Goal: Task Accomplishment & Management: Manage account settings

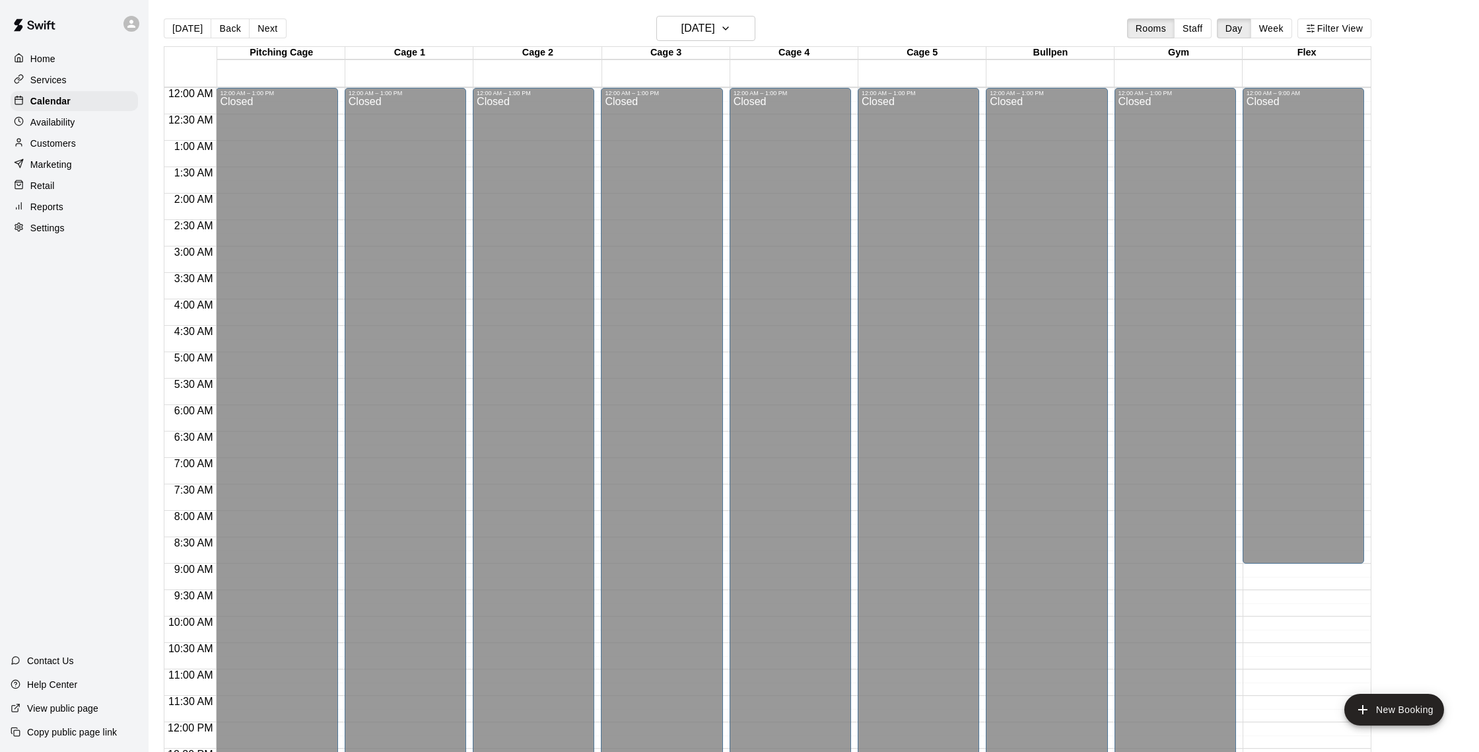
scroll to position [552, 0]
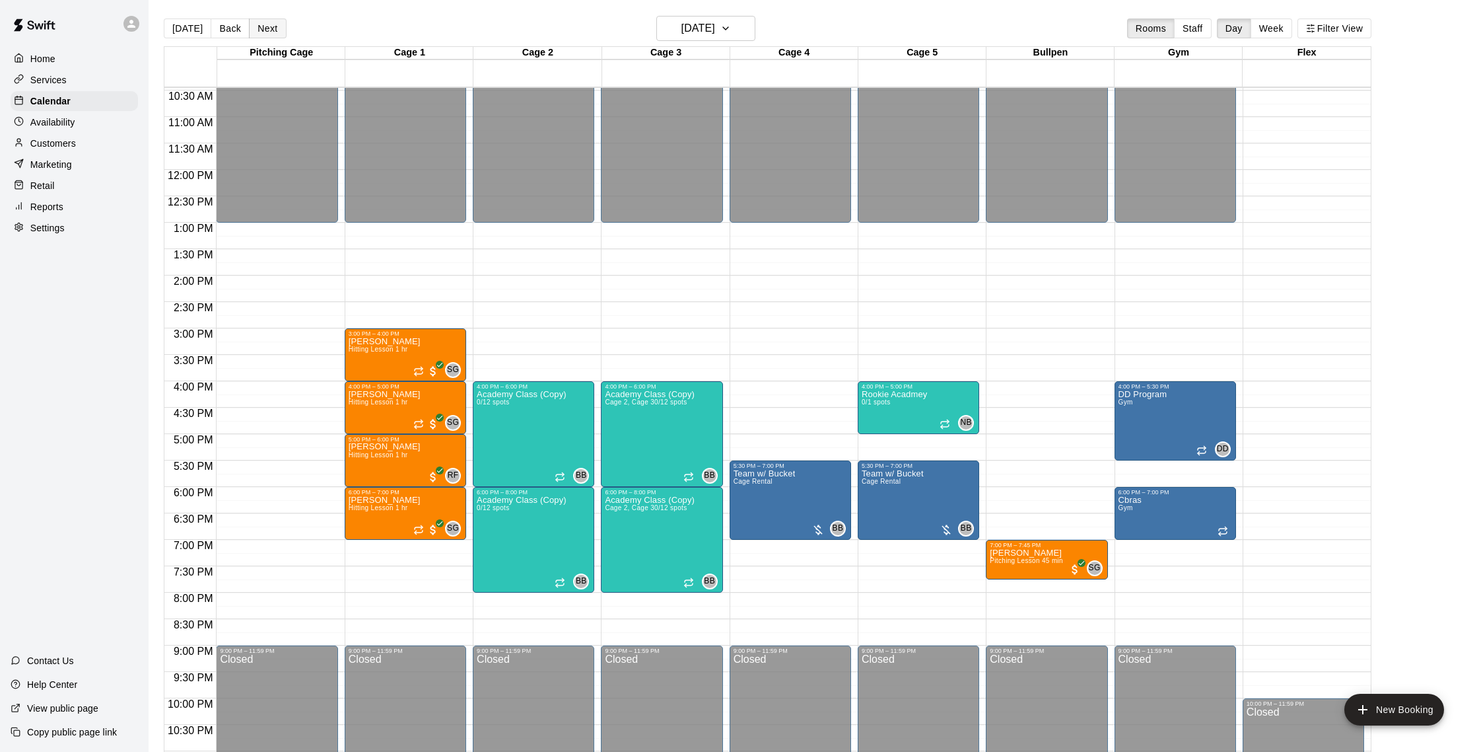
click at [258, 29] on button "Next" at bounding box center [267, 28] width 37 height 20
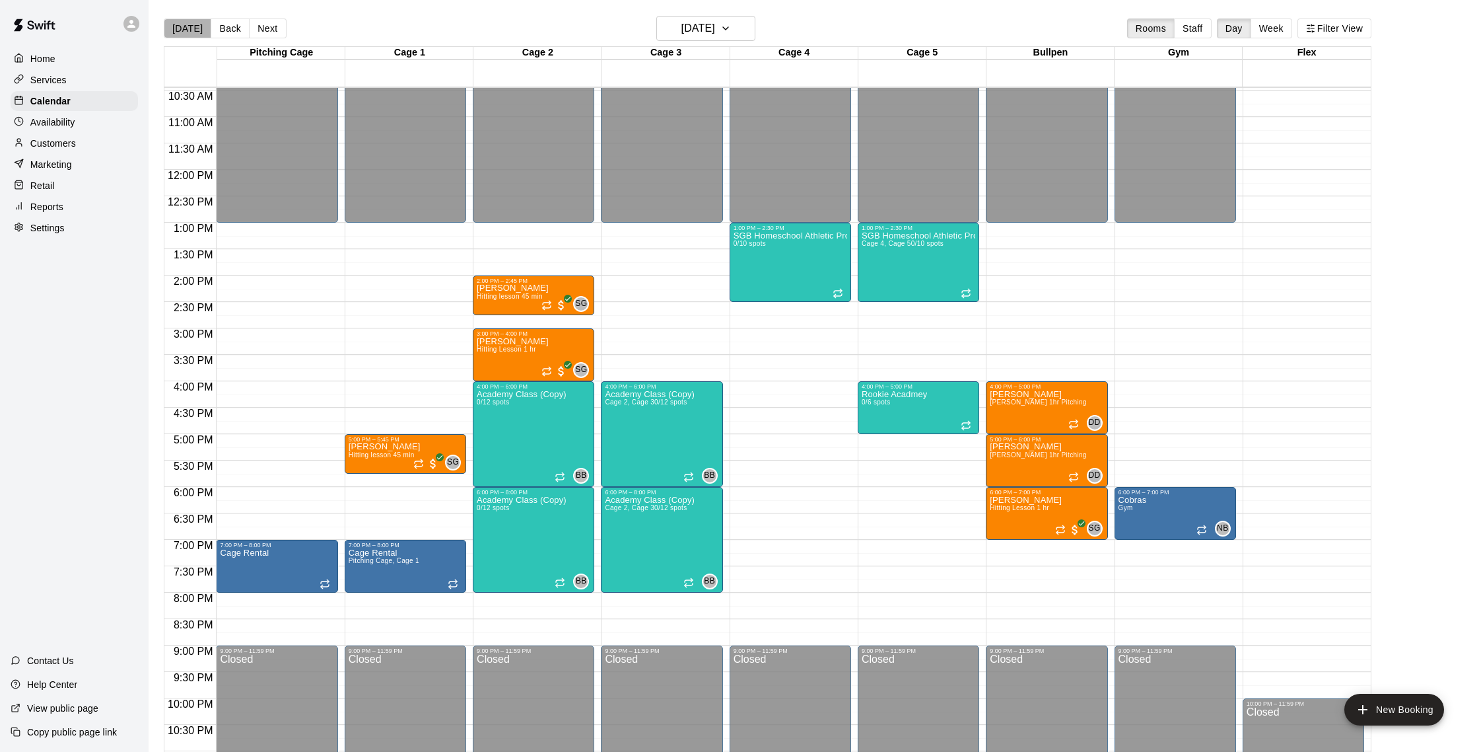
click at [195, 36] on button "[DATE]" at bounding box center [188, 28] width 48 height 20
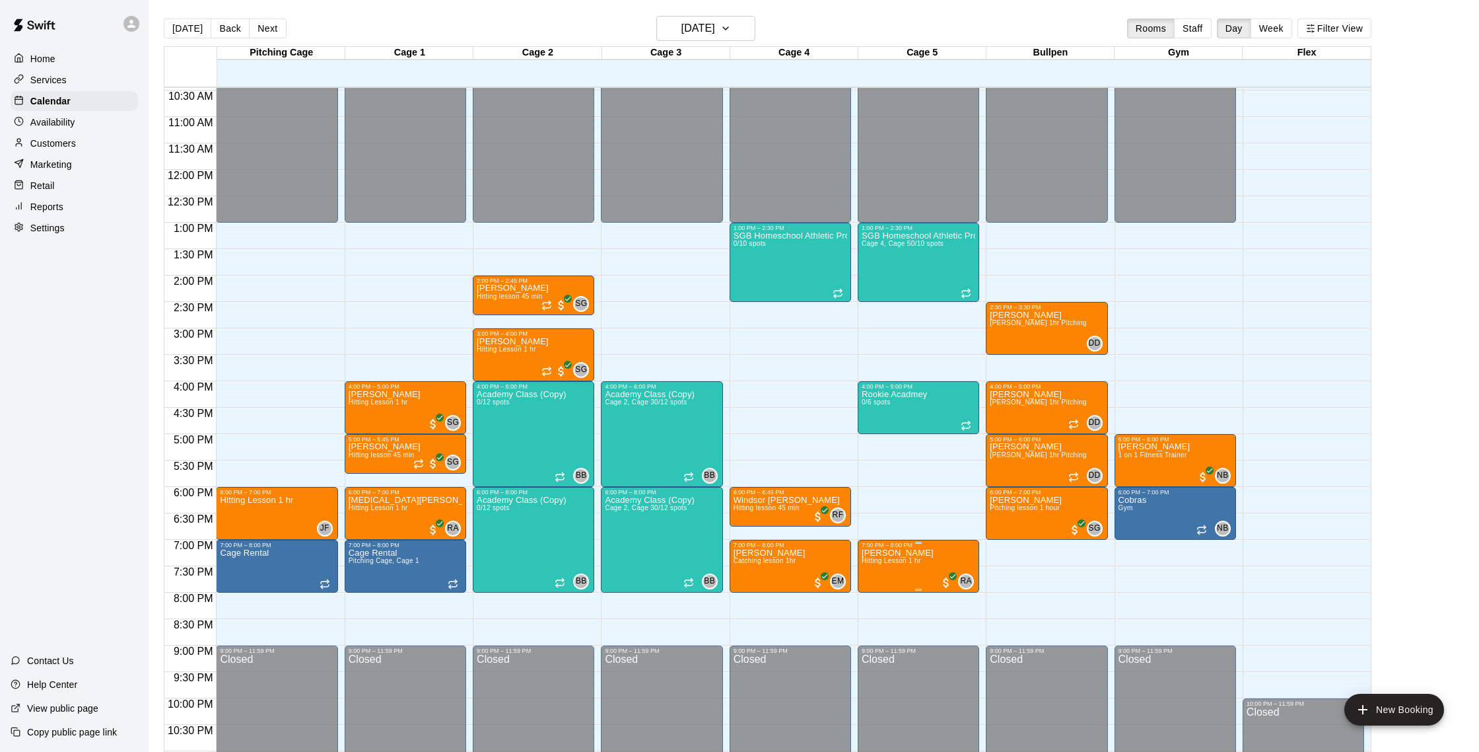
click at [868, 553] on p "[PERSON_NAME]" at bounding box center [898, 553] width 72 height 0
click at [872, 596] on img "edit" at bounding box center [875, 597] width 15 height 15
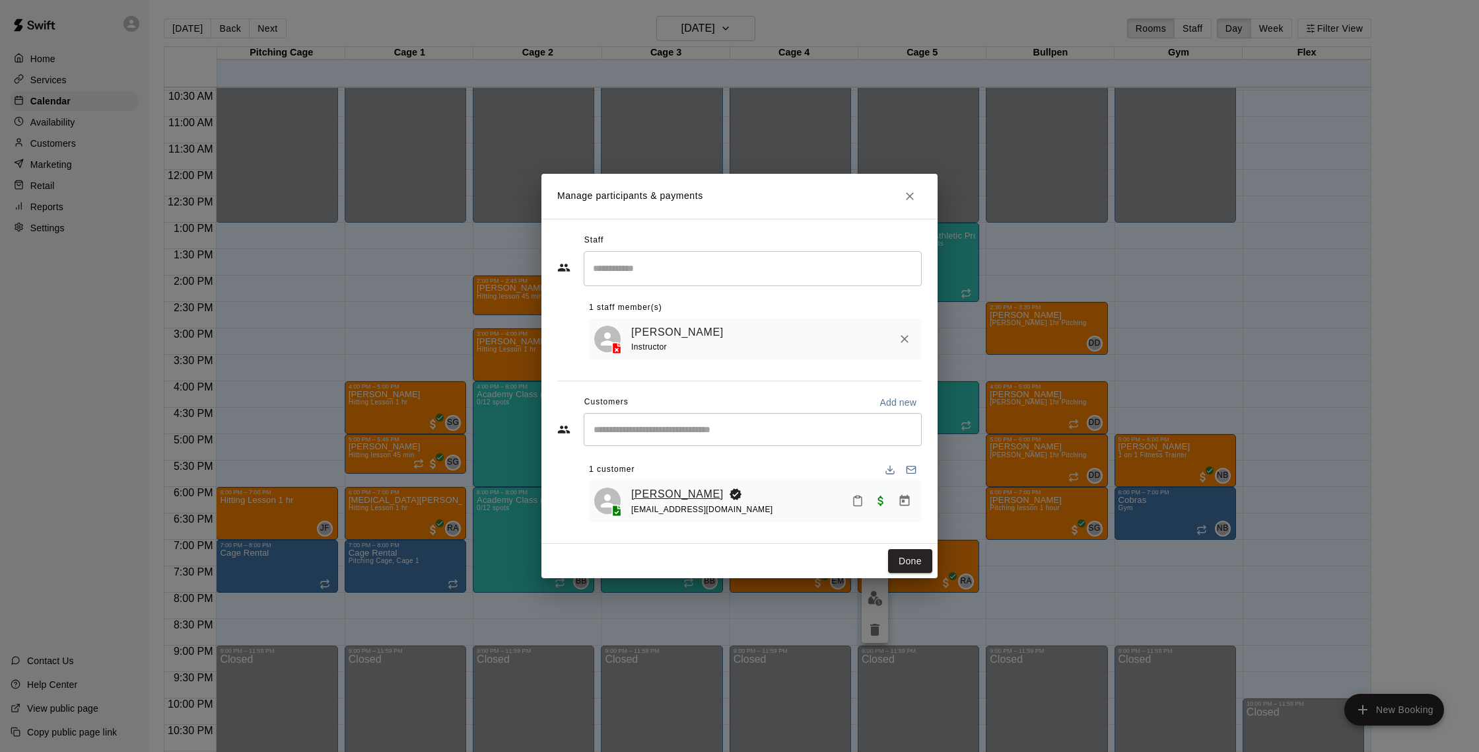
click at [691, 493] on link "[PERSON_NAME]" at bounding box center [677, 493] width 92 height 17
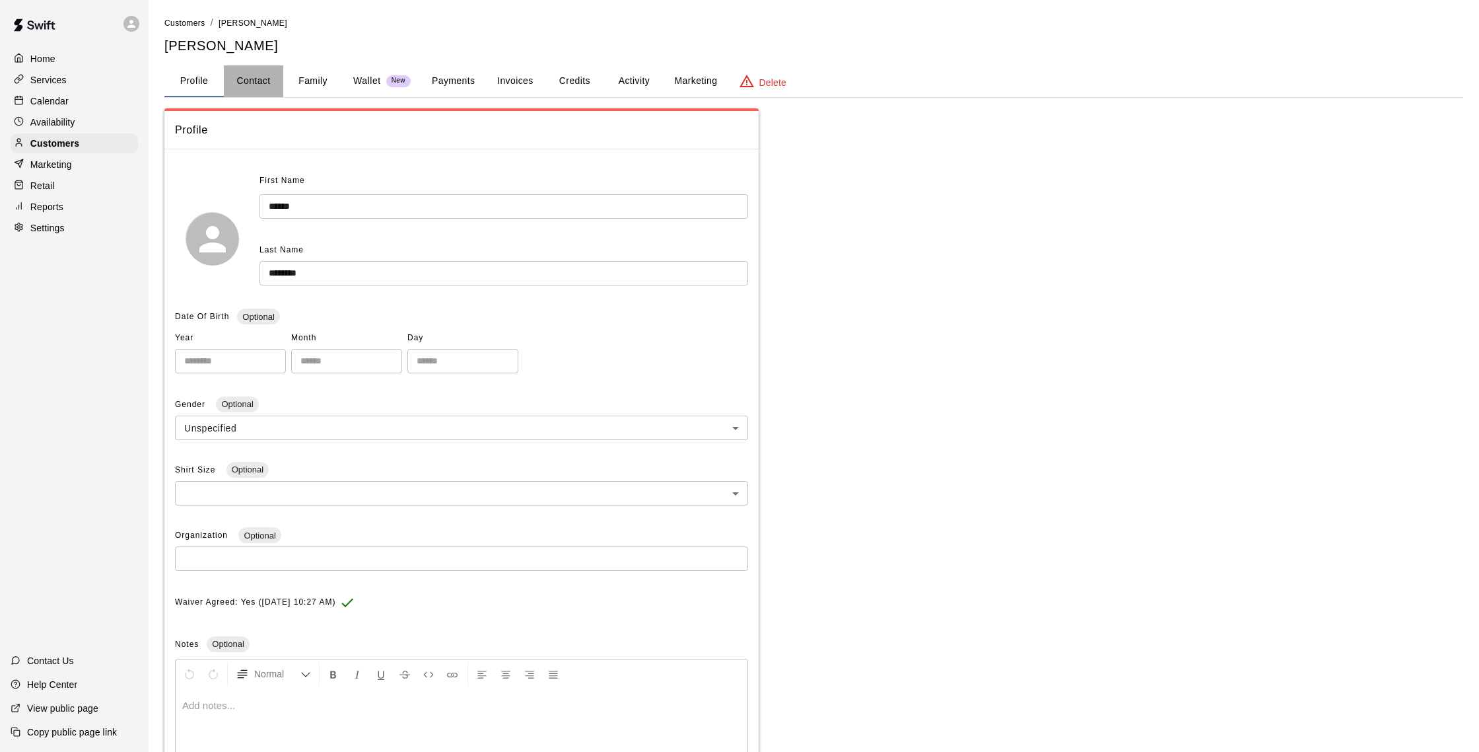
click at [256, 87] on button "Contact" at bounding box center [253, 81] width 59 height 32
select select "**"
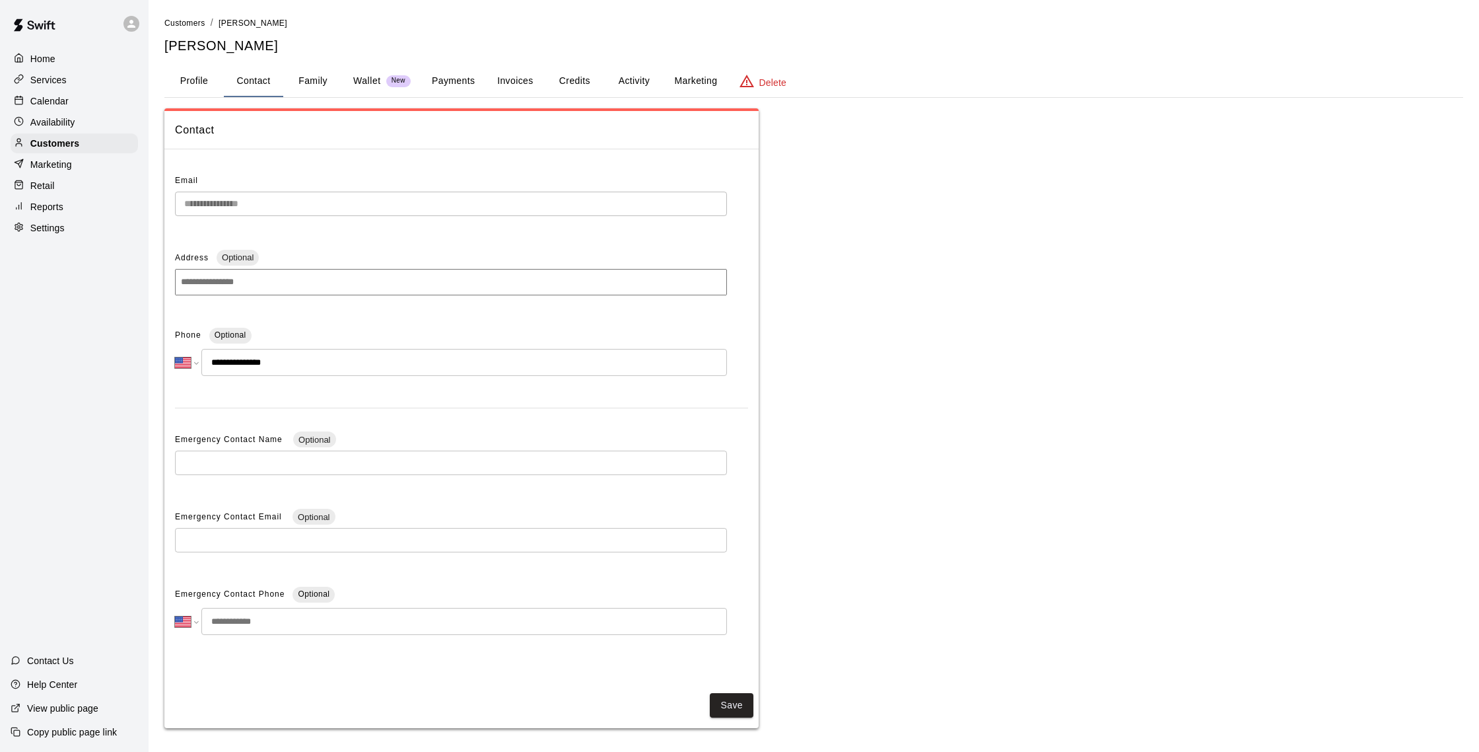
click at [74, 96] on div "Calendar" at bounding box center [74, 101] width 127 height 20
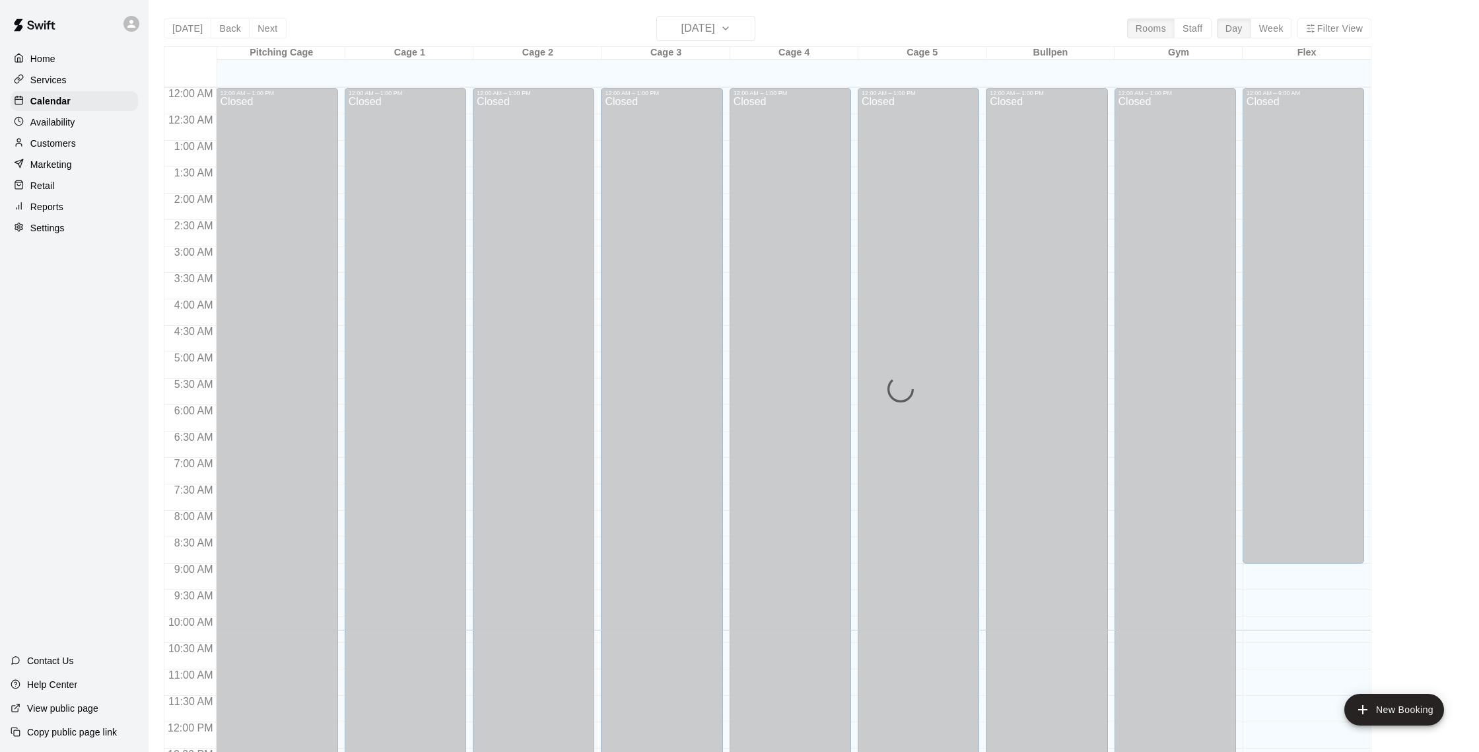
scroll to position [542, 0]
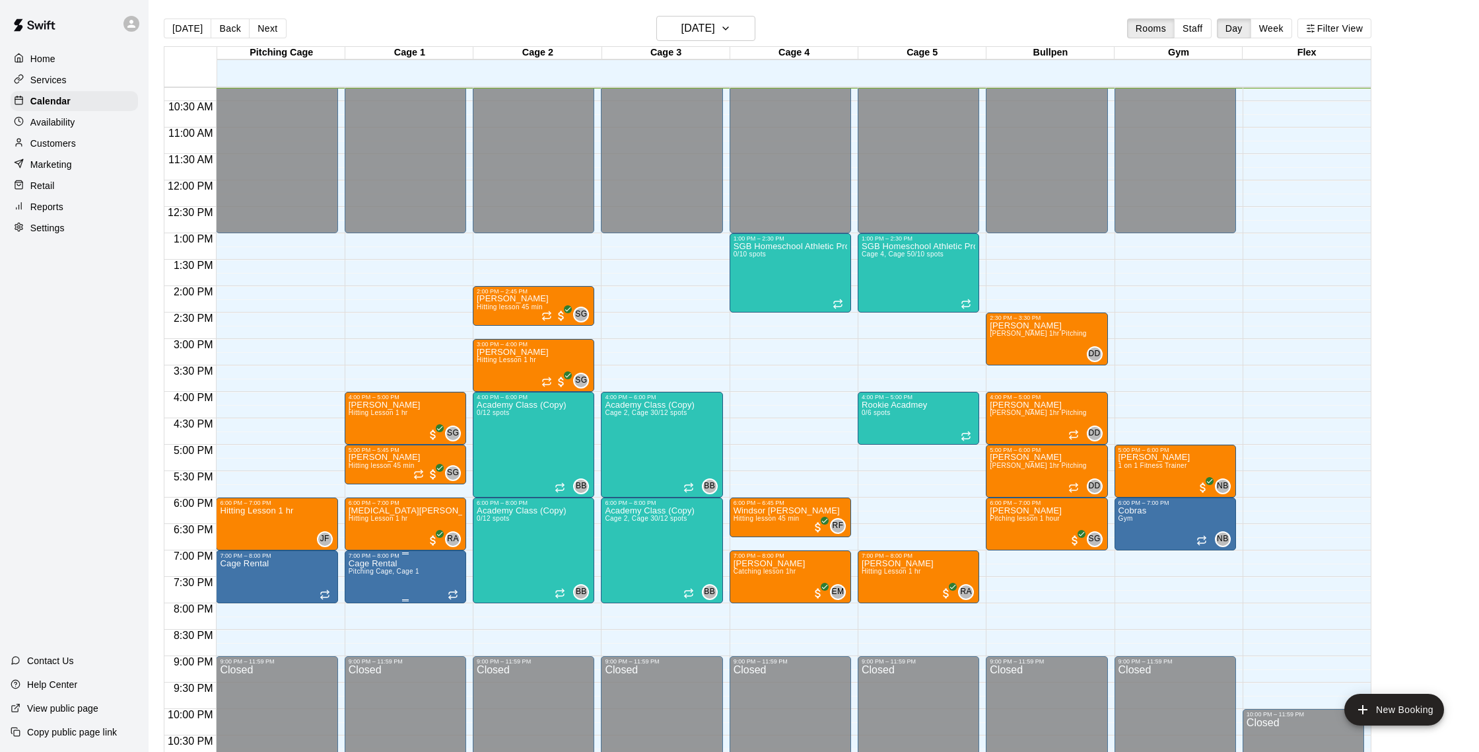
click at [1092, 600] on div at bounding box center [739, 376] width 1479 height 752
click at [268, 25] on button "Next" at bounding box center [267, 28] width 37 height 20
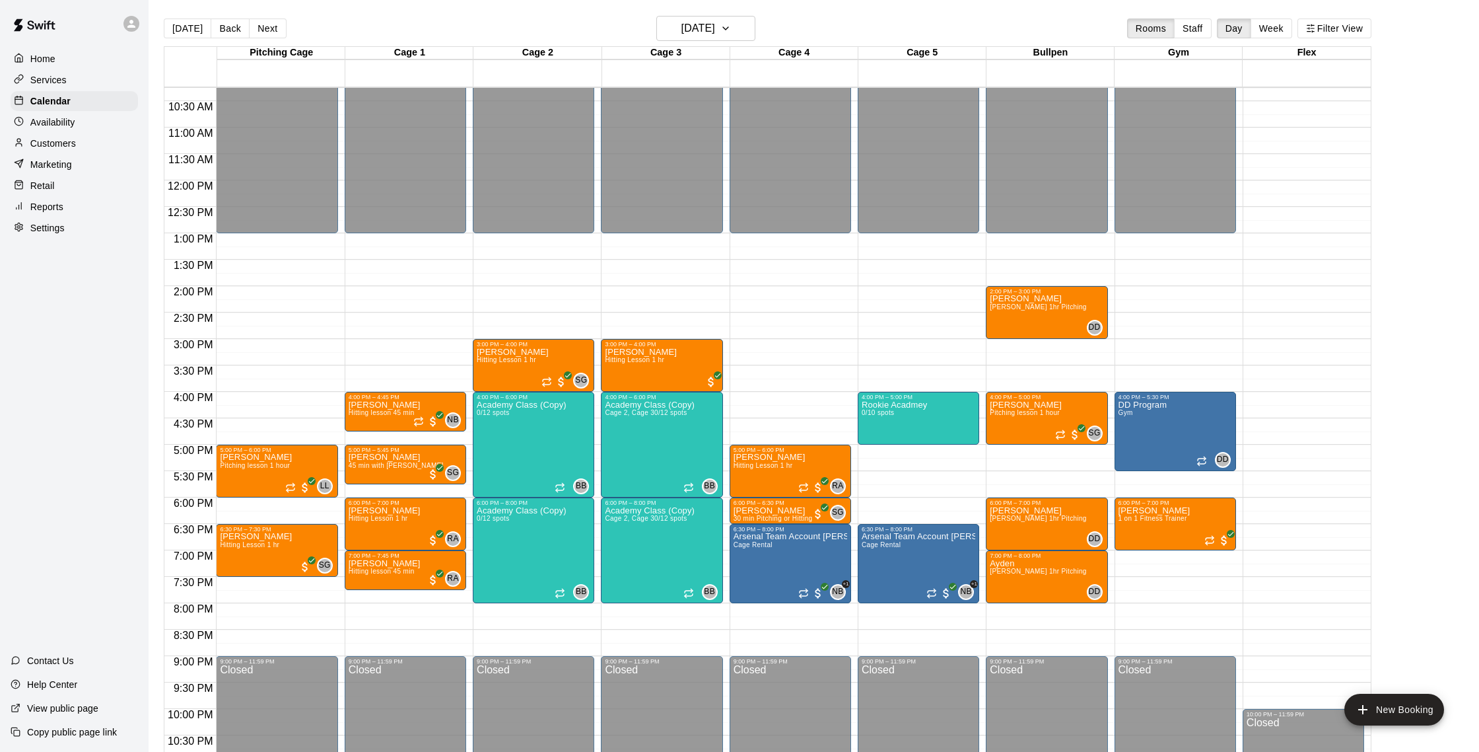
click at [643, 20] on div "[DATE] Back [DATE][DATE] Rooms Staff Day Week Filter View" at bounding box center [768, 31] width 1208 height 30
click at [640, 24] on div "[DATE] Back [DATE][DATE] Rooms Staff Day Week Filter View" at bounding box center [768, 31] width 1208 height 30
click at [682, 27] on h6 "[DATE]" at bounding box center [699, 28] width 34 height 18
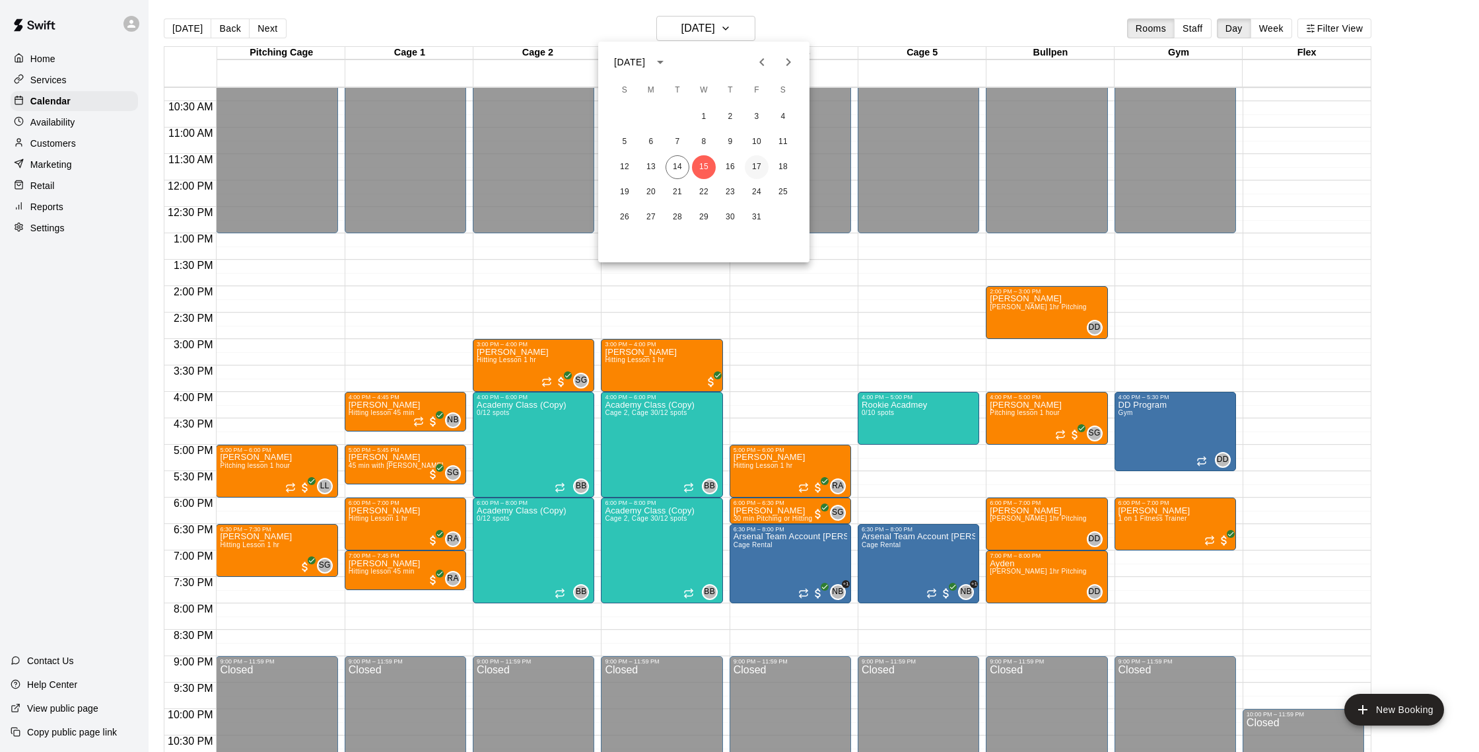
click at [761, 164] on button "17" at bounding box center [757, 167] width 24 height 24
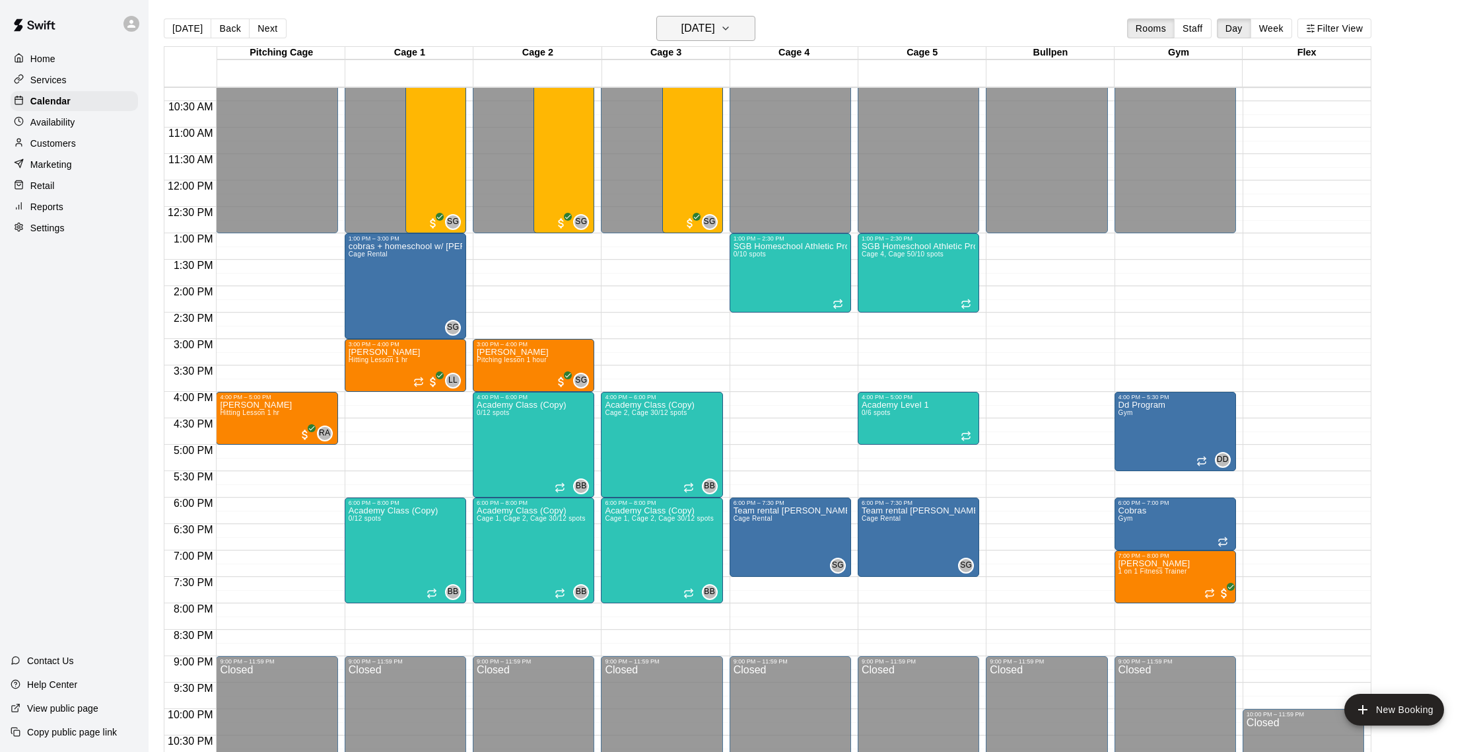
click at [695, 29] on h6 "[DATE]" at bounding box center [699, 28] width 34 height 18
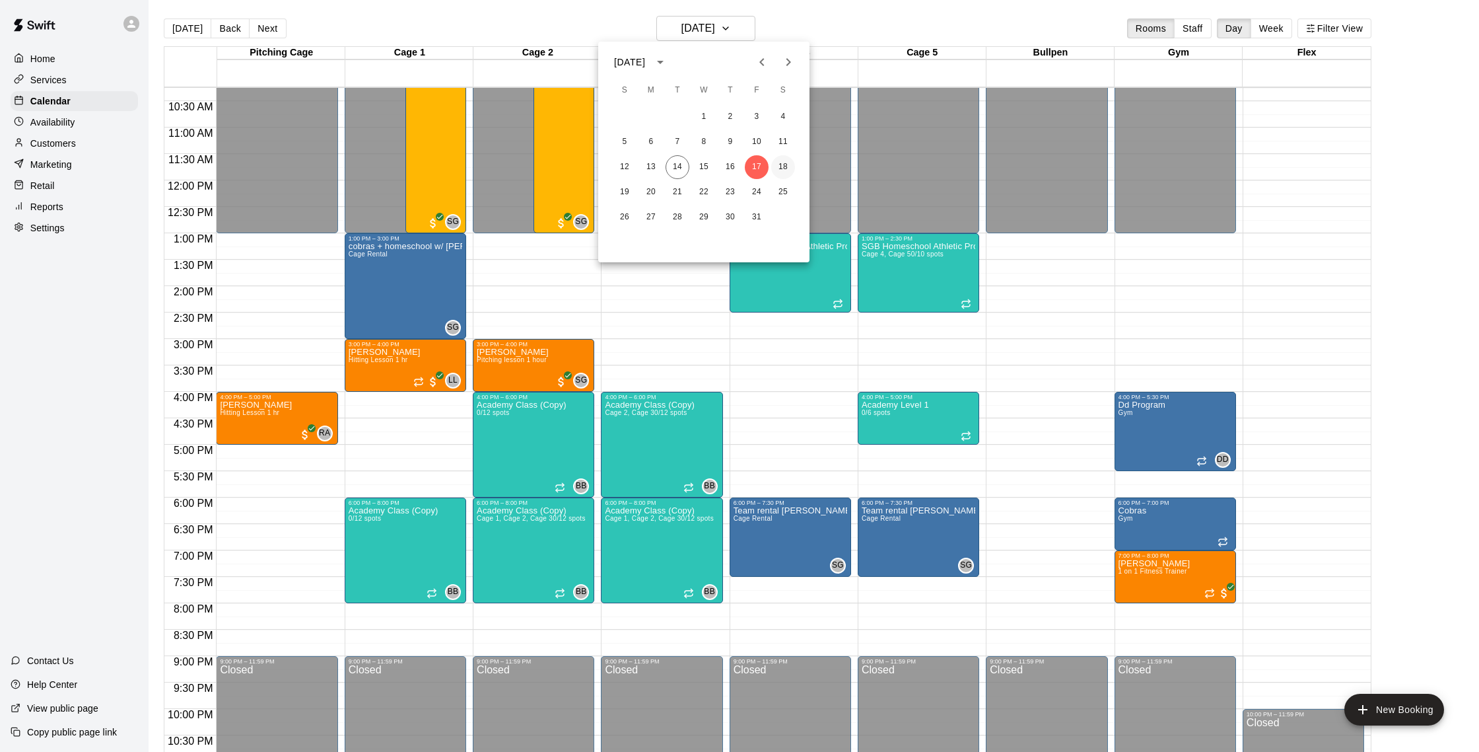
click at [789, 167] on button "18" at bounding box center [783, 167] width 24 height 24
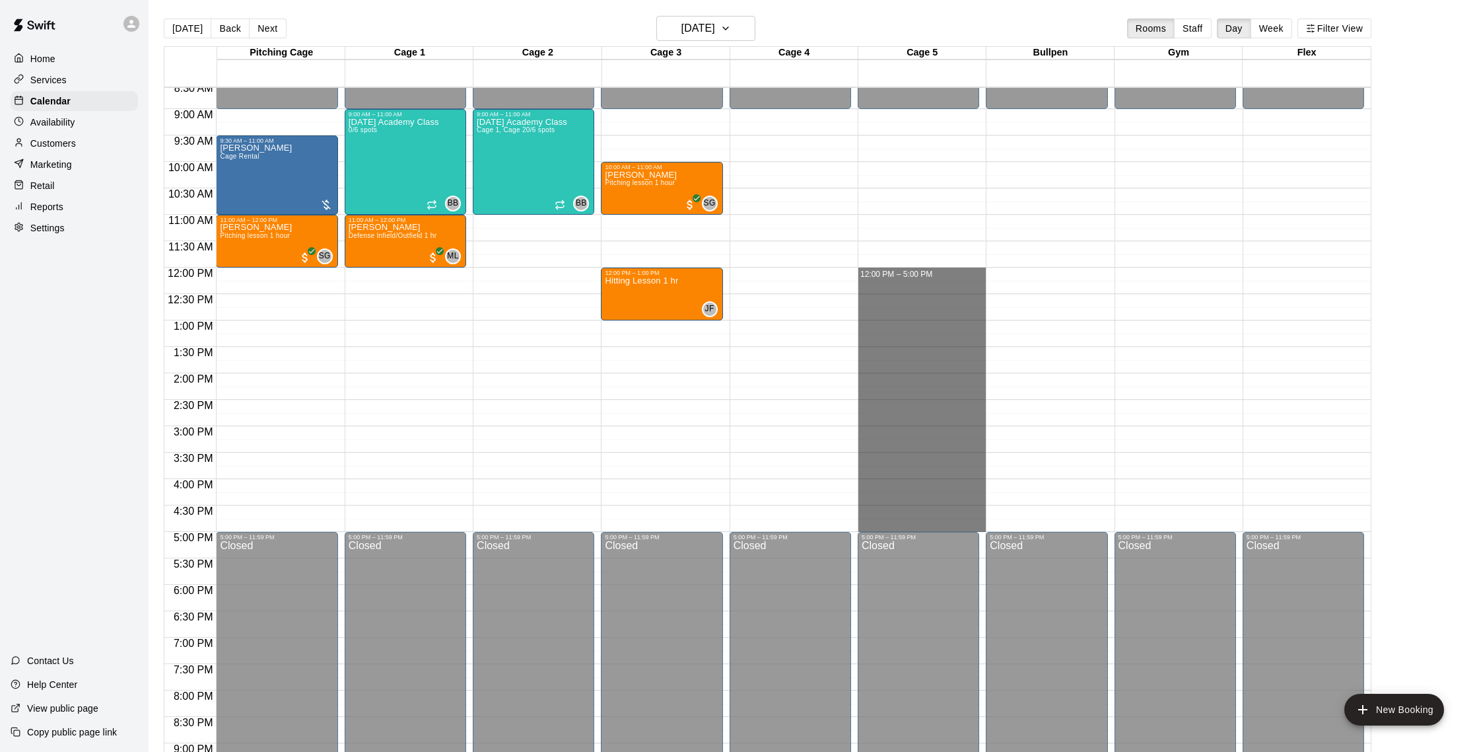
scroll to position [456, 0]
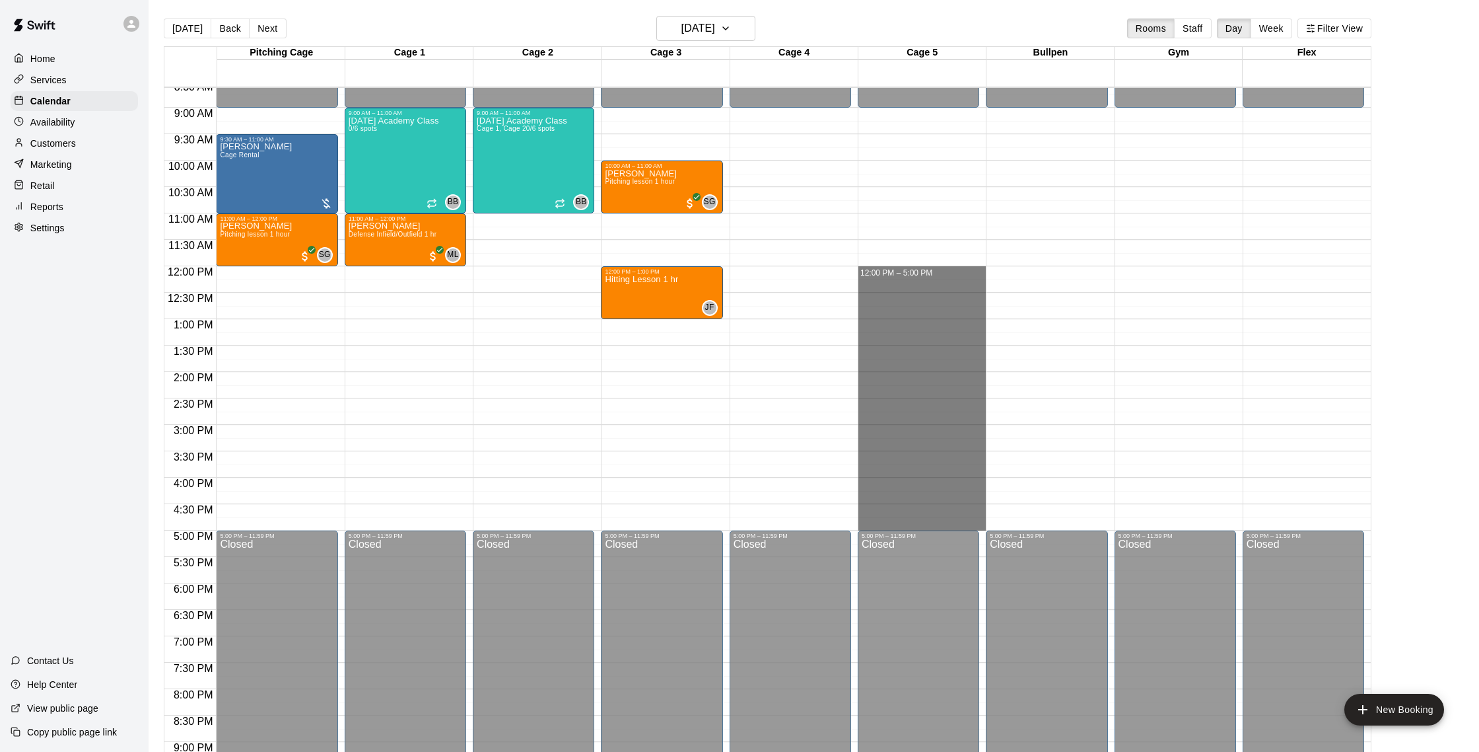
drag, startPoint x: 937, startPoint y: 275, endPoint x: 849, endPoint y: 523, distance: 263.6
click at [849, 523] on div "12:00 AM 12:30 AM 1:00 AM 1:30 AM 2:00 AM 2:30 AM 3:00 AM 3:30 AM 4:00 AM 4:30 …" at bounding box center [767, 427] width 1207 height 680
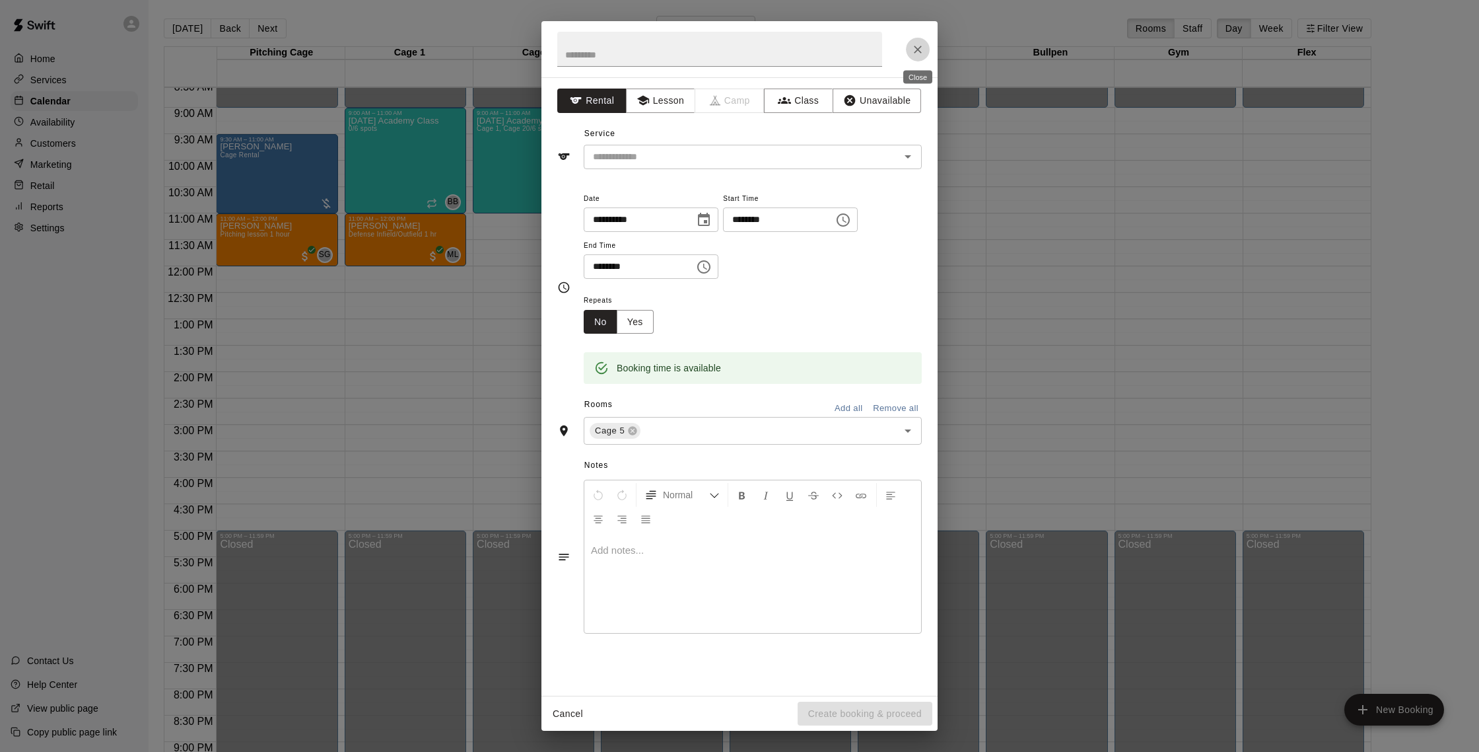
click at [924, 47] on icon "Close" at bounding box center [917, 49] width 13 height 13
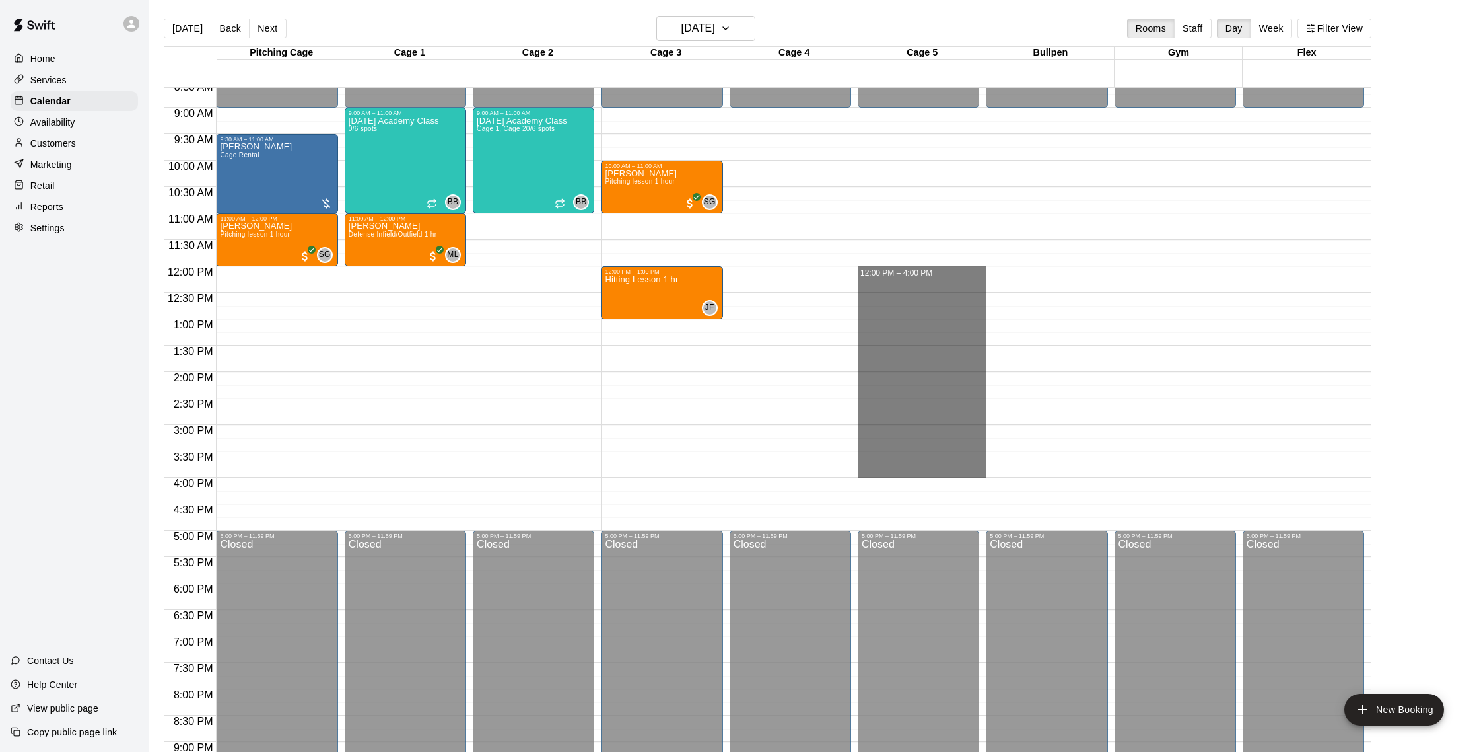
drag, startPoint x: 943, startPoint y: 271, endPoint x: 934, endPoint y: 476, distance: 205.6
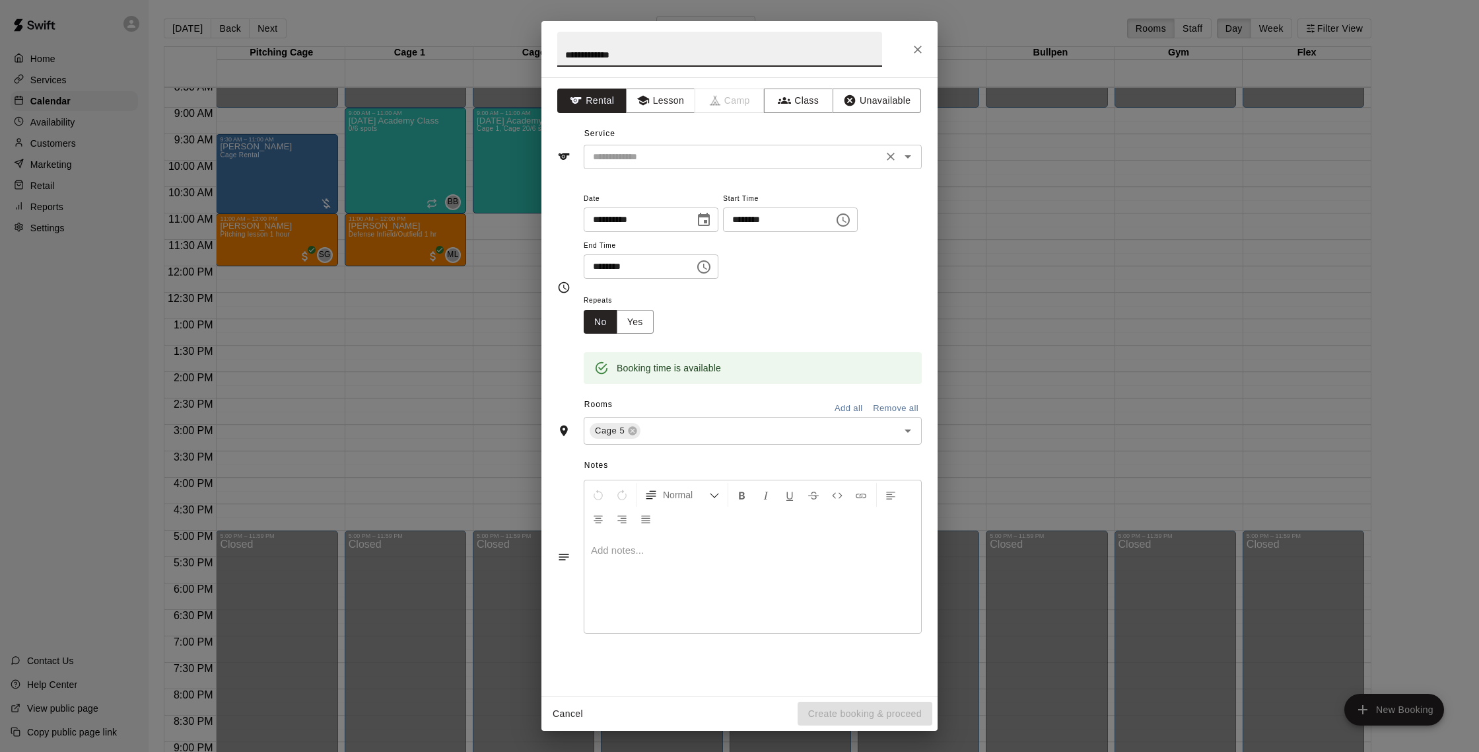
type input "**********"
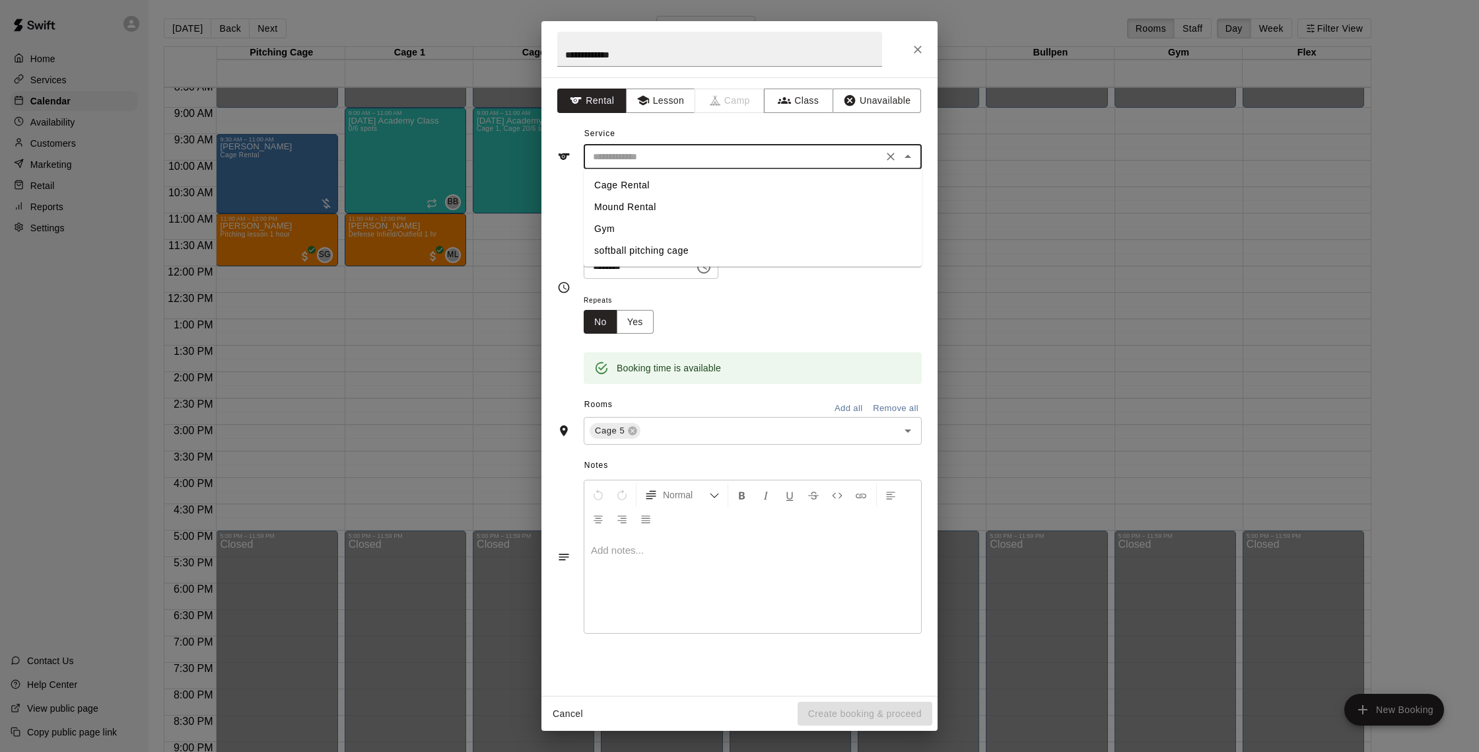
click at [650, 151] on input "text" at bounding box center [733, 157] width 291 height 17
click at [646, 182] on li "Cage Rental" at bounding box center [753, 185] width 338 height 22
type input "**********"
click at [854, 715] on button "Create booking & proceed" at bounding box center [865, 713] width 135 height 24
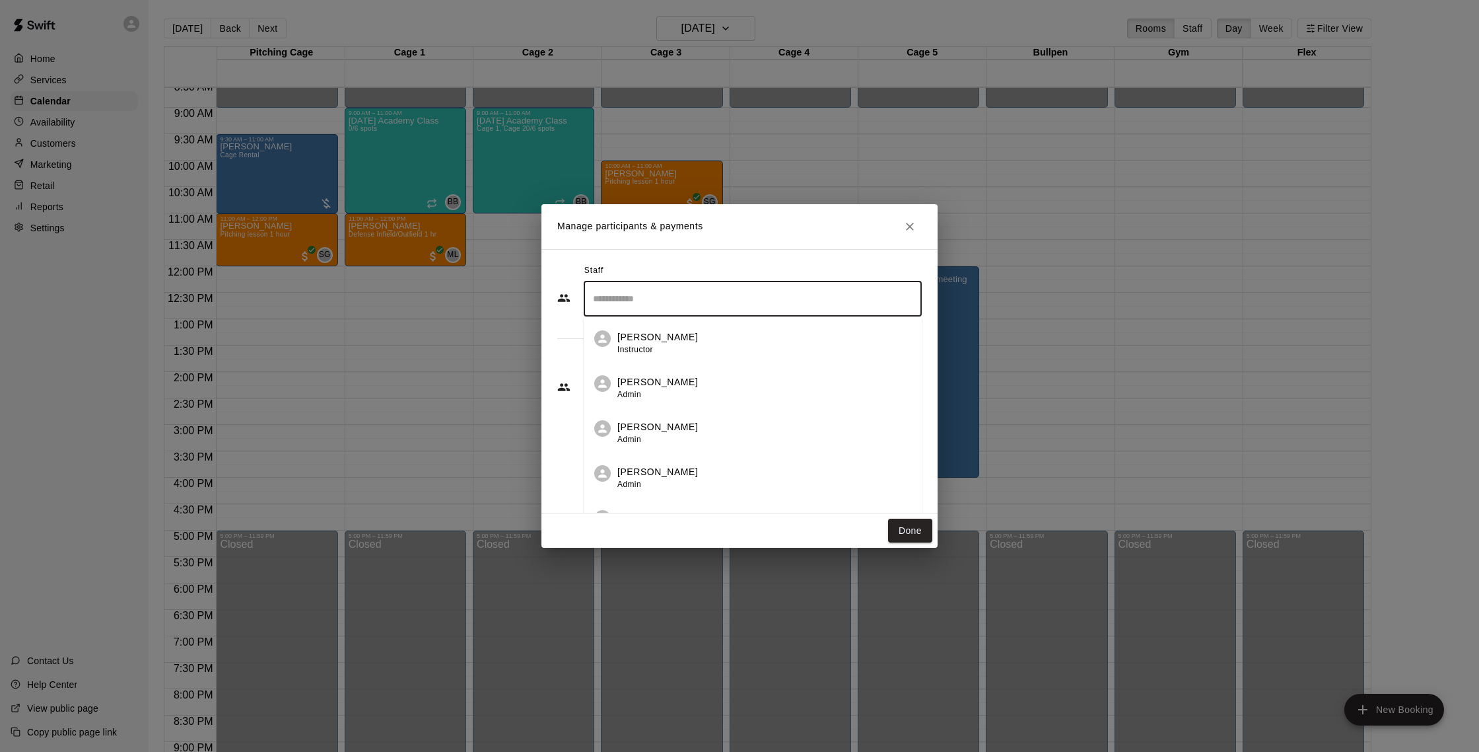
click at [748, 295] on input "Search staff" at bounding box center [753, 298] width 326 height 23
click at [728, 440] on div "[PERSON_NAME] Owner" at bounding box center [765, 433] width 294 height 26
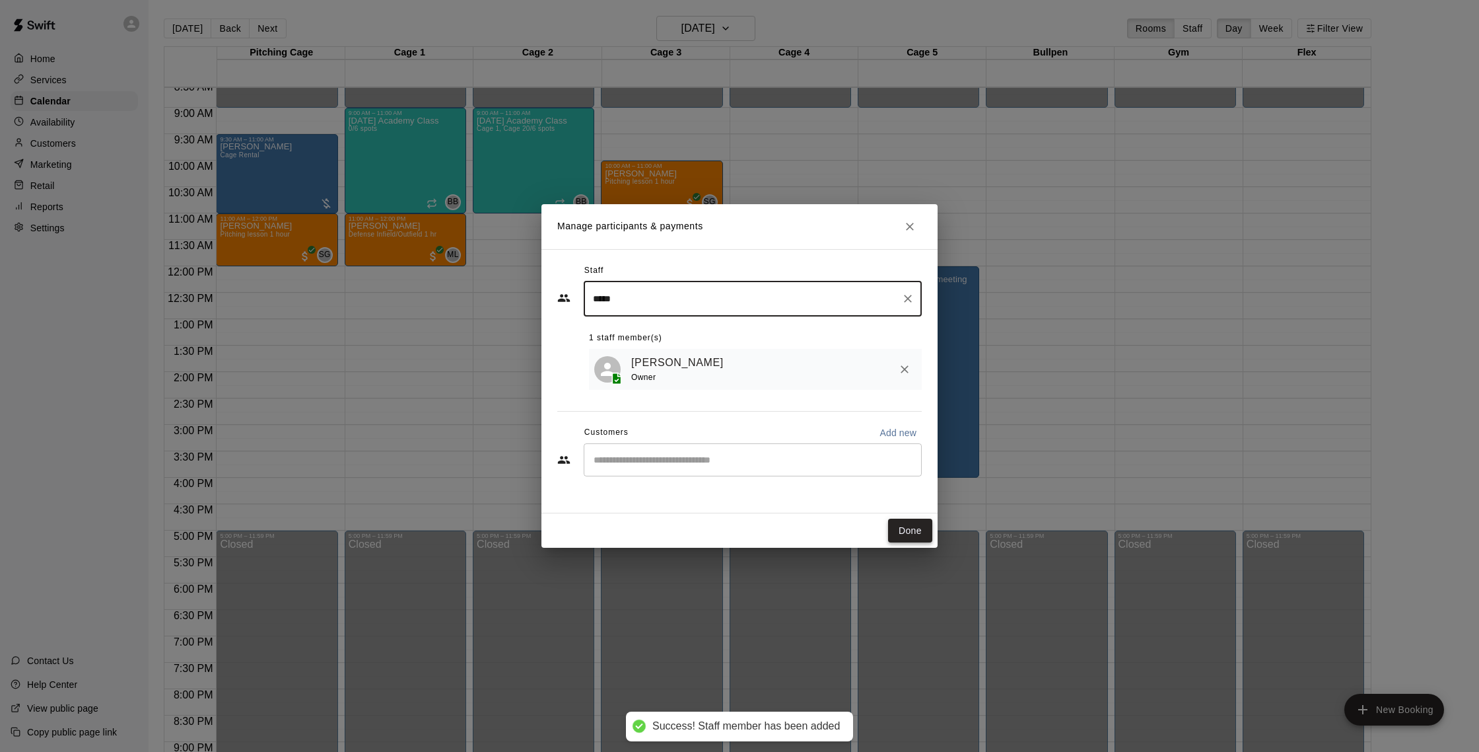
type input "*****"
click at [922, 538] on button "Done" at bounding box center [910, 530] width 44 height 24
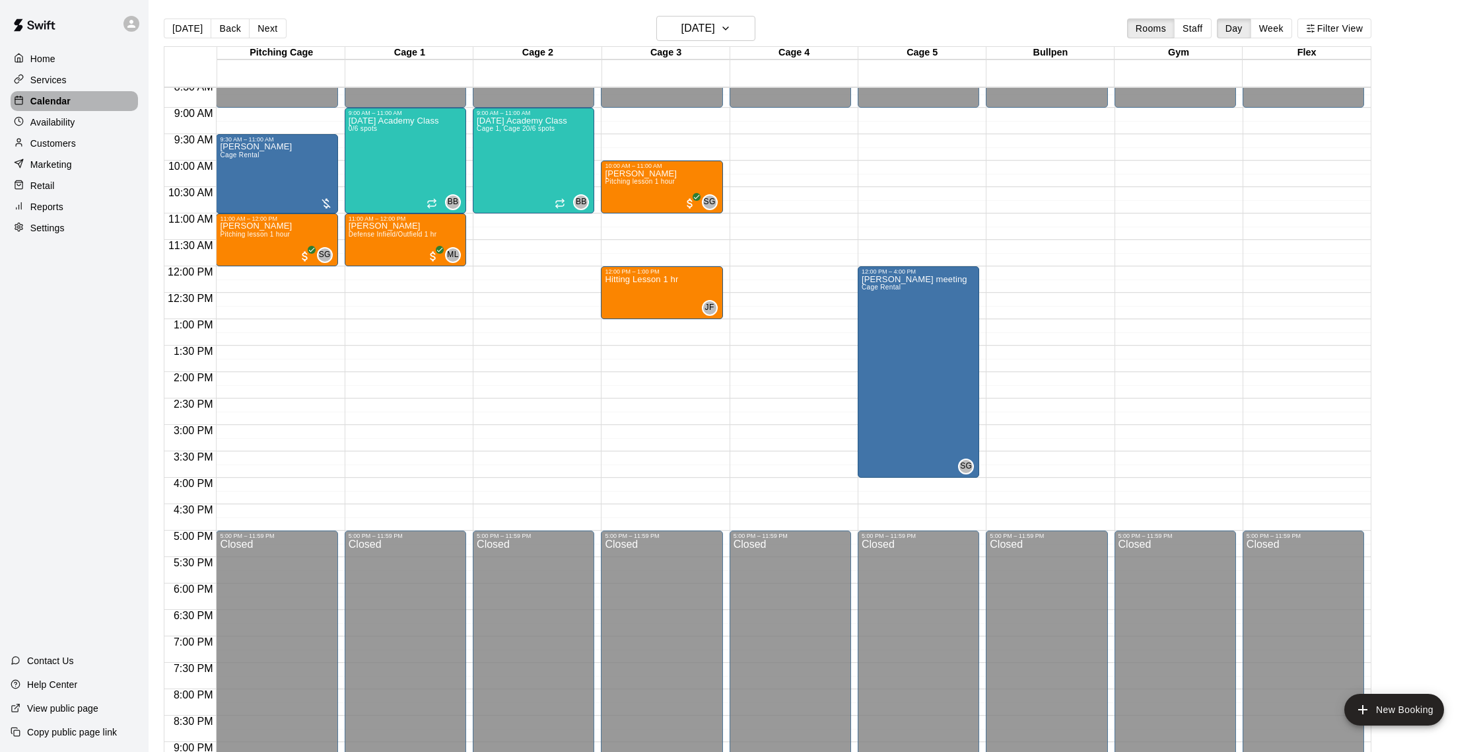
click at [59, 102] on p "Calendar" at bounding box center [50, 100] width 40 height 13
click at [699, 28] on h6 "[DATE]" at bounding box center [699, 28] width 34 height 18
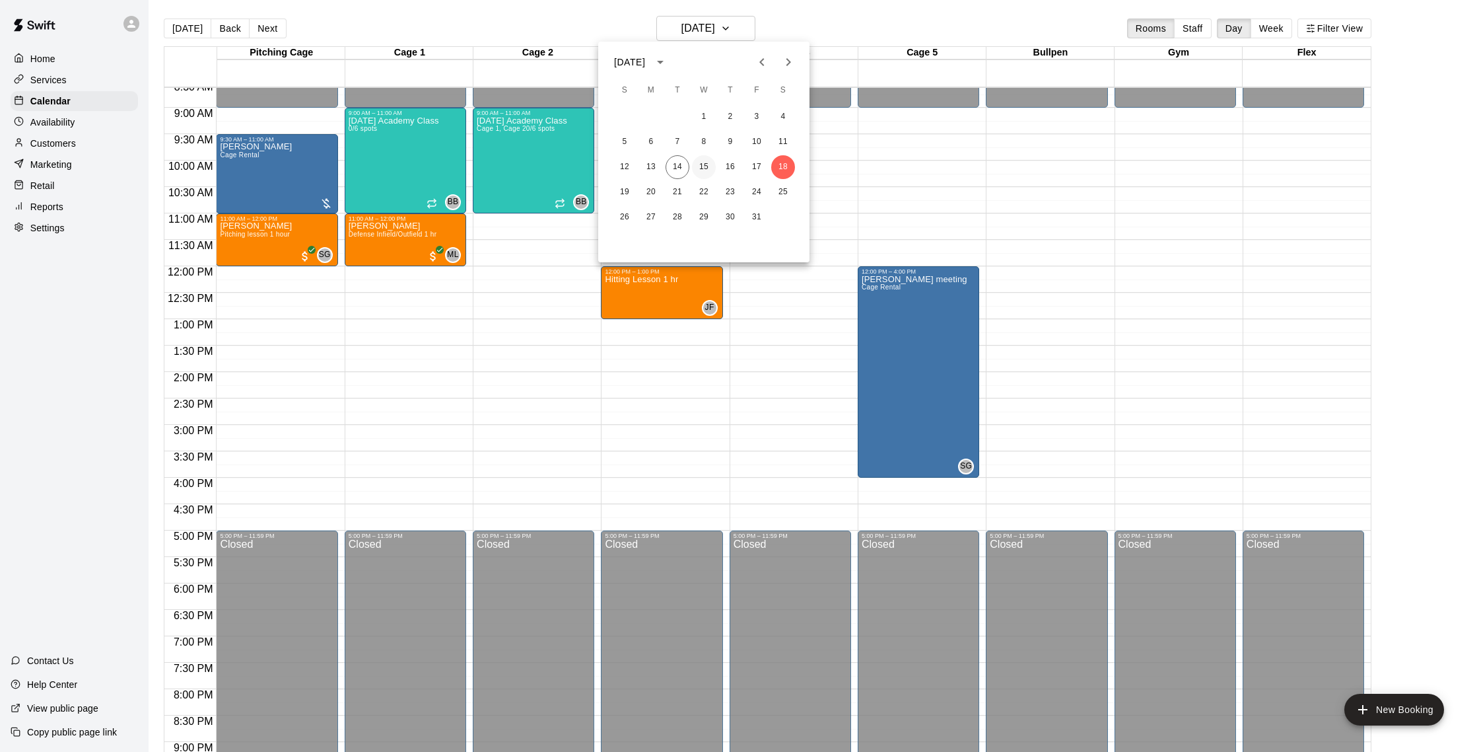
click at [699, 165] on button "15" at bounding box center [704, 167] width 24 height 24
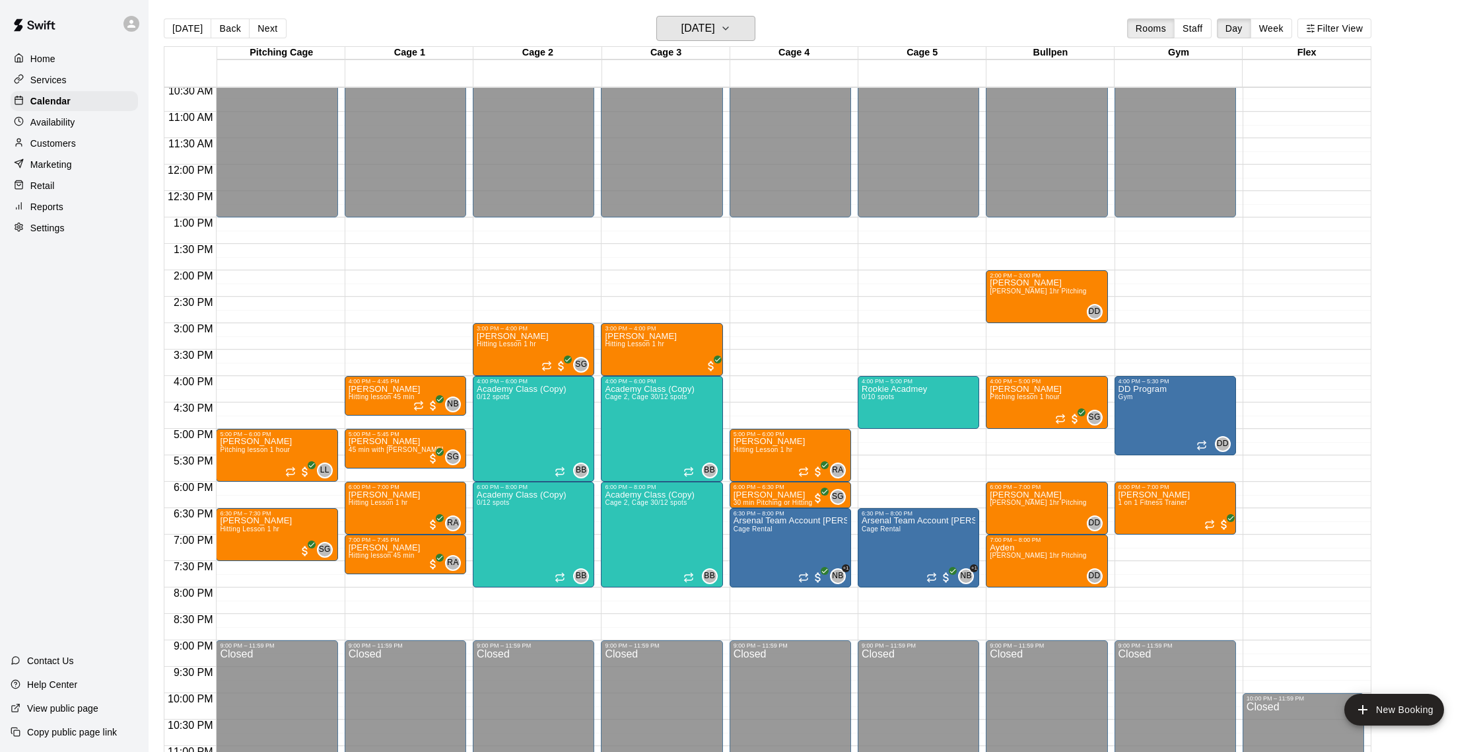
scroll to position [557, 0]
click at [715, 36] on h6 "[DATE]" at bounding box center [699, 28] width 34 height 18
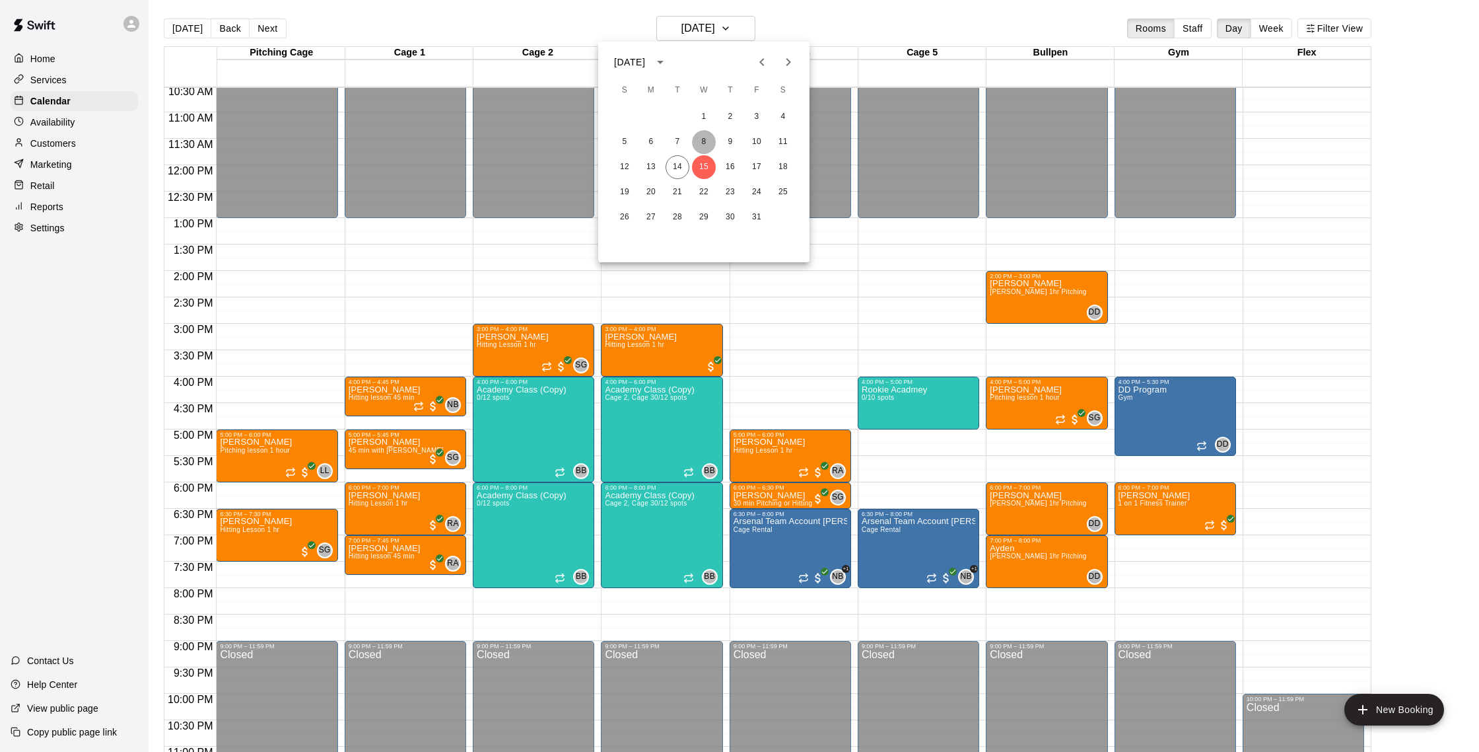
click at [705, 145] on button "8" at bounding box center [704, 142] width 24 height 24
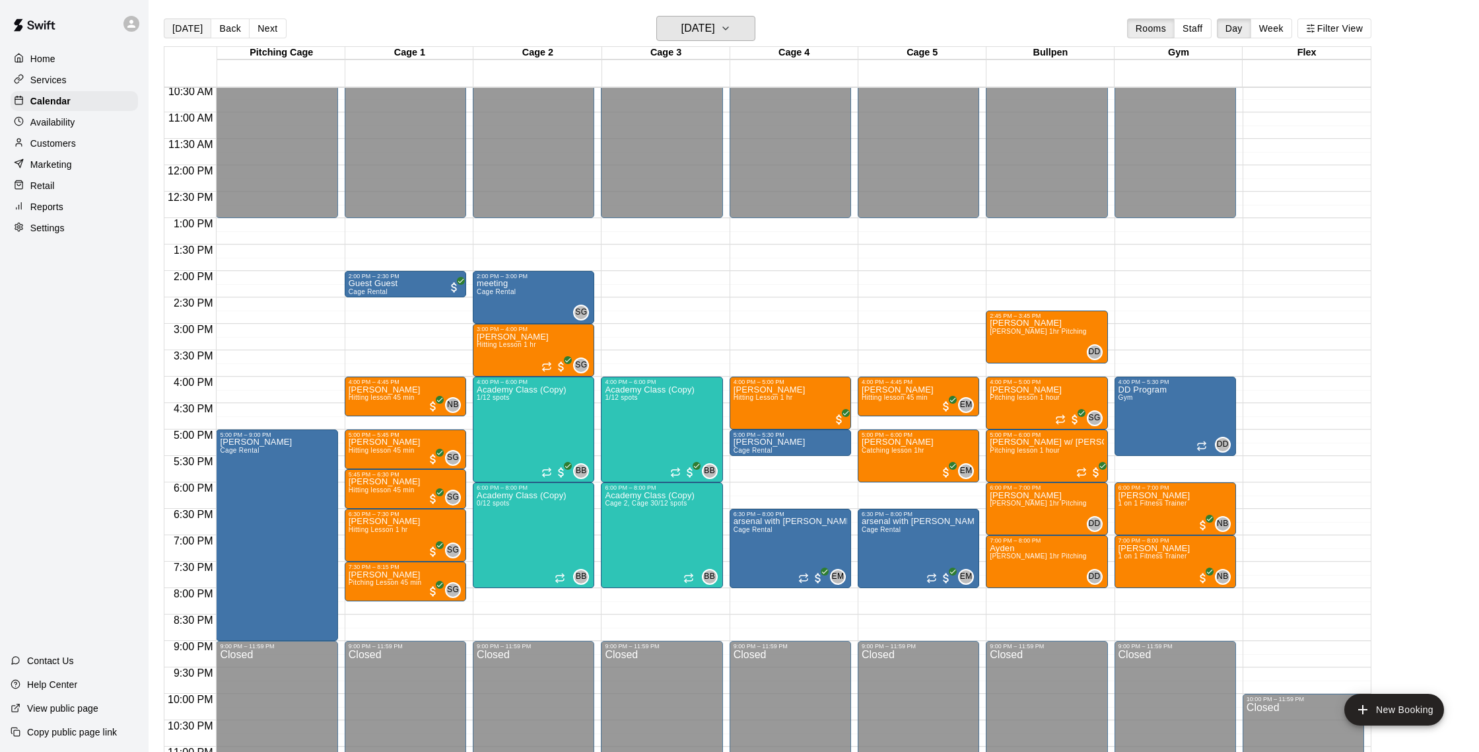
scroll to position [1, 0]
click at [195, 30] on button "[DATE]" at bounding box center [188, 28] width 48 height 20
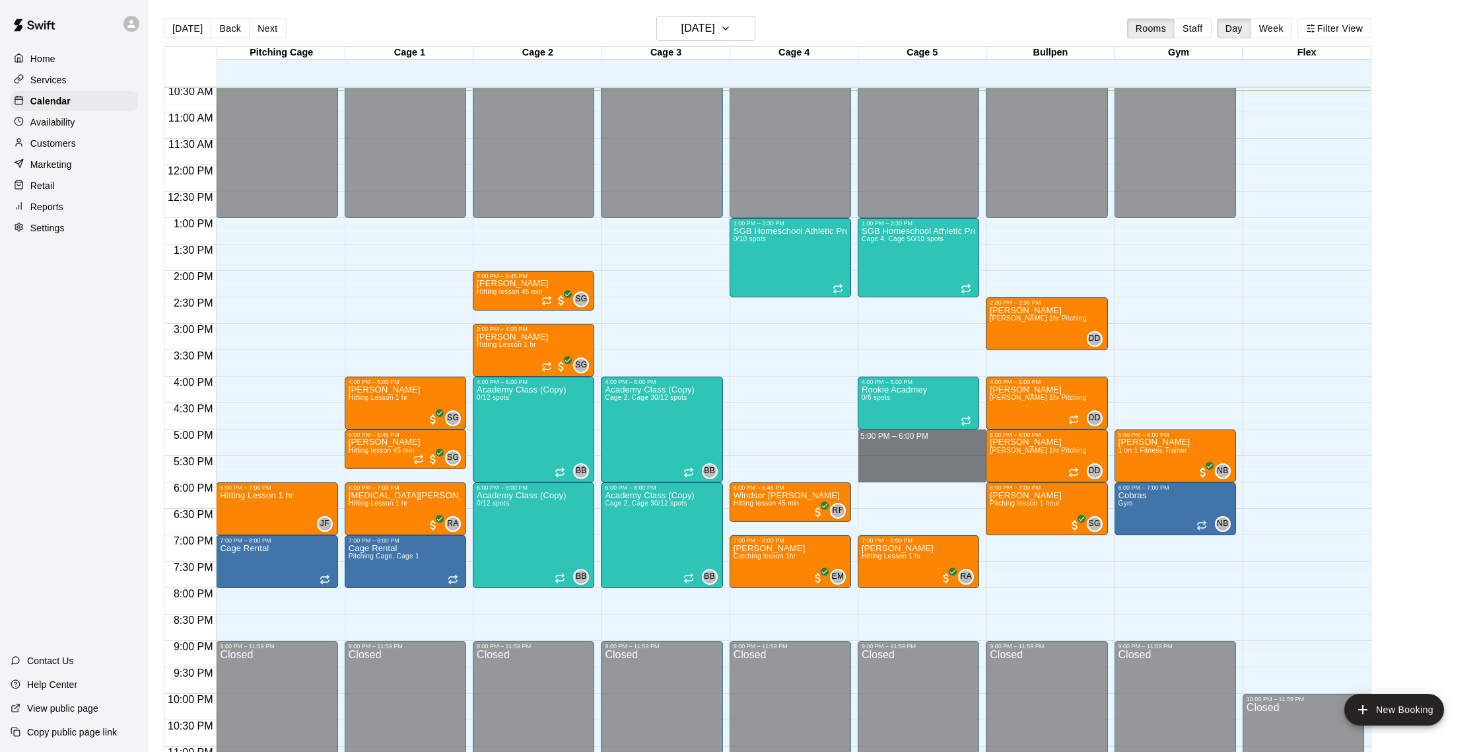
drag, startPoint x: 894, startPoint y: 435, endPoint x: 896, endPoint y: 474, distance: 38.4
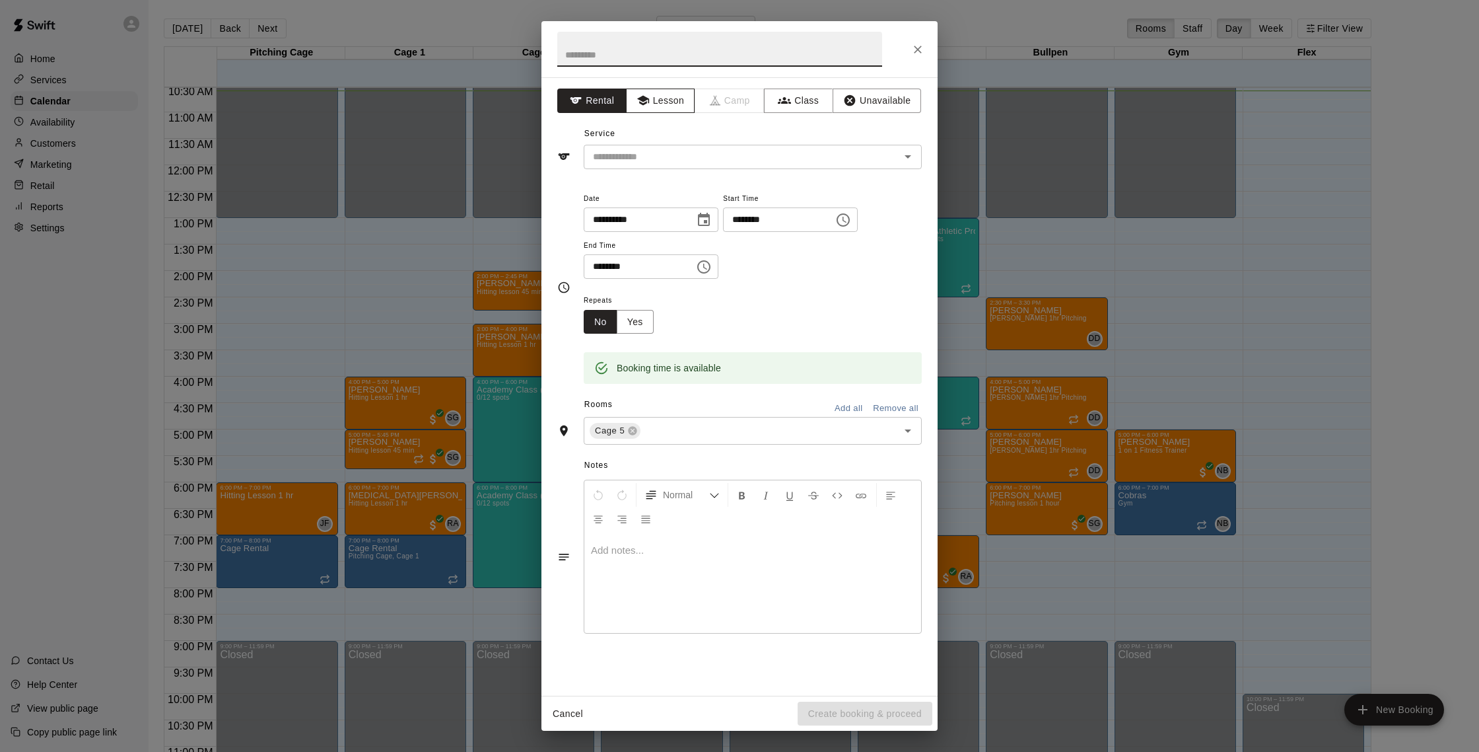
click at [679, 108] on button "Lesson" at bounding box center [660, 101] width 69 height 24
click at [705, 166] on div "​" at bounding box center [753, 157] width 338 height 24
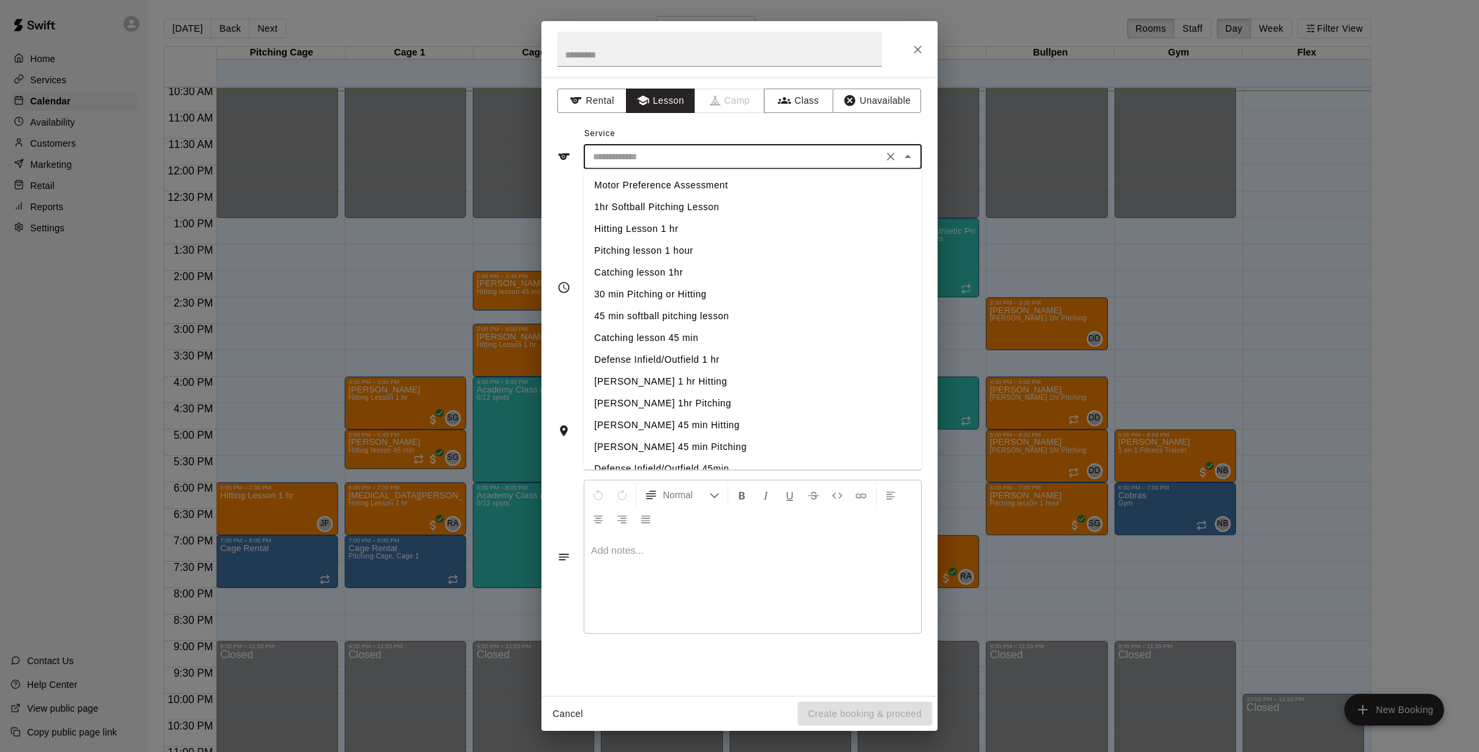
click at [686, 225] on li "Hitting Lesson 1 hr" at bounding box center [753, 229] width 338 height 22
type input "**********"
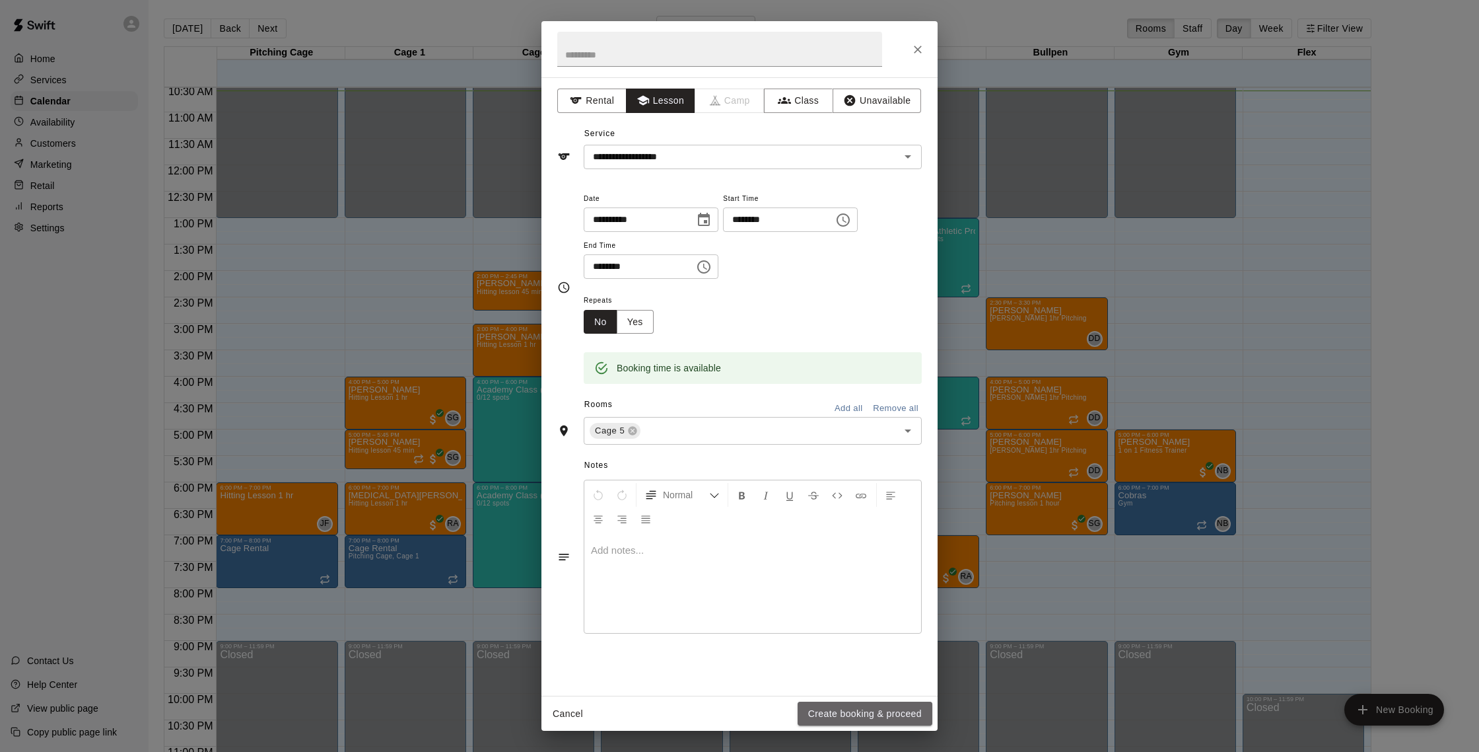
click at [857, 712] on button "Create booking & proceed" at bounding box center [865, 713] width 135 height 24
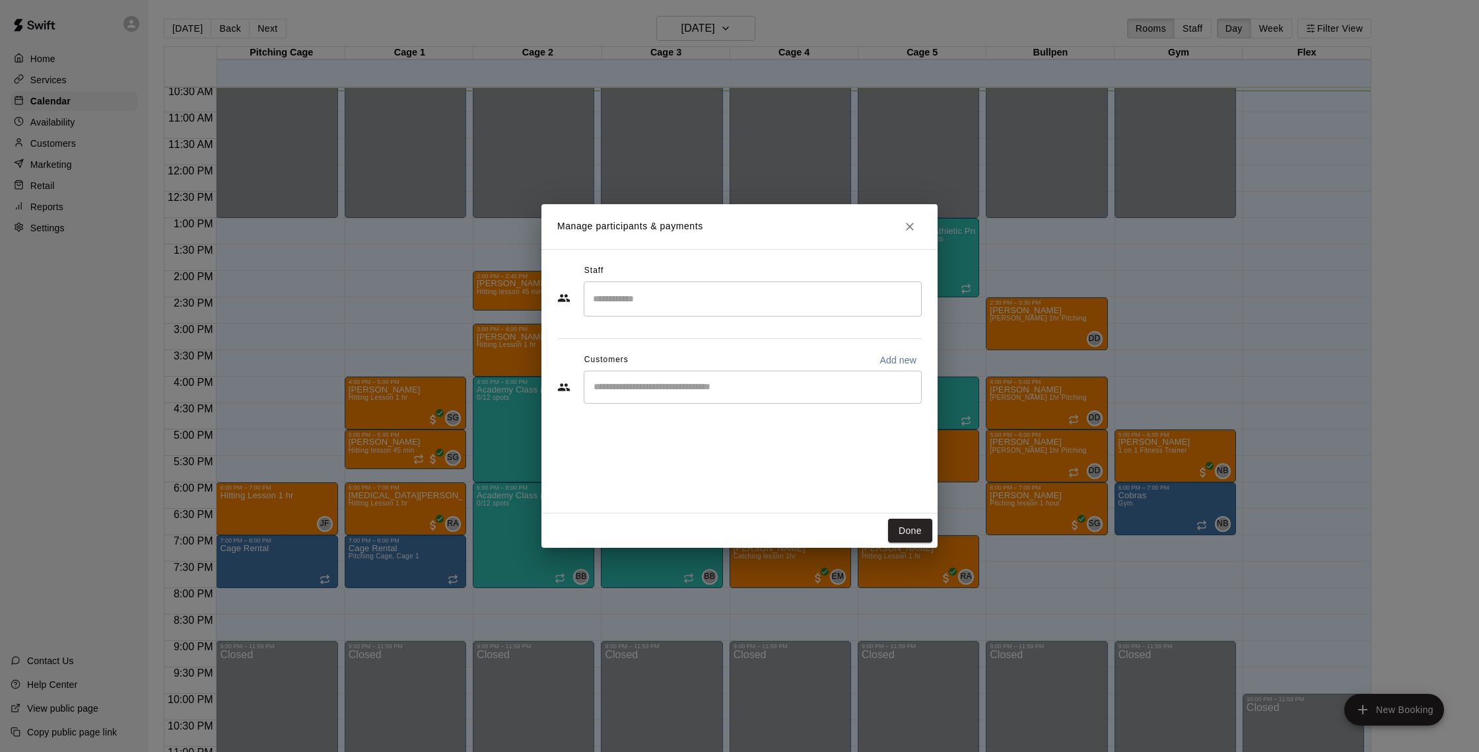
click at [699, 385] on input "Start typing to search customers..." at bounding box center [753, 386] width 326 height 13
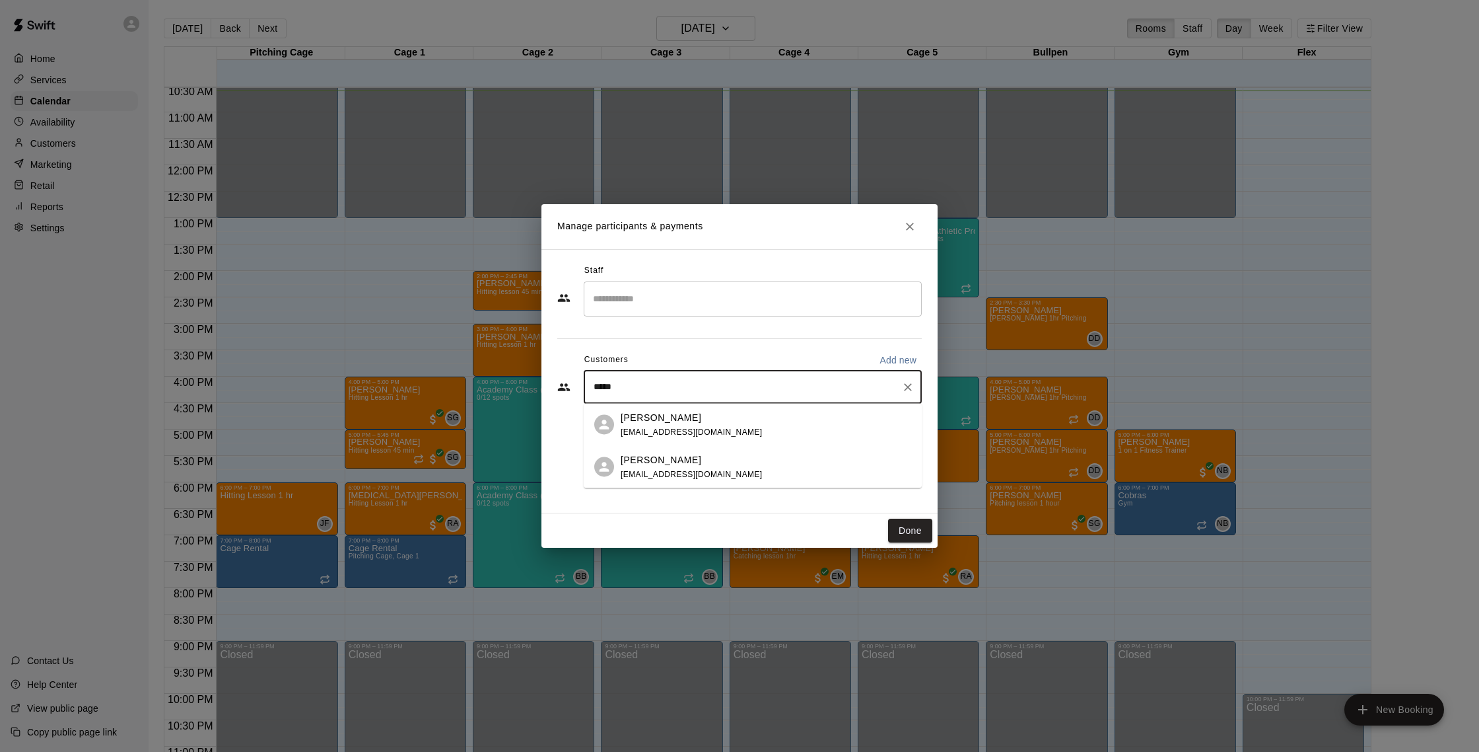
type input "******"
click at [657, 470] on span "[EMAIL_ADDRESS][DOMAIN_NAME]" at bounding box center [692, 473] width 142 height 9
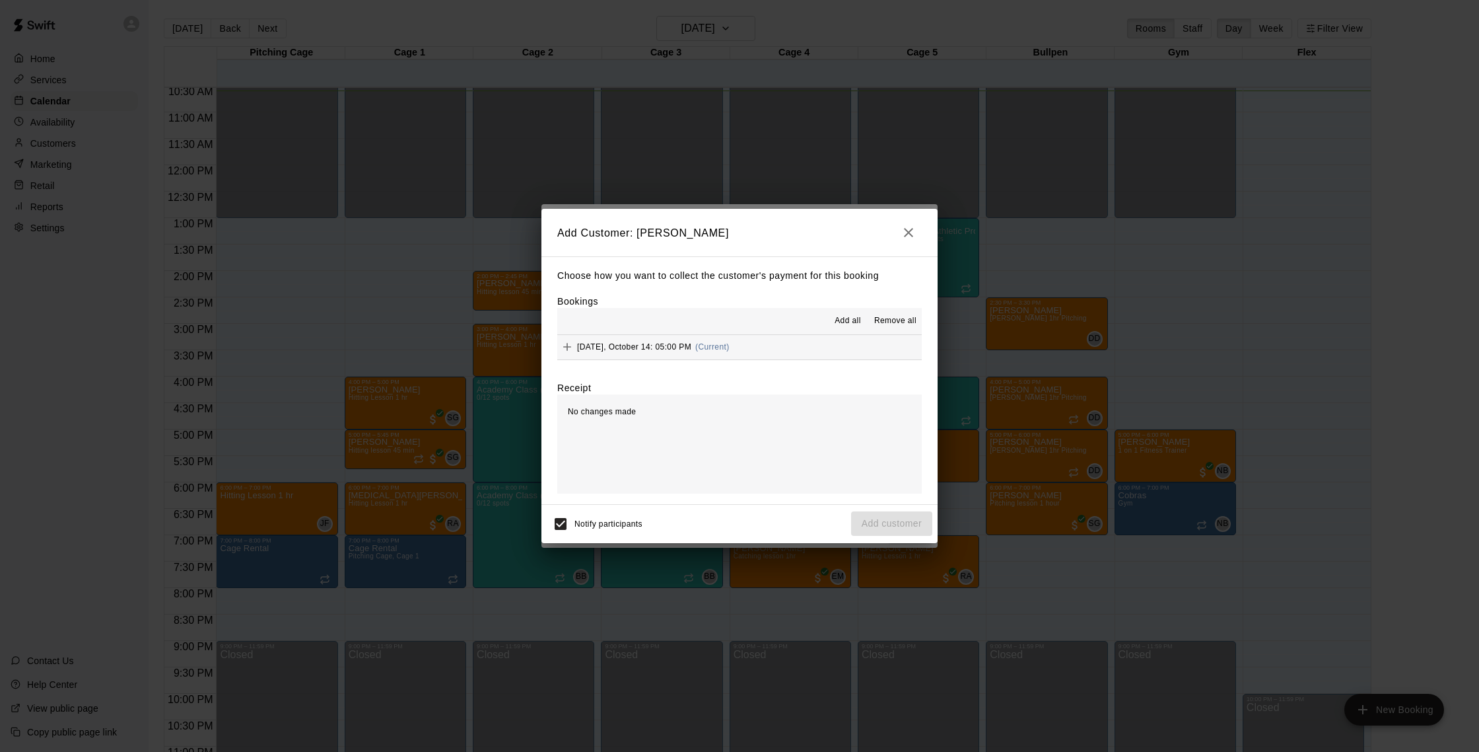
click at [656, 344] on span "[DATE], October 14: 05:00 PM" at bounding box center [634, 346] width 114 height 9
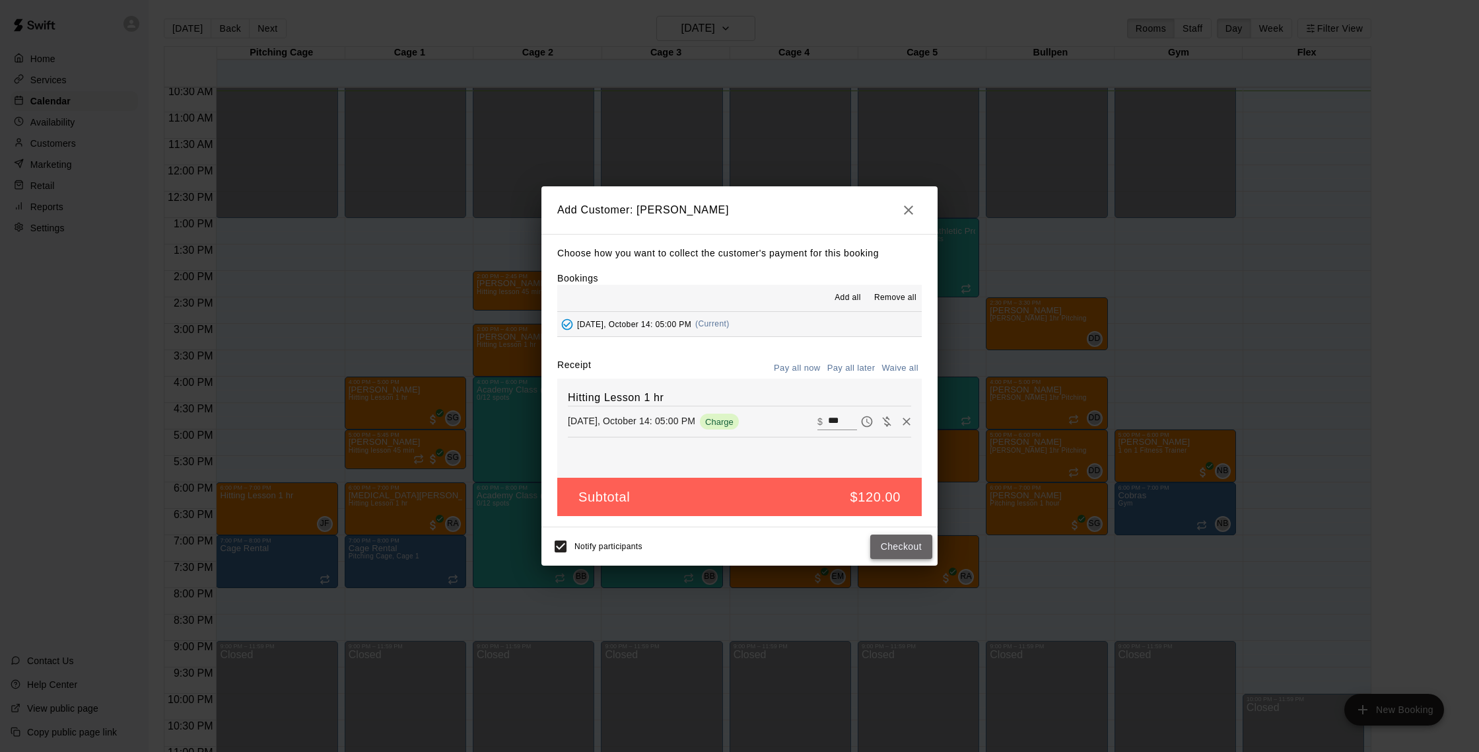
click at [894, 544] on button "Checkout" at bounding box center [901, 546] width 62 height 24
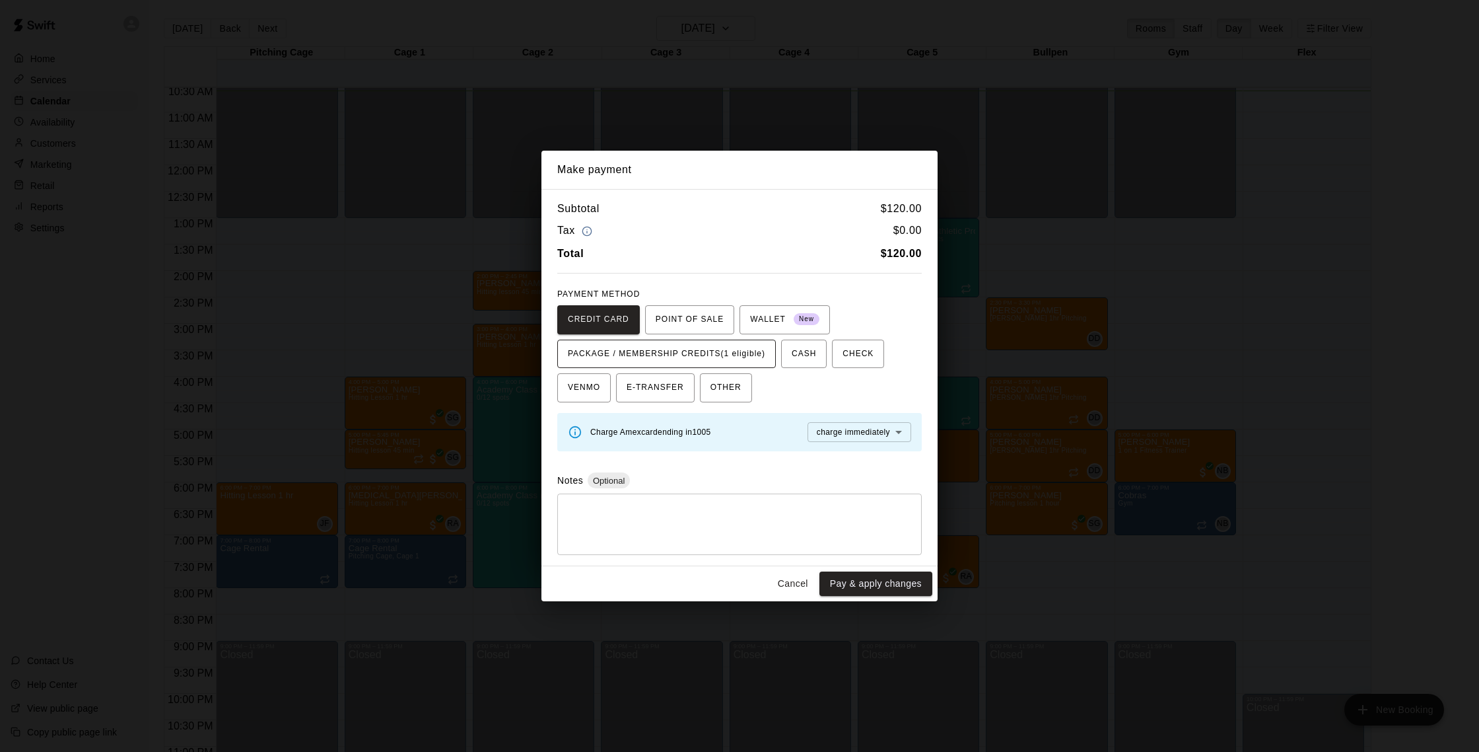
click at [754, 349] on span "PACKAGE / MEMBERSHIP CREDITS (1 eligible)" at bounding box center [666, 353] width 197 height 21
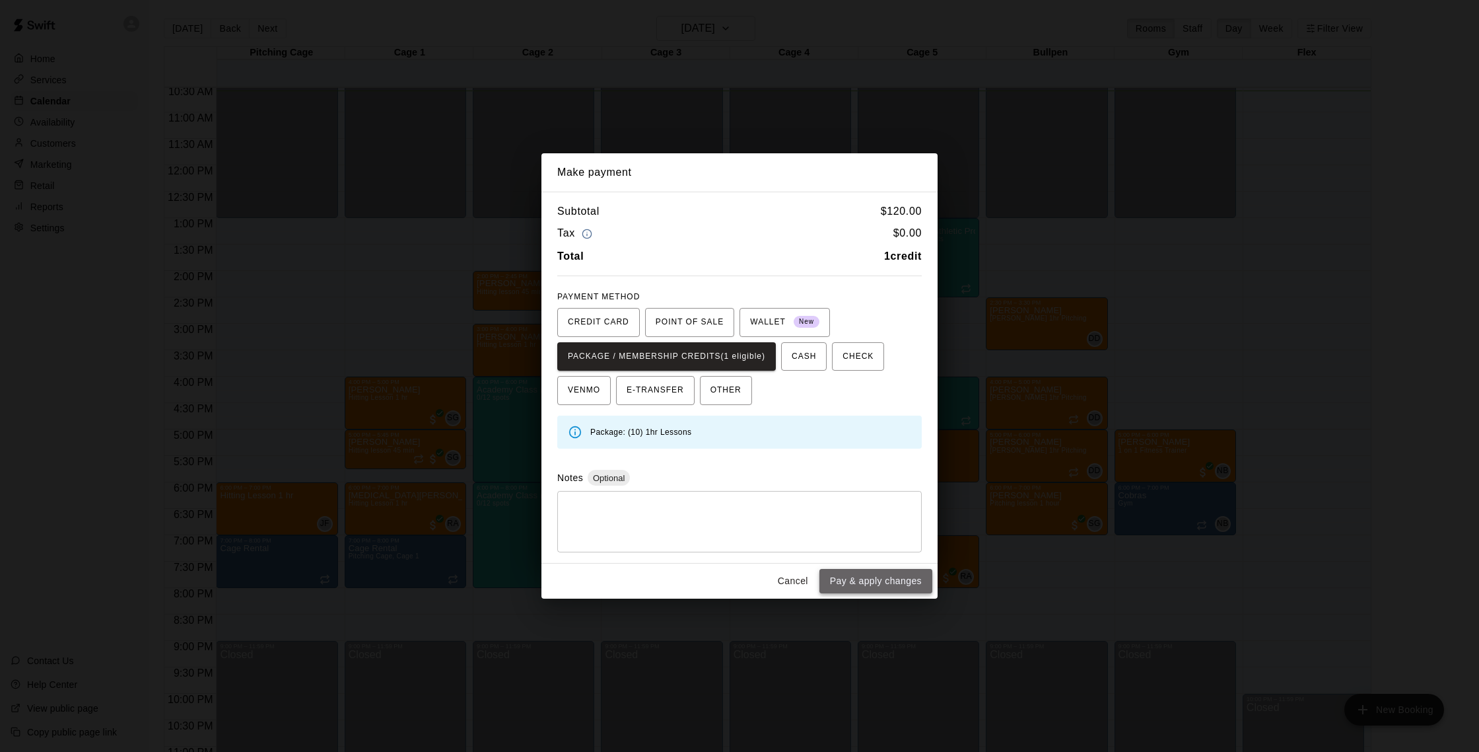
click at [887, 583] on button "Pay & apply changes" at bounding box center [876, 581] width 113 height 24
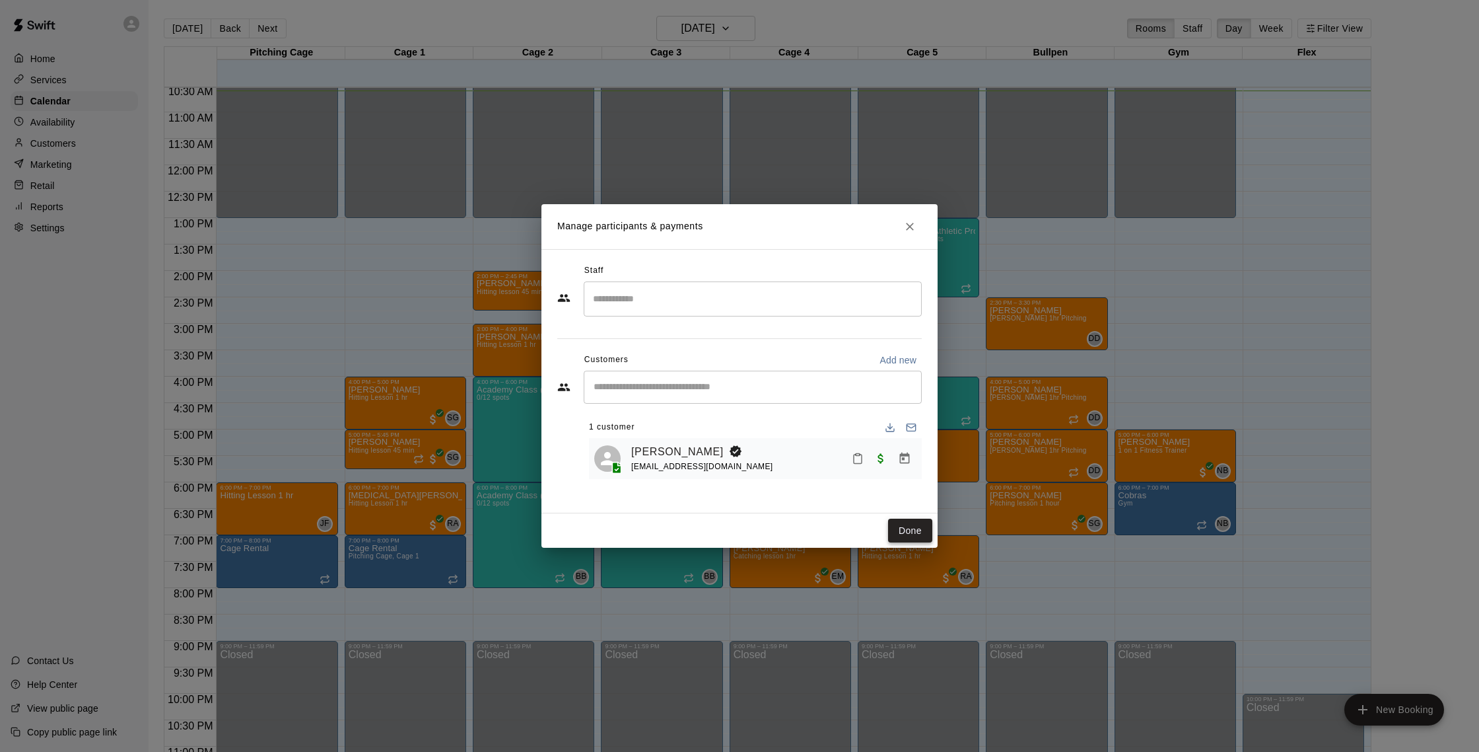
click at [911, 524] on button "Done" at bounding box center [910, 530] width 44 height 24
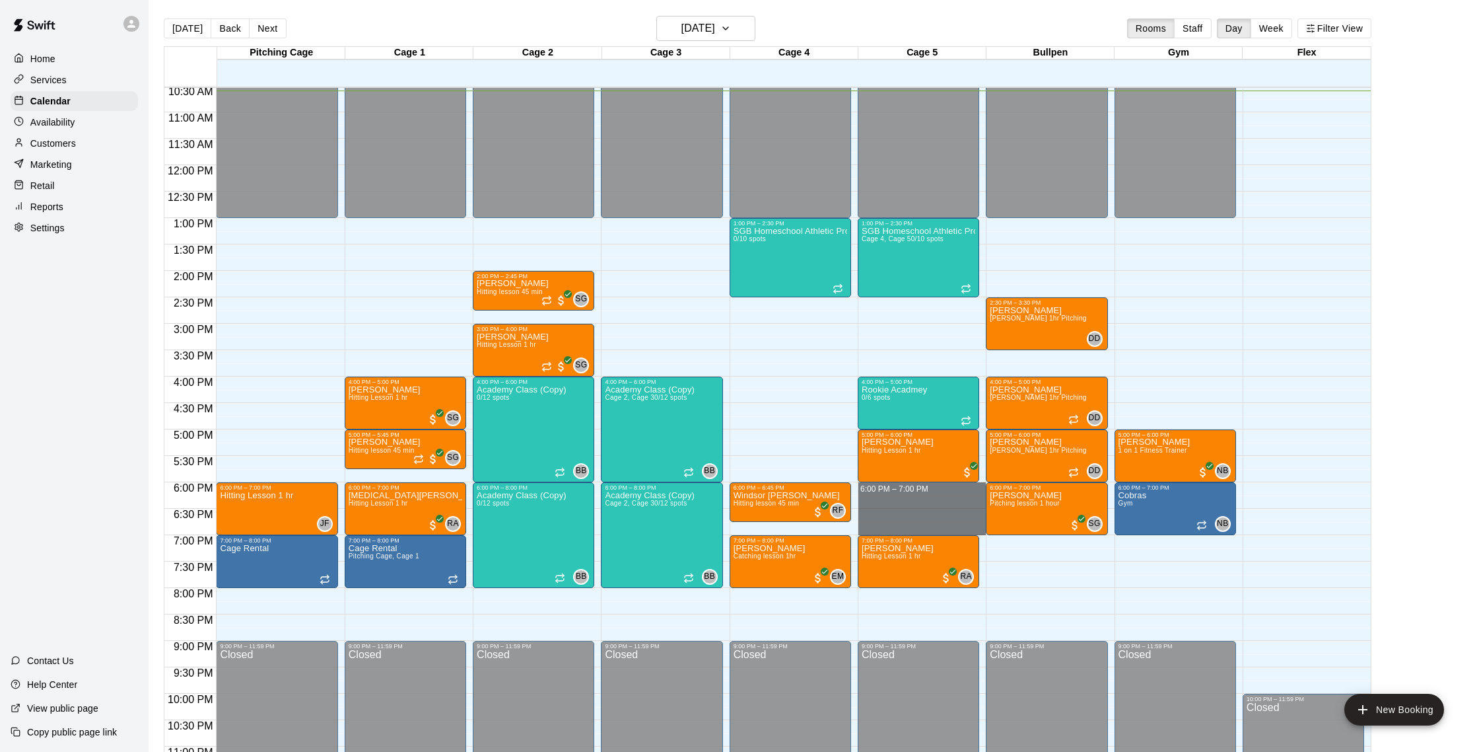
drag, startPoint x: 921, startPoint y: 491, endPoint x: 925, endPoint y: 530, distance: 39.2
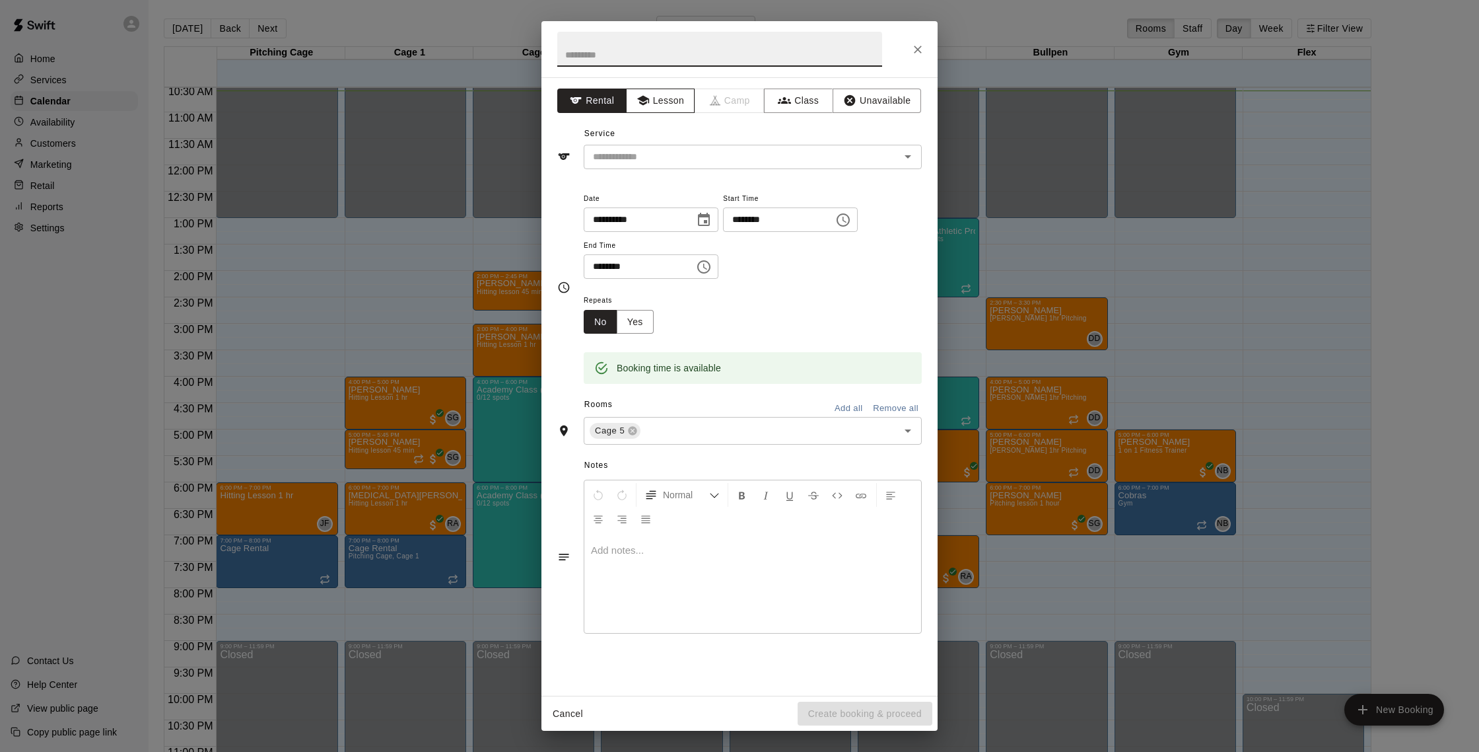
click at [667, 109] on button "Lesson" at bounding box center [660, 101] width 69 height 24
click at [688, 165] on div "​" at bounding box center [753, 157] width 338 height 24
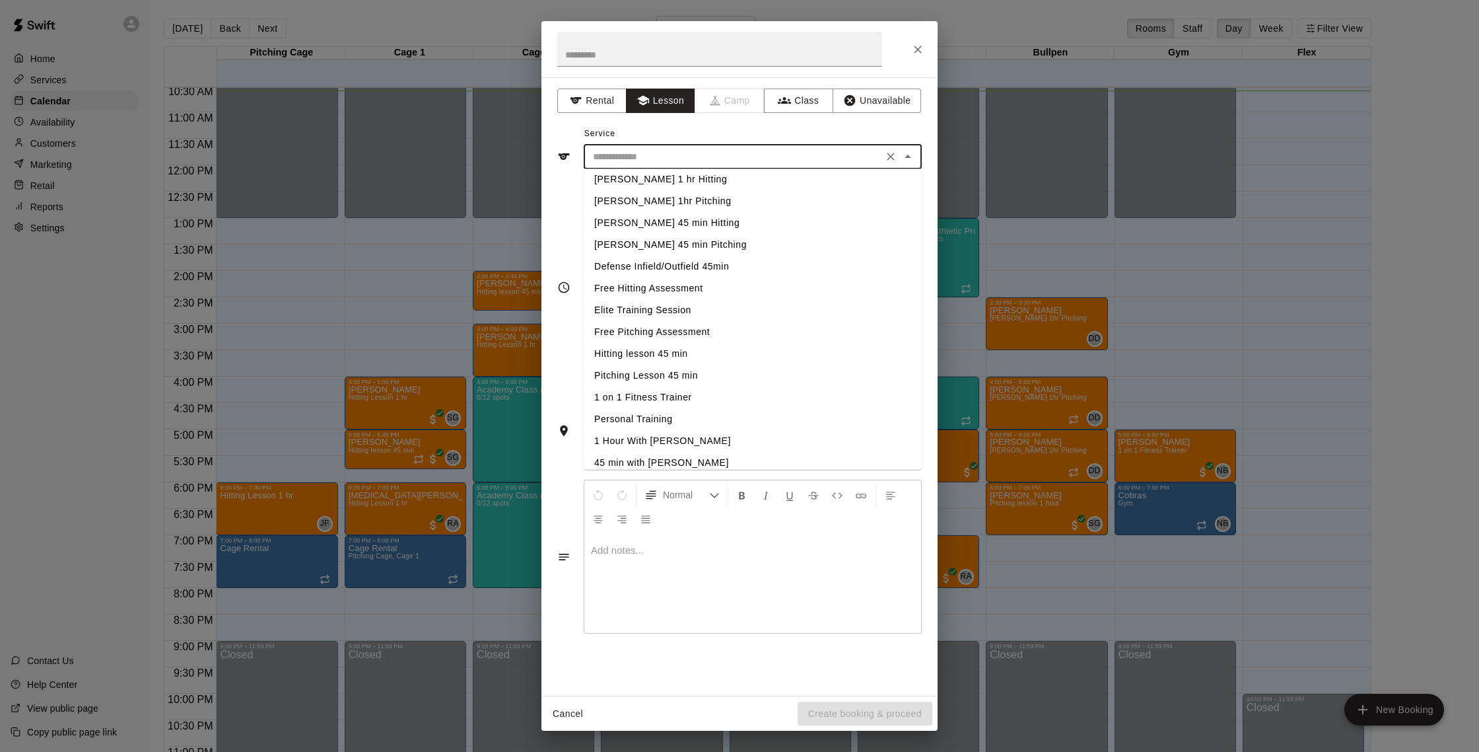
scroll to position [211, 0]
click at [653, 394] on li "1 on 1 Fitness Trainer" at bounding box center [753, 388] width 338 height 22
type input "**********"
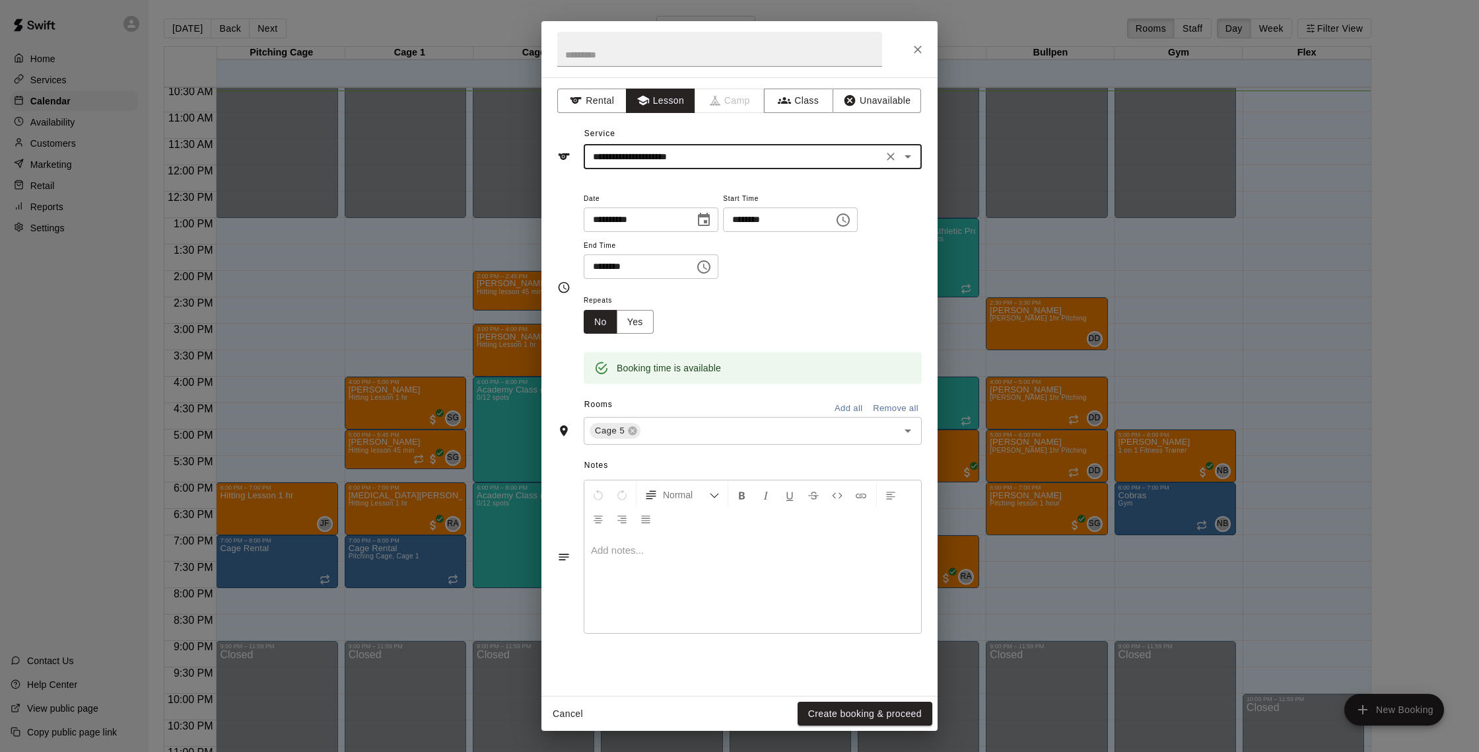
click at [920, 52] on icon "Close" at bounding box center [918, 50] width 8 height 8
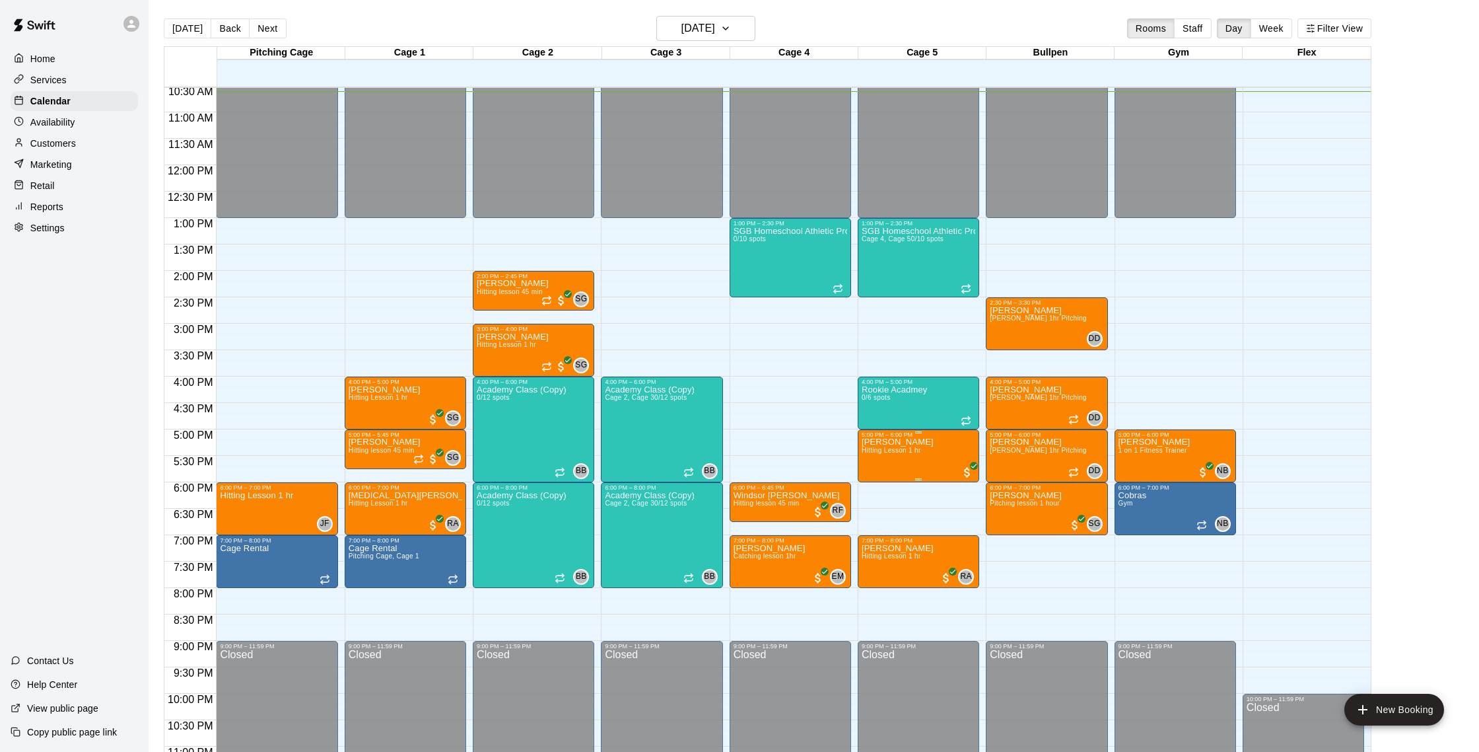
click at [879, 456] on icon "edit" at bounding box center [875, 452] width 16 height 16
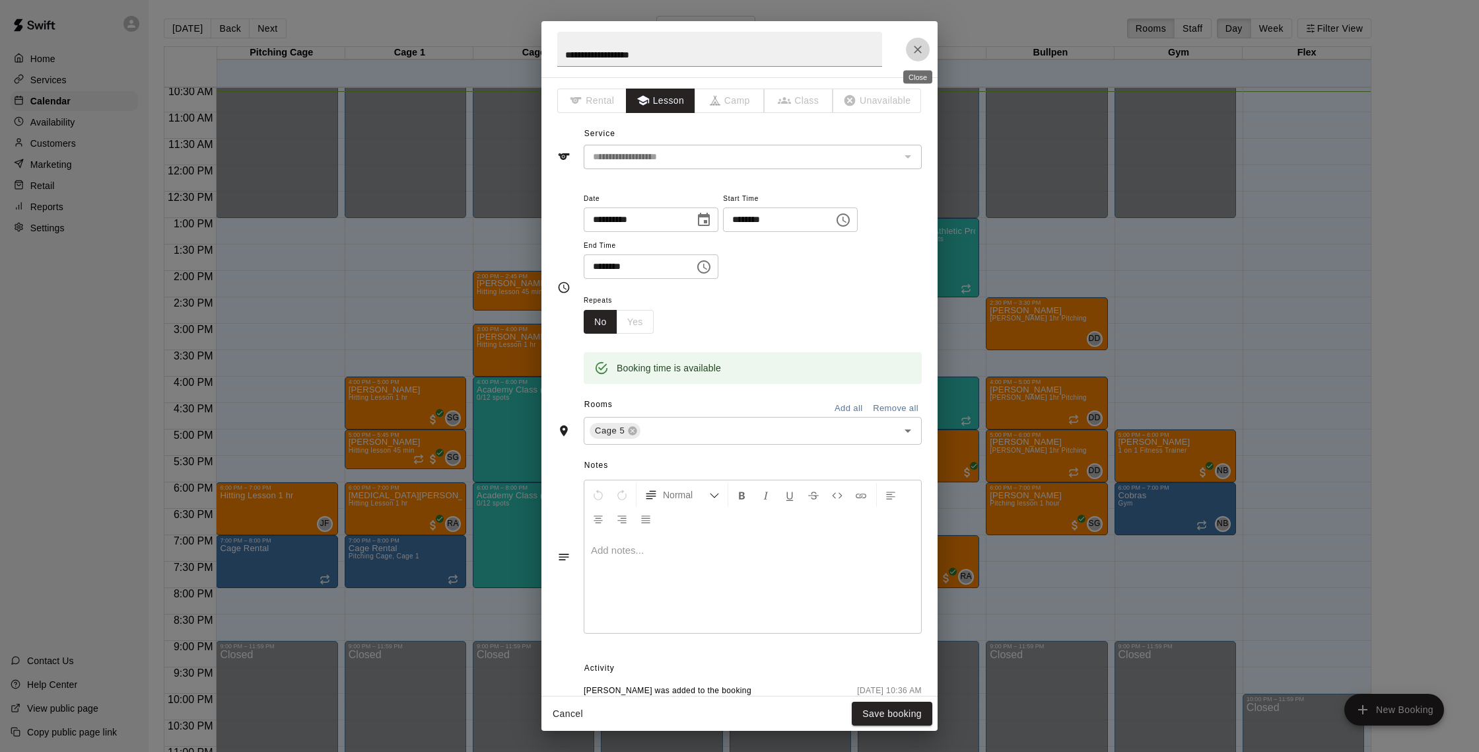
click at [923, 46] on icon "Close" at bounding box center [917, 49] width 13 height 13
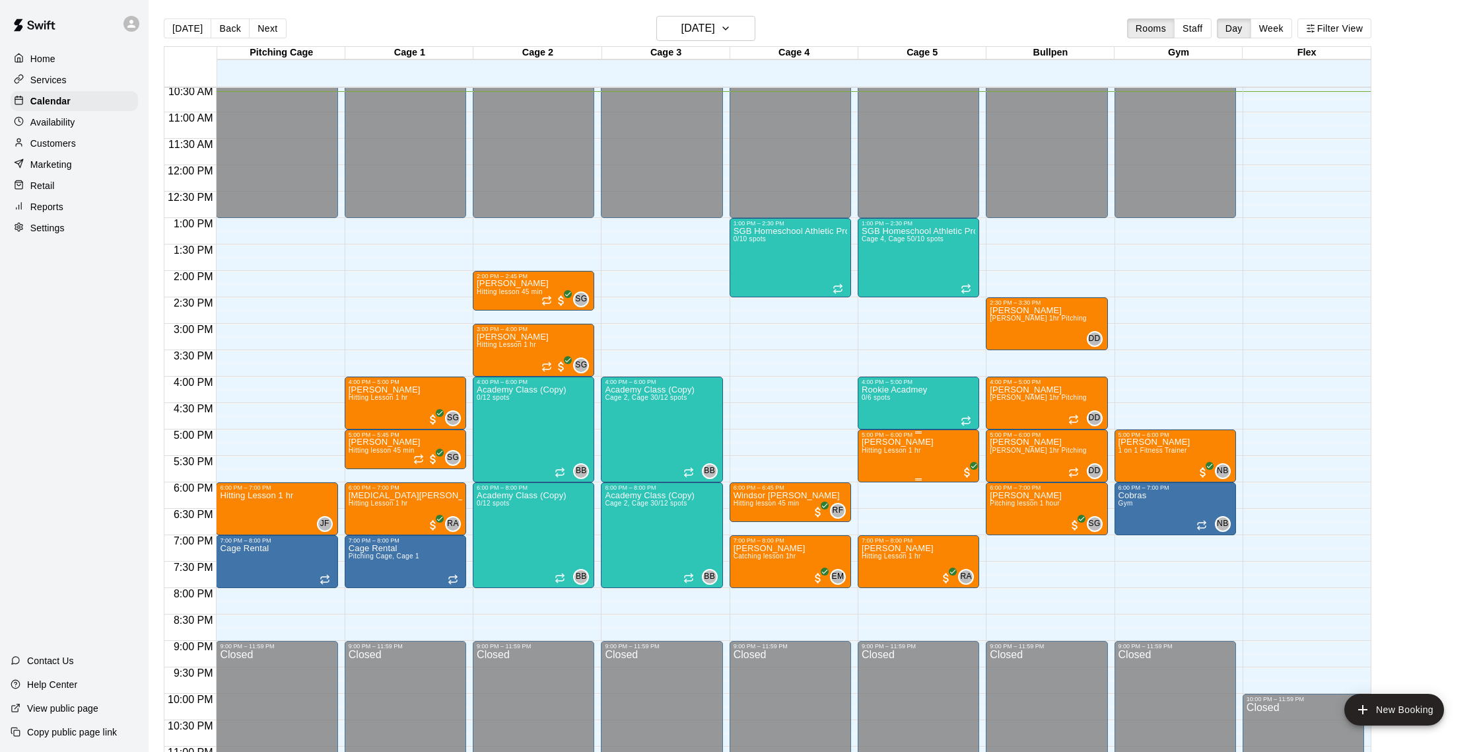
click at [878, 452] on span "Hitting Lesson 1 hr" at bounding box center [891, 449] width 59 height 7
click at [884, 498] on button "edit" at bounding box center [875, 492] width 26 height 26
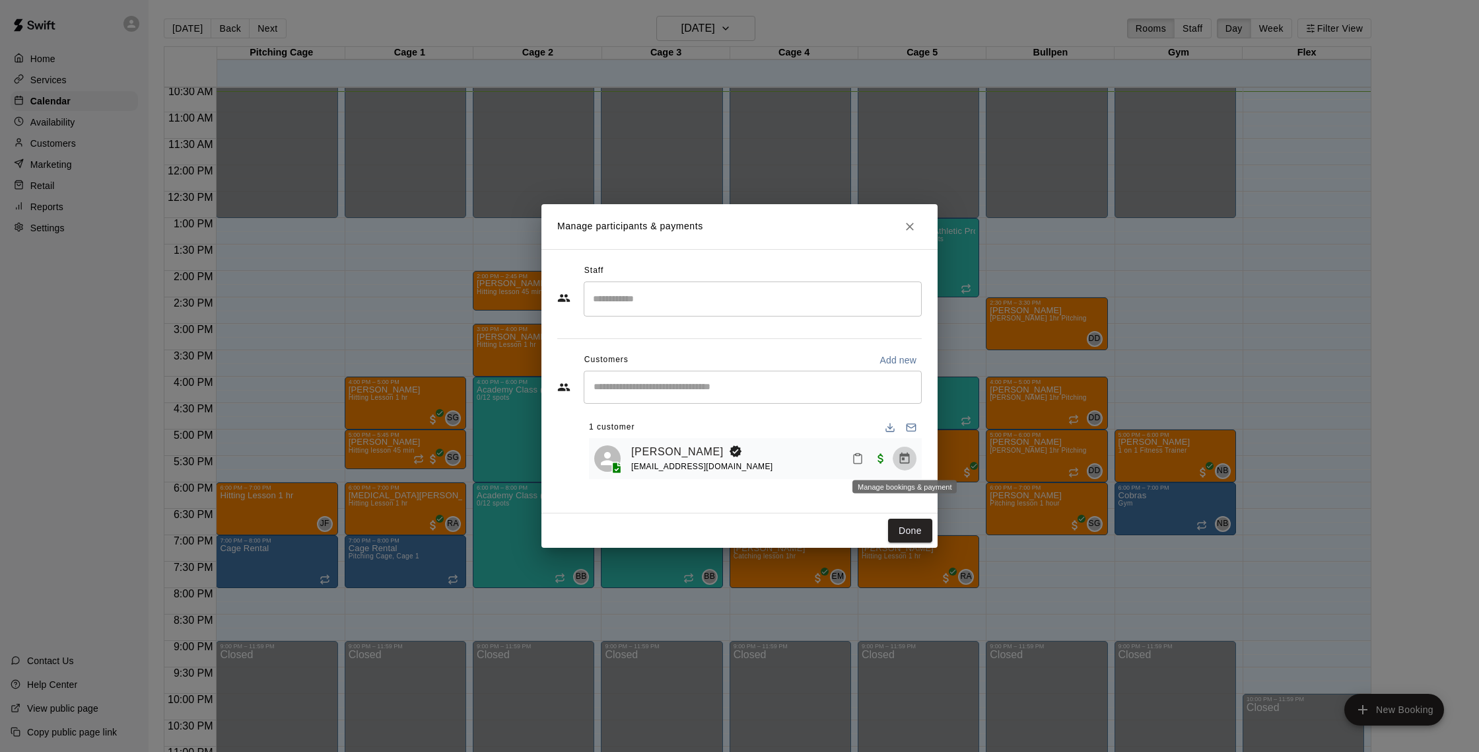
click at [904, 454] on icon "Manage bookings & payment" at bounding box center [905, 457] width 10 height 11
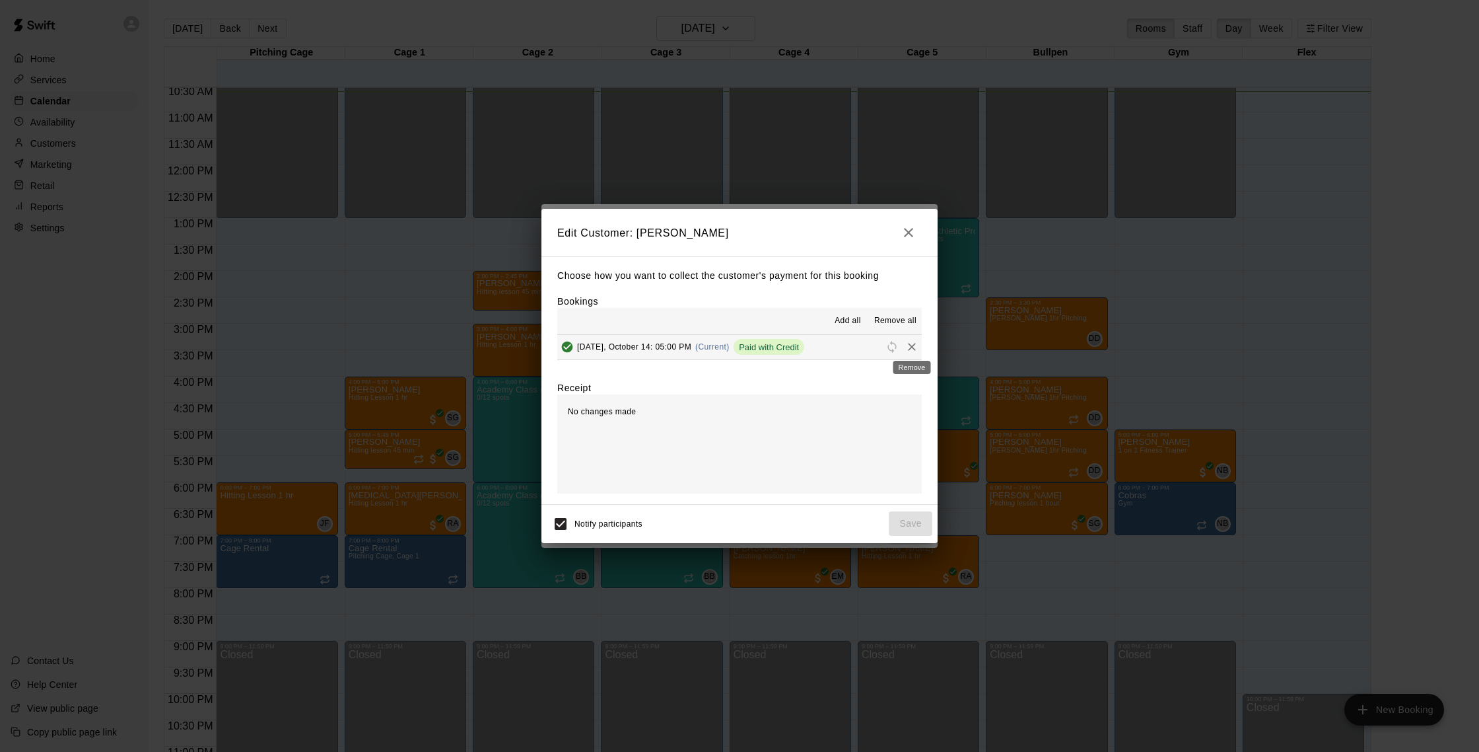
click at [917, 346] on icon "Remove" at bounding box center [911, 346] width 13 height 13
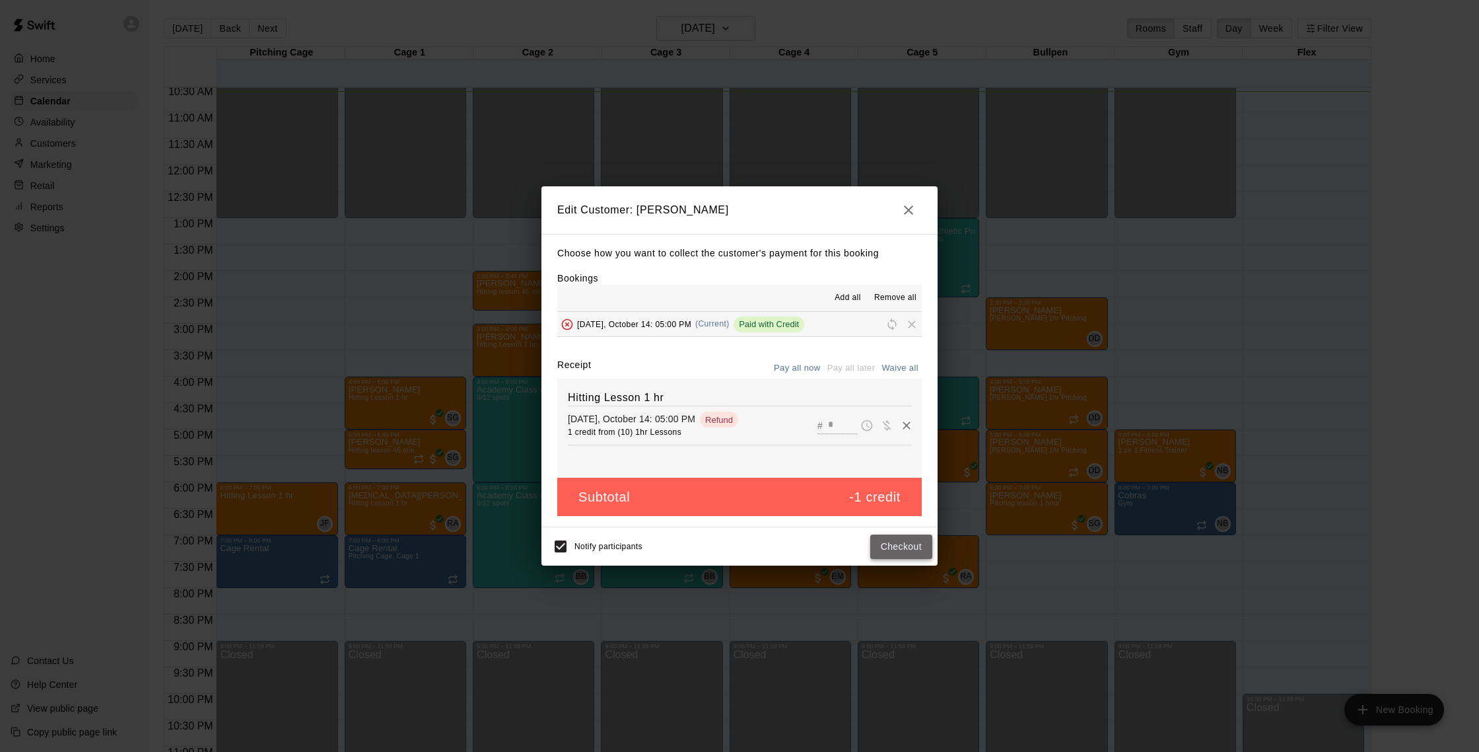
click at [902, 543] on button "Checkout" at bounding box center [901, 546] width 62 height 24
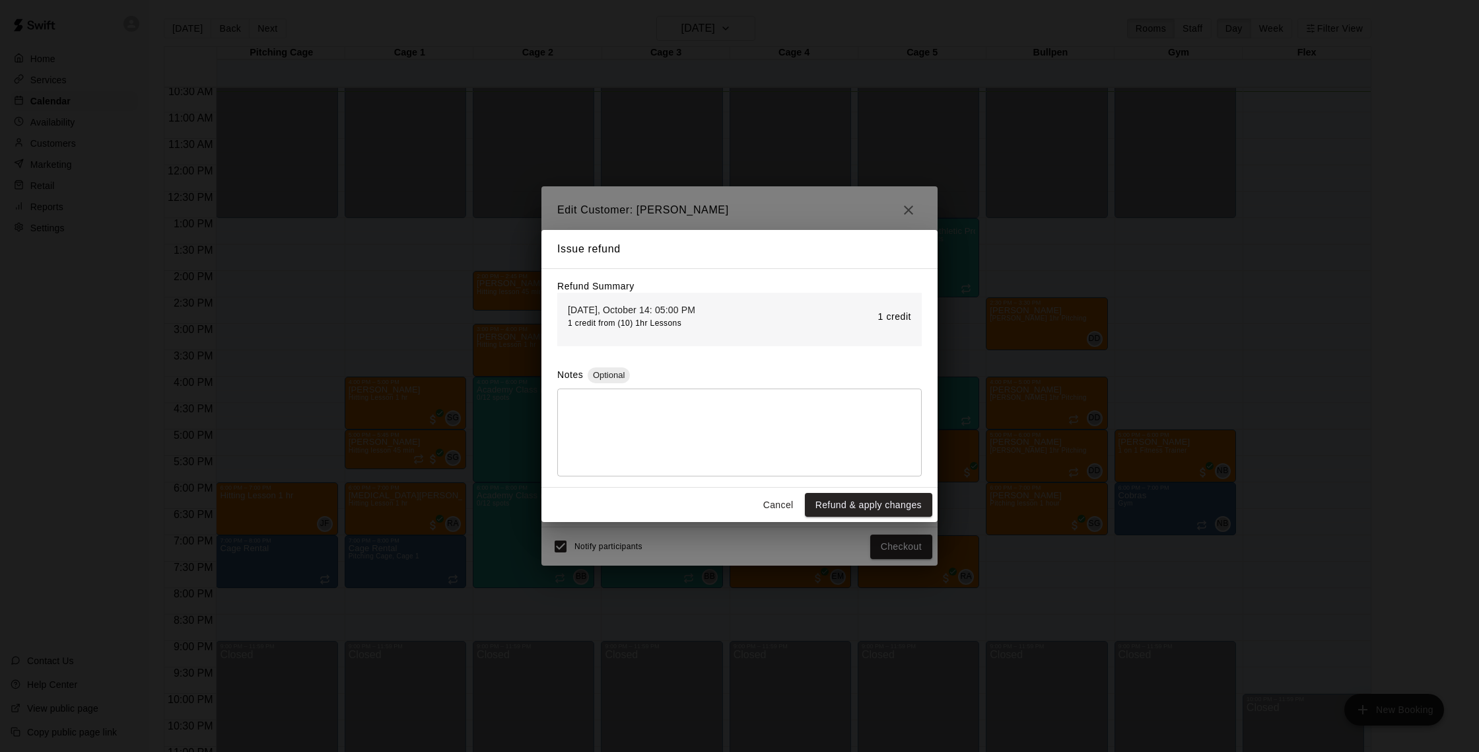
click at [872, 502] on button "Refund & apply changes" at bounding box center [868, 505] width 127 height 24
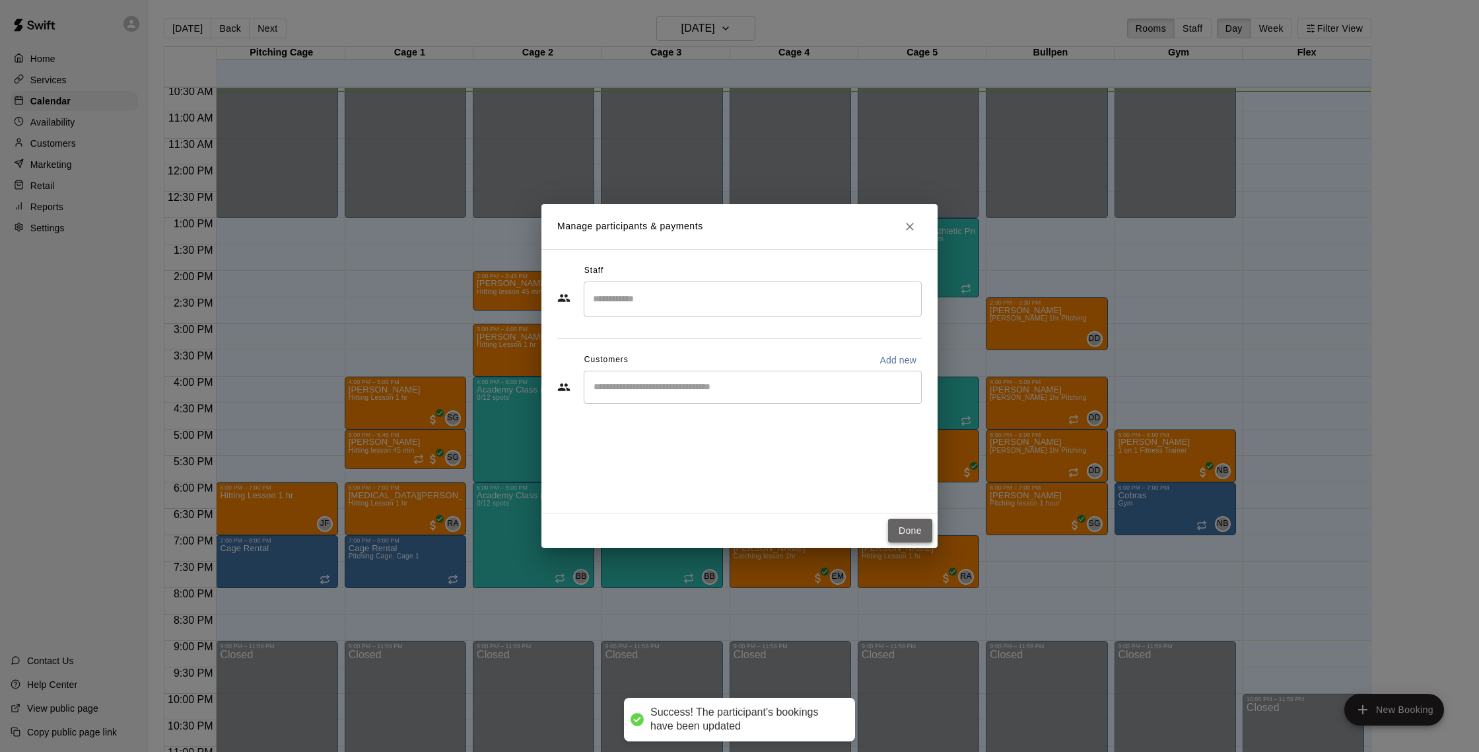
click at [923, 522] on button "Done" at bounding box center [910, 530] width 44 height 24
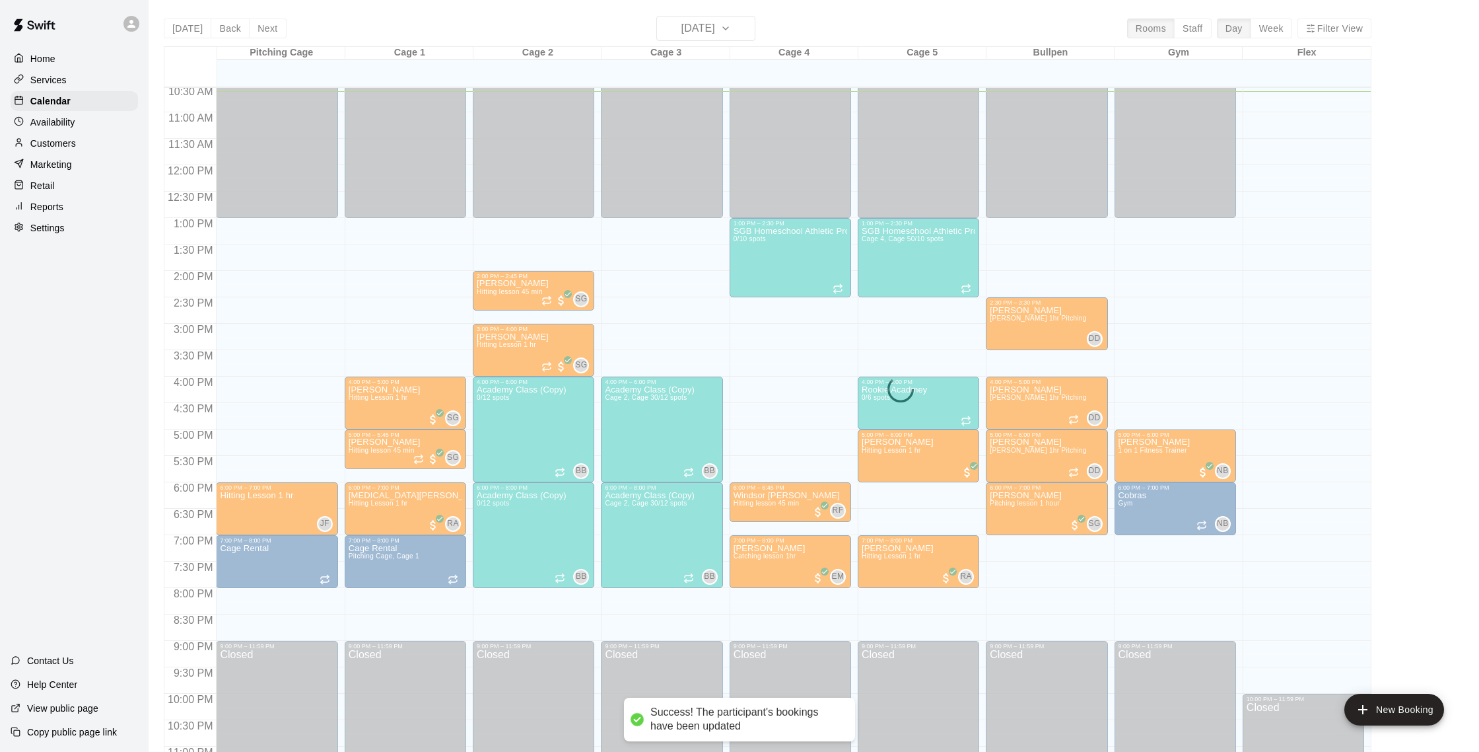
click at [924, 523] on div "12:00 AM – 1:00 PM Closed 1:00 PM – 2:30 PM SGB Homeschool Athletic Program Cag…" at bounding box center [919, 165] width 122 height 1268
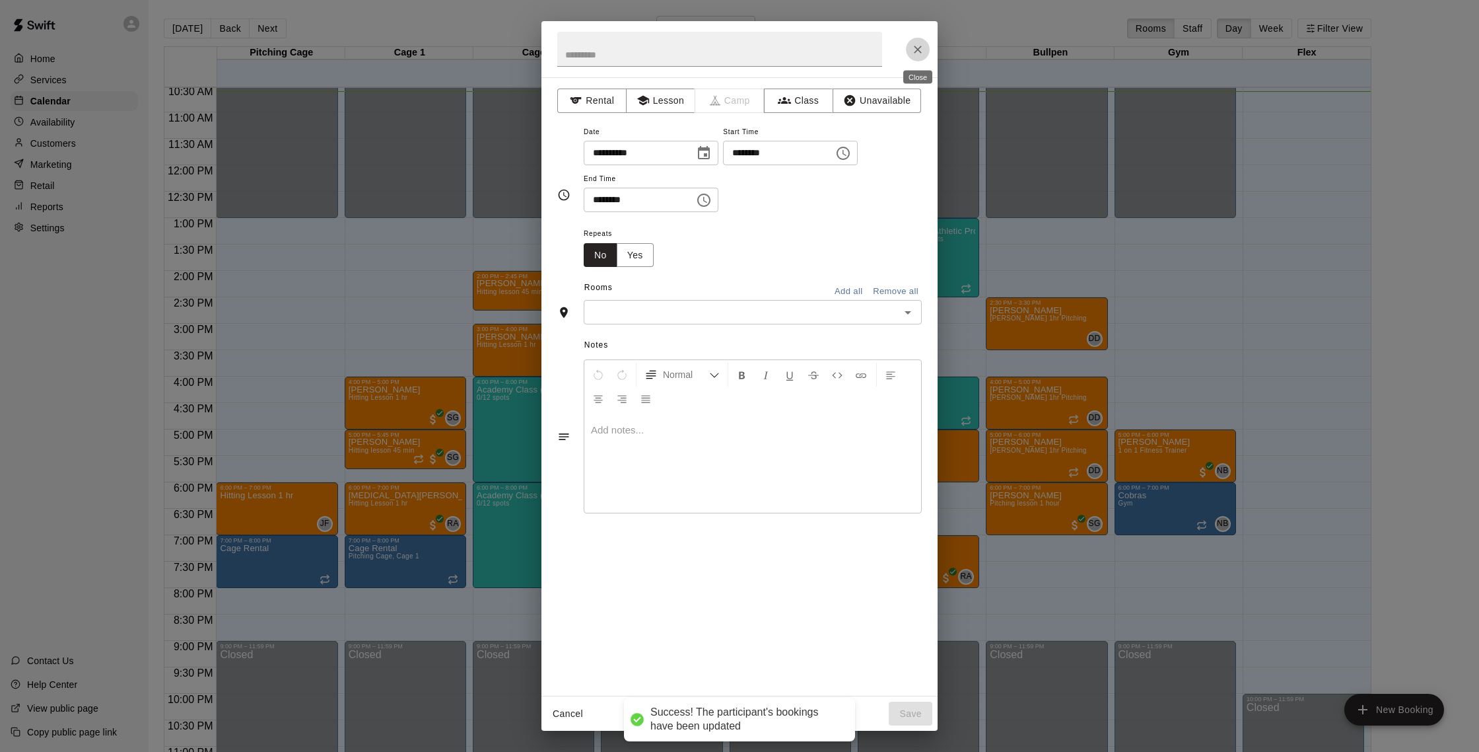
click at [916, 49] on icon "Close" at bounding box center [917, 49] width 13 height 13
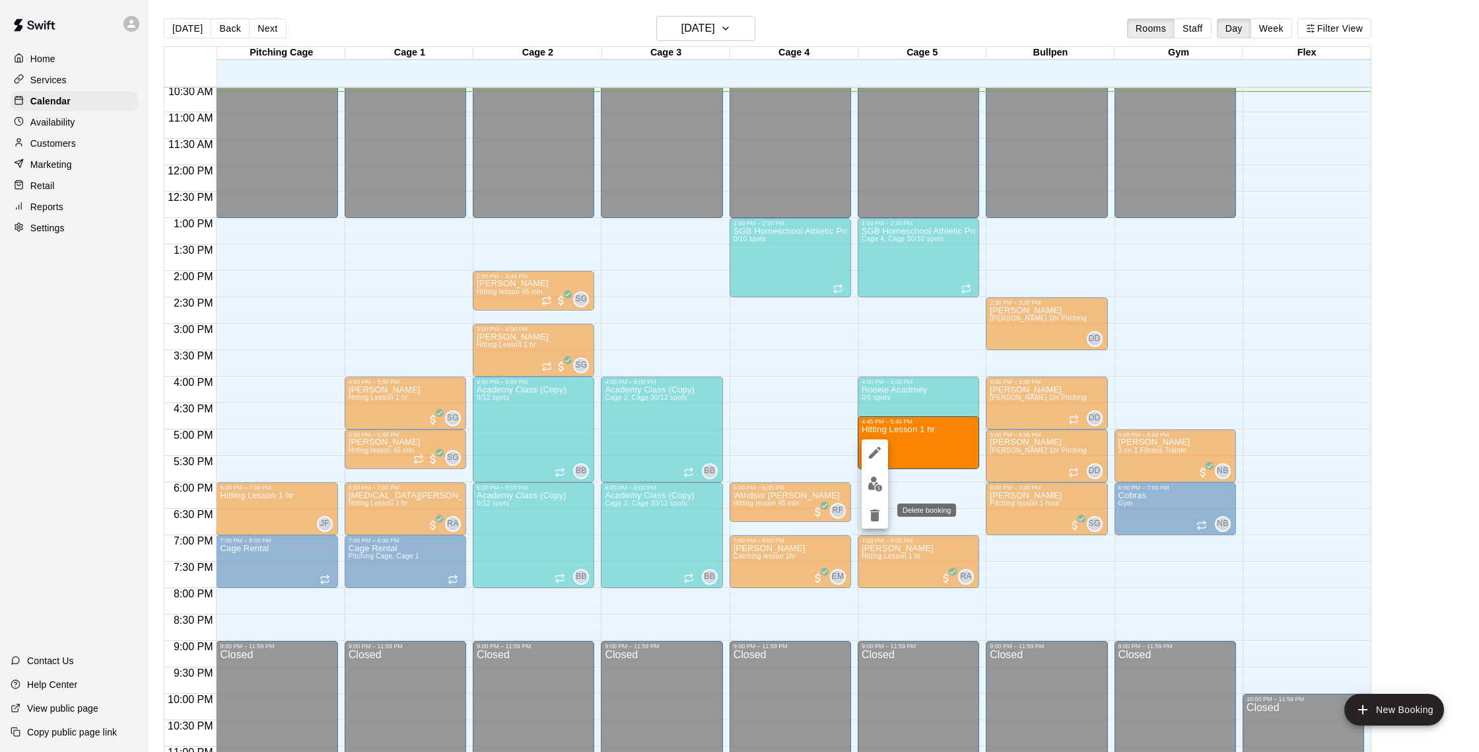
click at [878, 514] on icon "delete" at bounding box center [874, 515] width 9 height 12
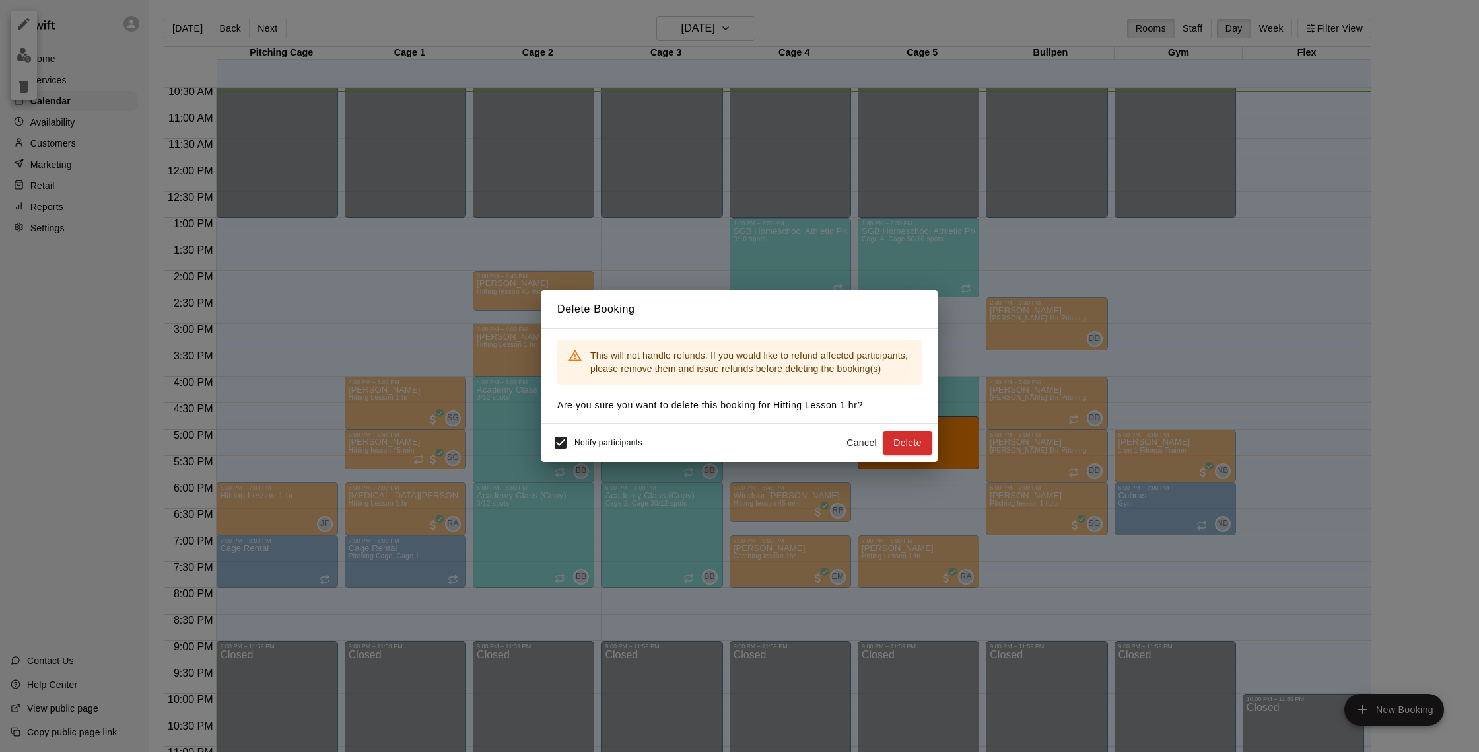
click at [893, 439] on button "Delete" at bounding box center [908, 443] width 50 height 24
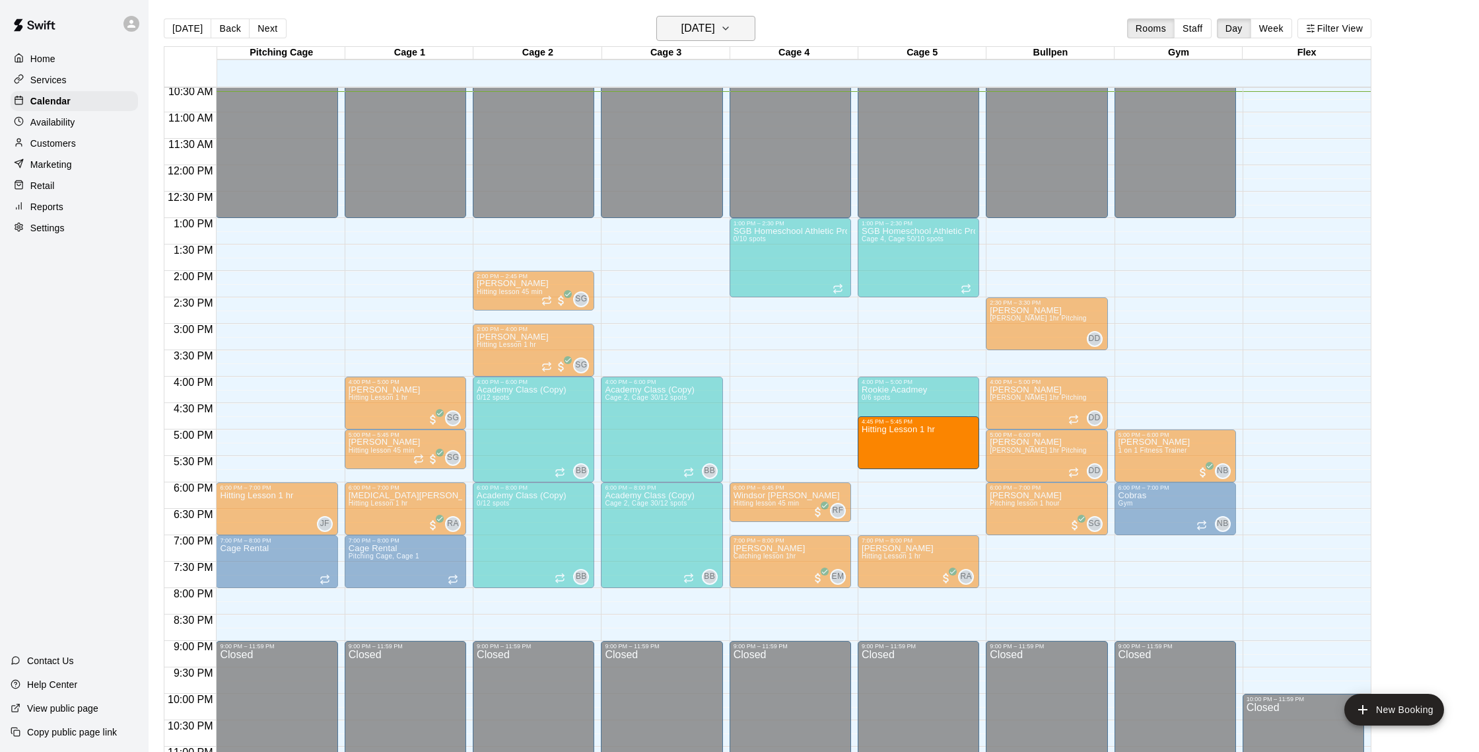
click at [731, 35] on icon "button" at bounding box center [726, 28] width 11 height 16
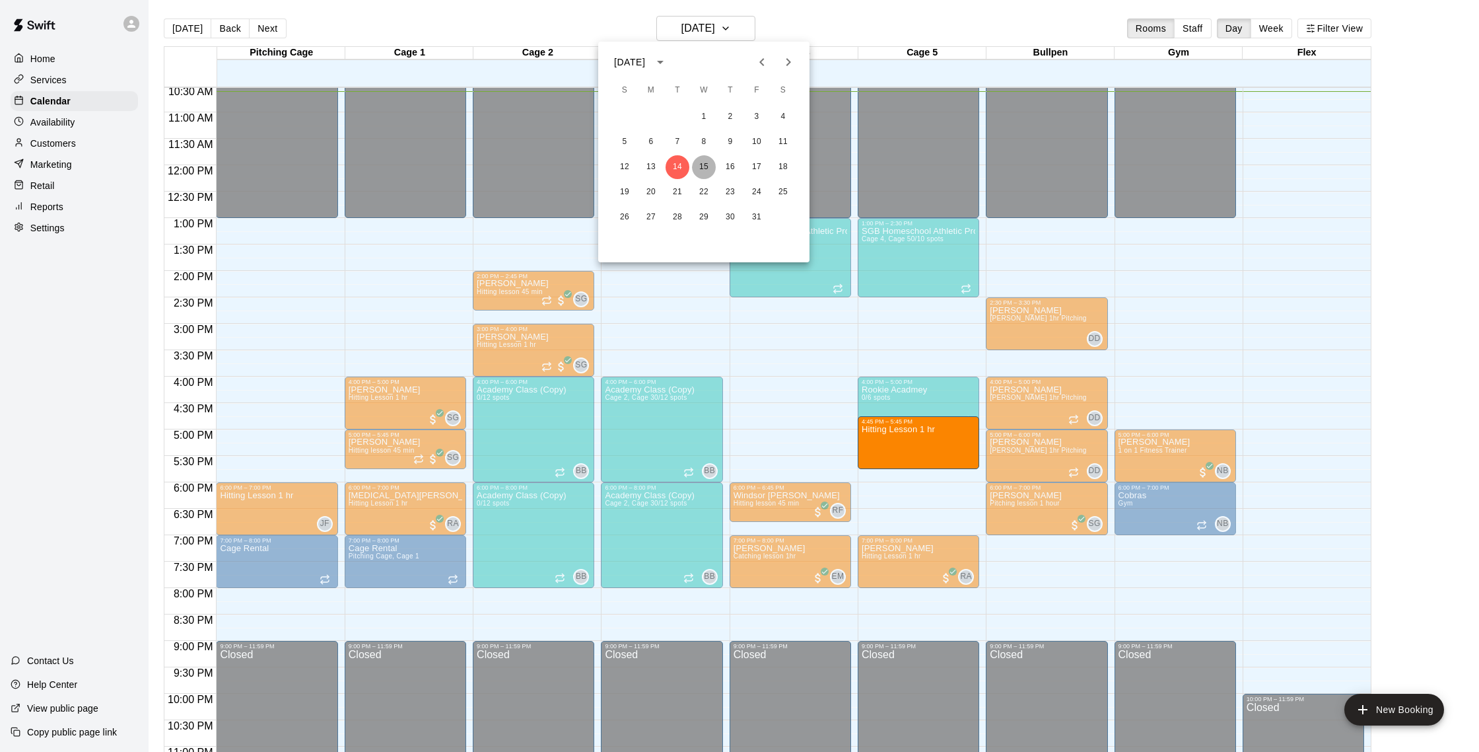
click at [700, 166] on button "15" at bounding box center [704, 167] width 24 height 24
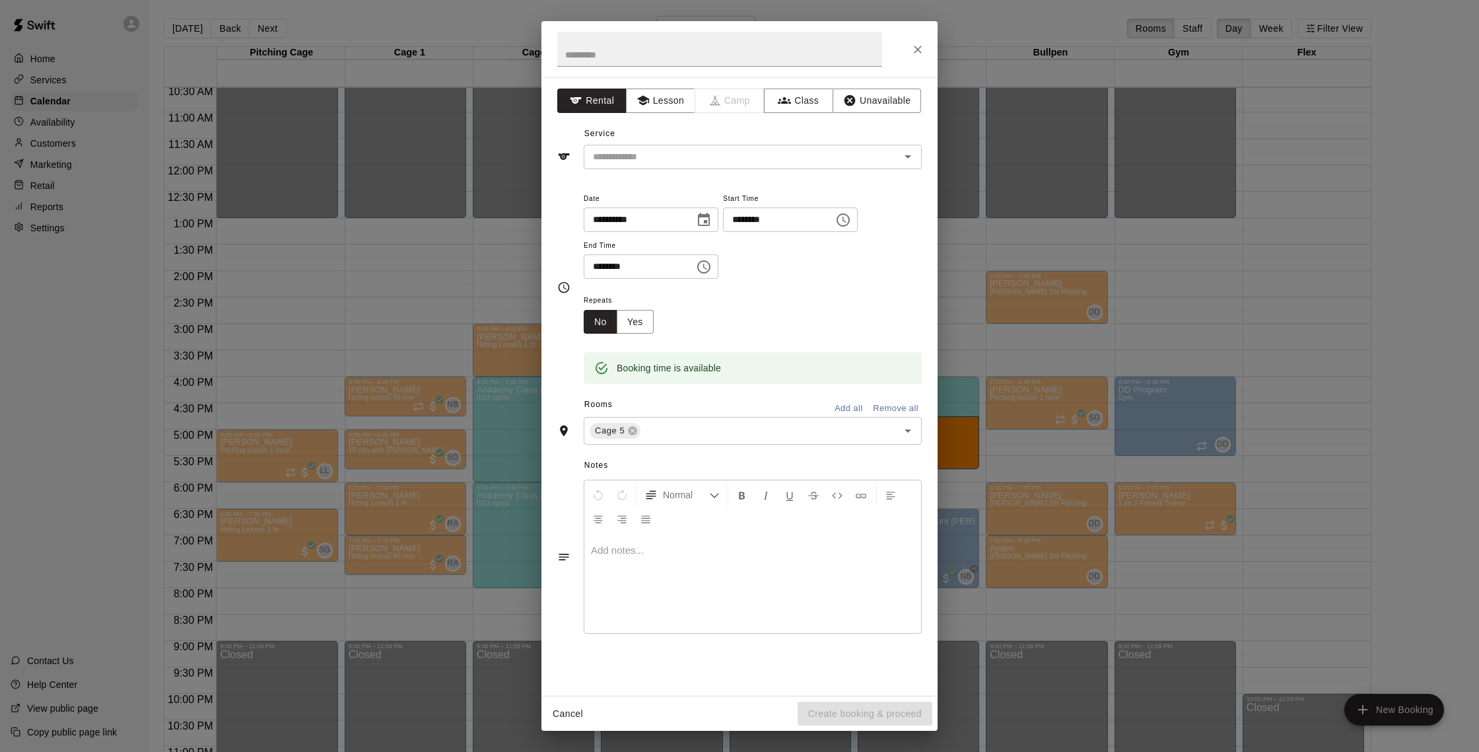
drag, startPoint x: 951, startPoint y: 495, endPoint x: 963, endPoint y: 490, distance: 13.0
click at [951, 495] on div "**********" at bounding box center [739, 376] width 1479 height 752
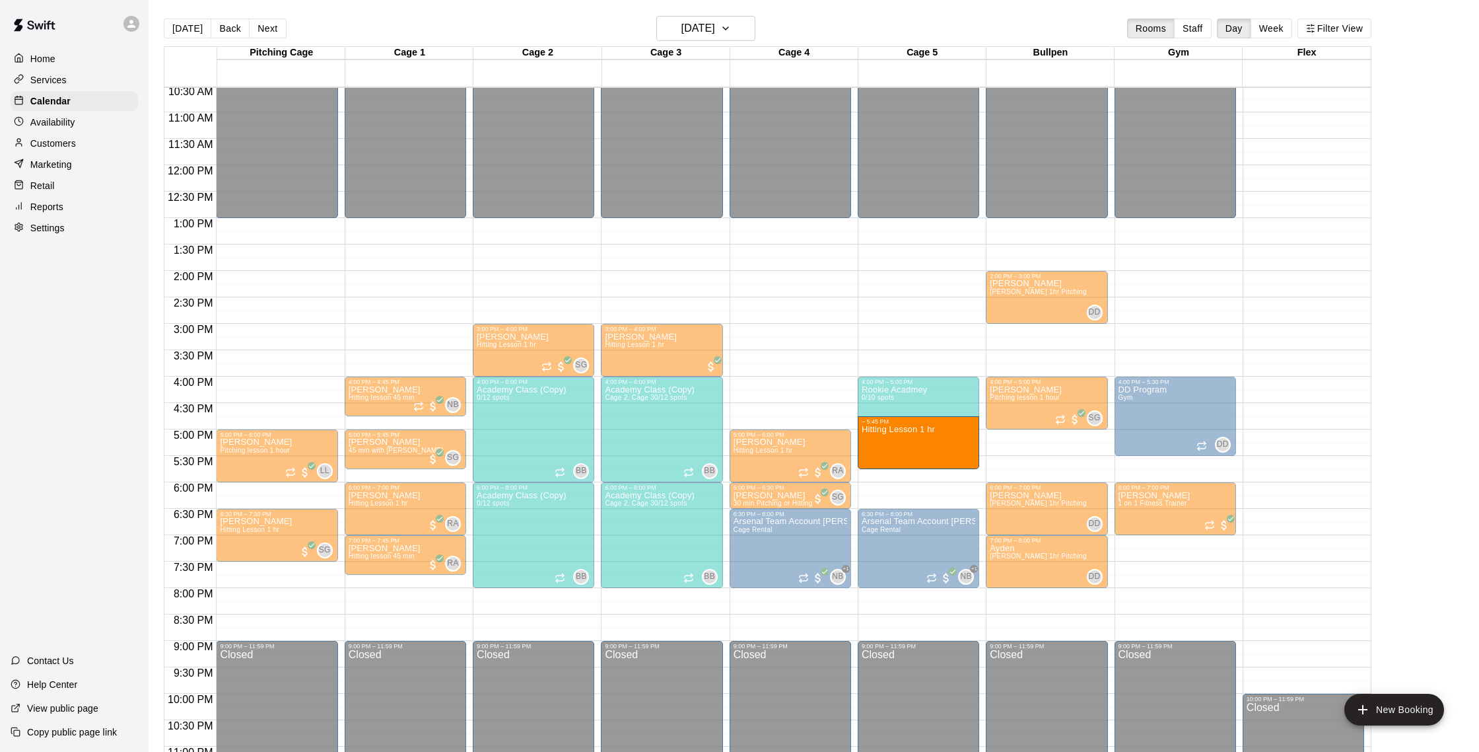
click at [848, 302] on div "12:00 AM – 1:00 PM Closed 5:00 PM – 6:00 PM [PERSON_NAME] Hitting Lesson 1 hr R…" at bounding box center [791, 165] width 122 height 1268
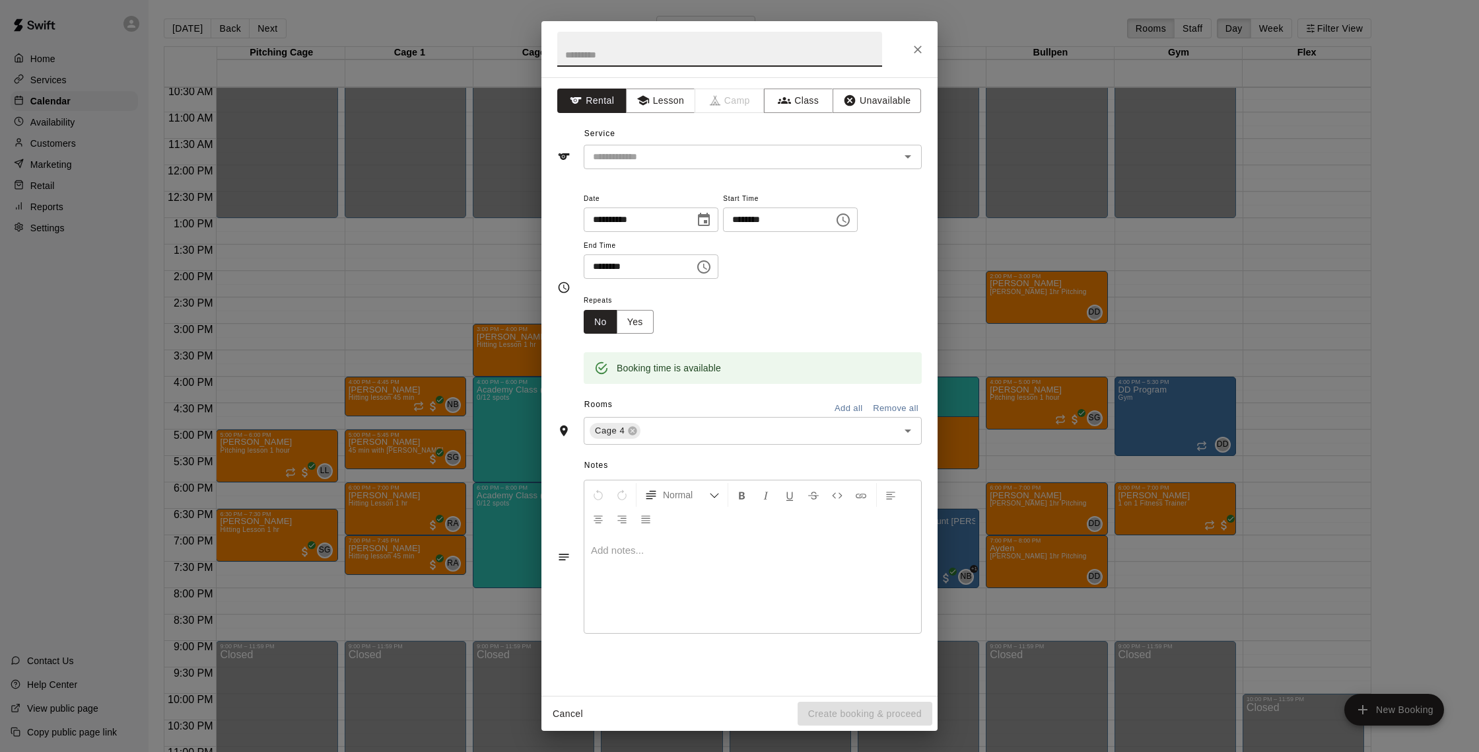
click at [1024, 544] on div "**********" at bounding box center [739, 376] width 1479 height 752
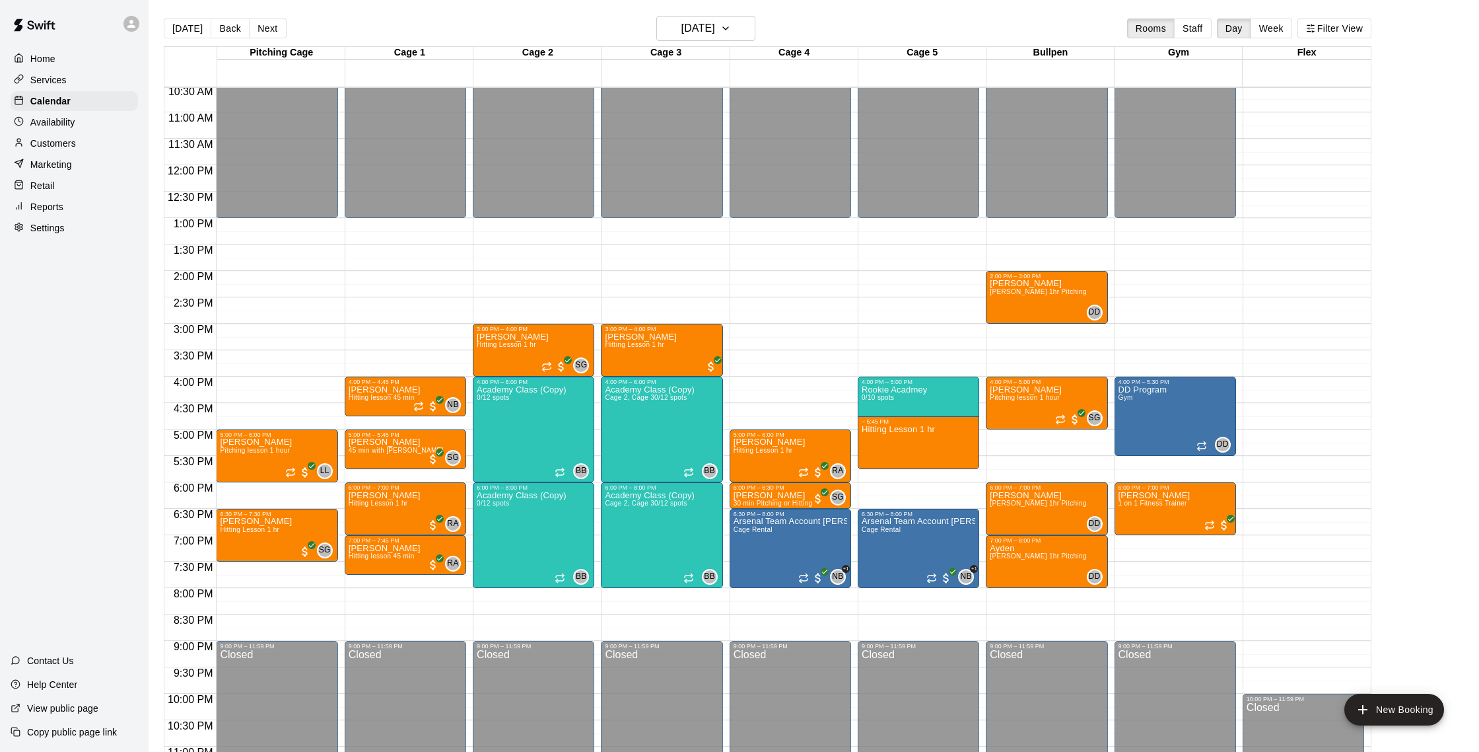
drag, startPoint x: 949, startPoint y: 435, endPoint x: 948, endPoint y: 475, distance: 39.6
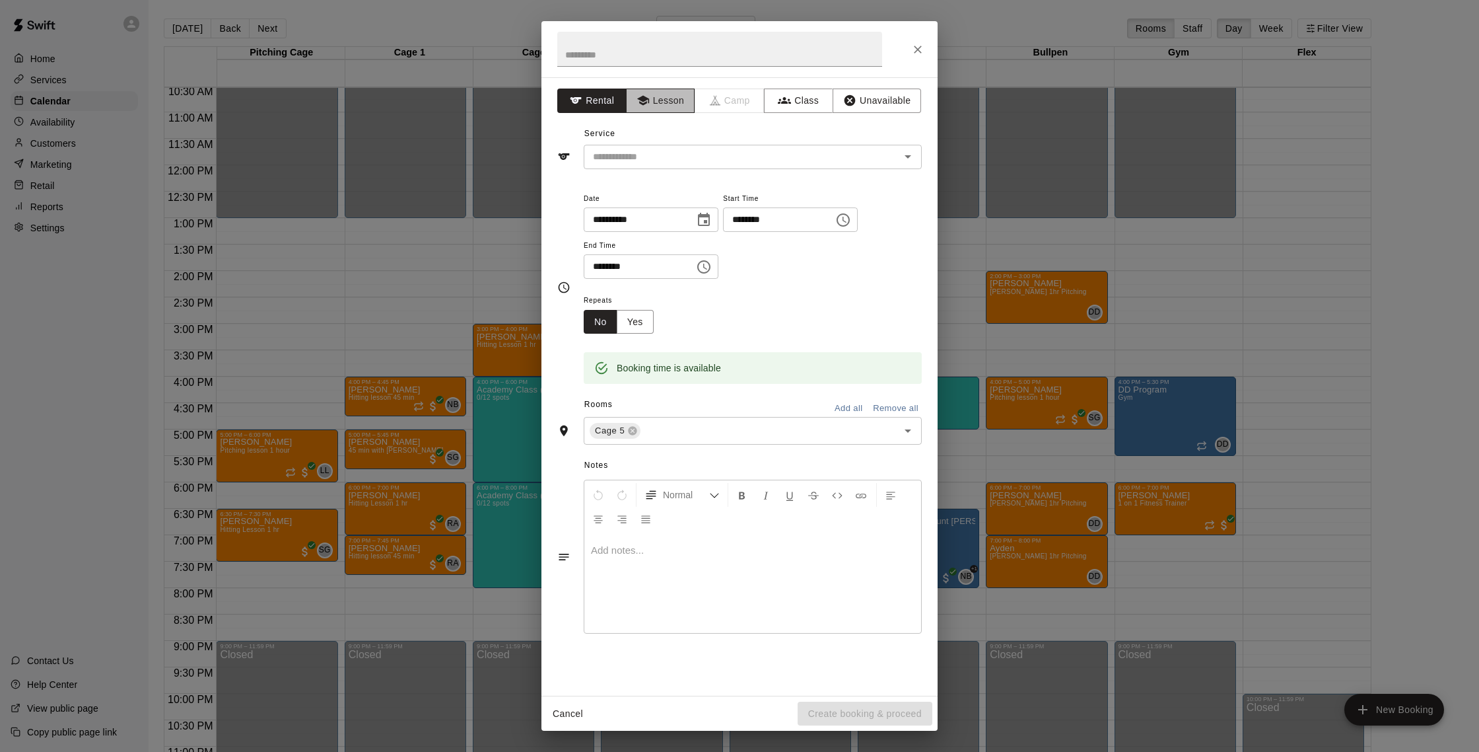
click at [658, 98] on button "Lesson" at bounding box center [660, 101] width 69 height 24
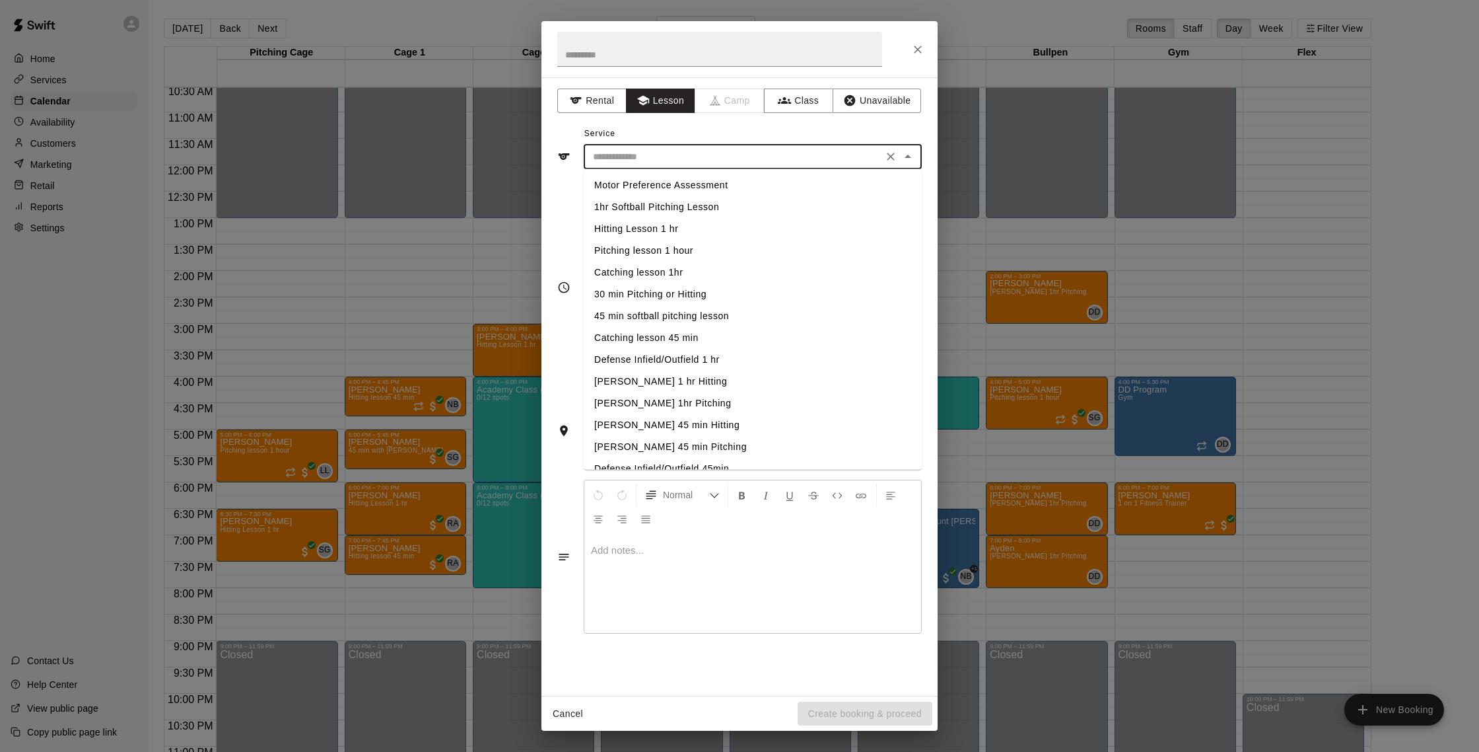
click at [668, 154] on input "text" at bounding box center [733, 157] width 291 height 17
click at [682, 274] on li "Catching lesson 1hr" at bounding box center [753, 273] width 338 height 22
type input "**********"
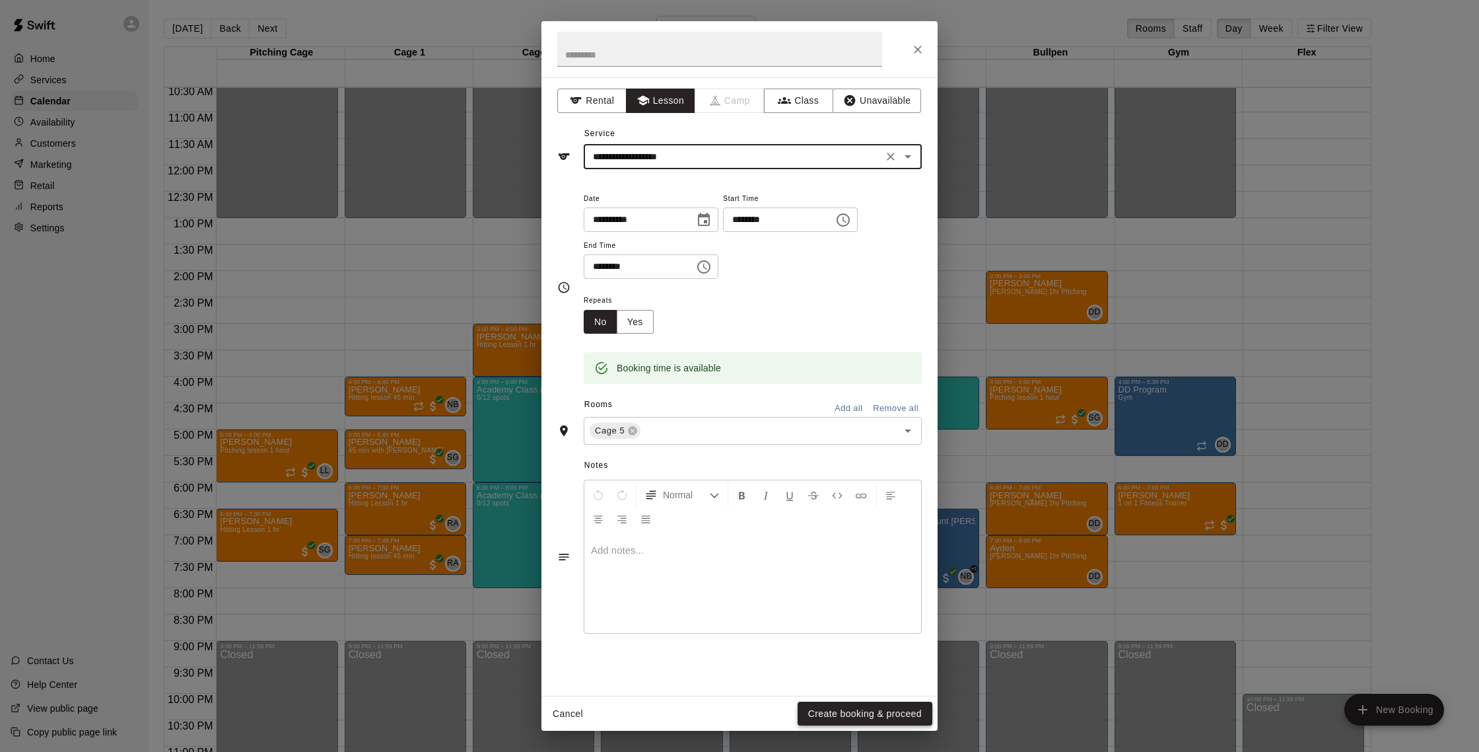
click at [855, 711] on button "Create booking & proceed" at bounding box center [865, 713] width 135 height 24
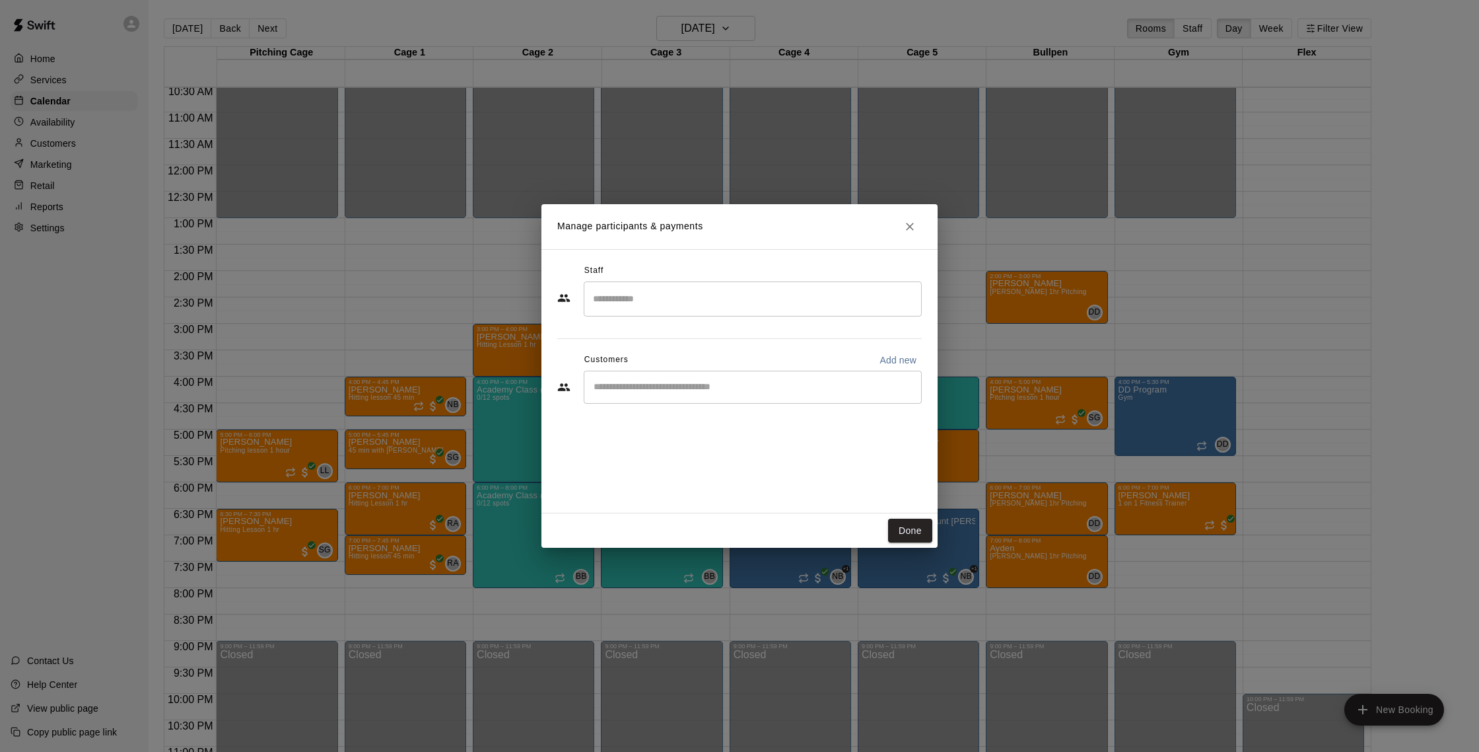
click at [696, 296] on input "Search staff" at bounding box center [753, 298] width 326 height 23
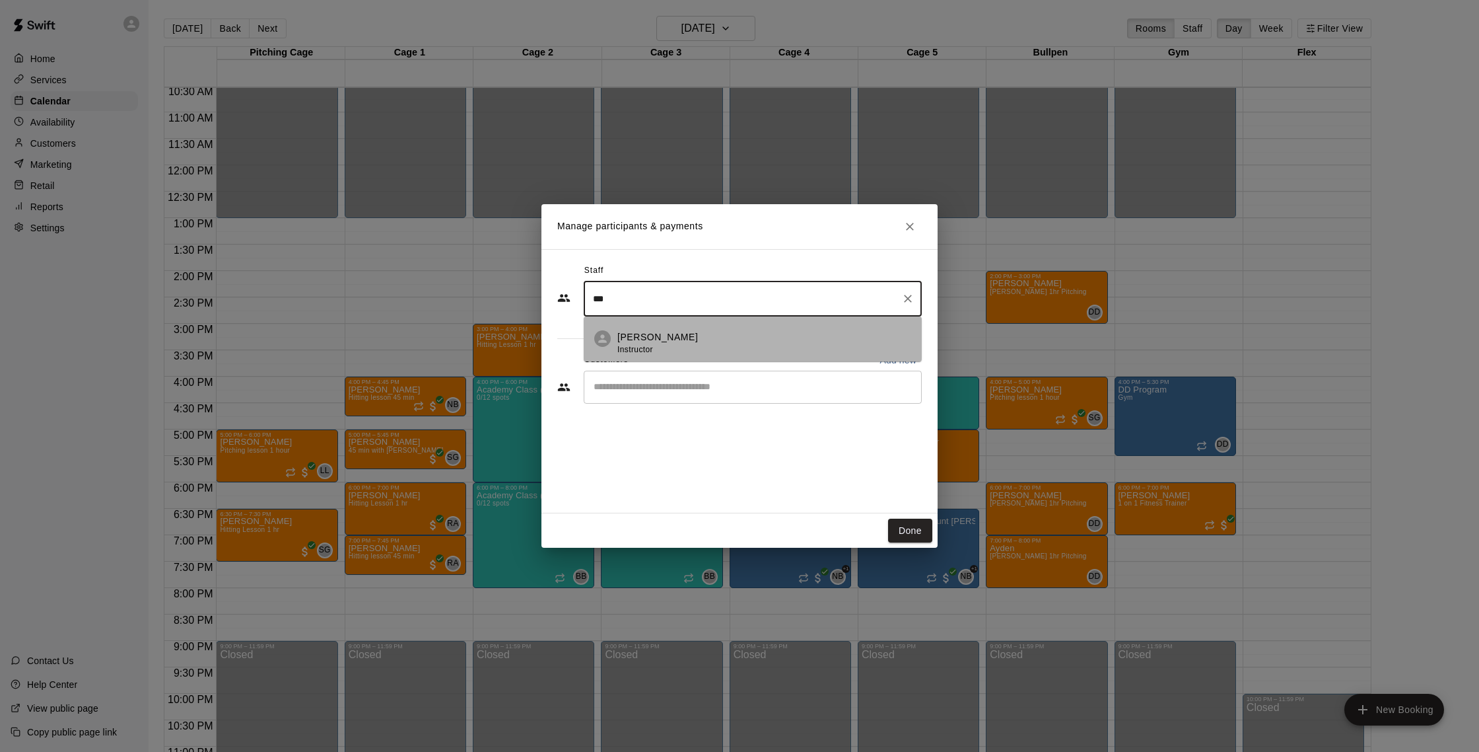
click at [670, 350] on div "[PERSON_NAME] Instructor" at bounding box center [765, 343] width 294 height 26
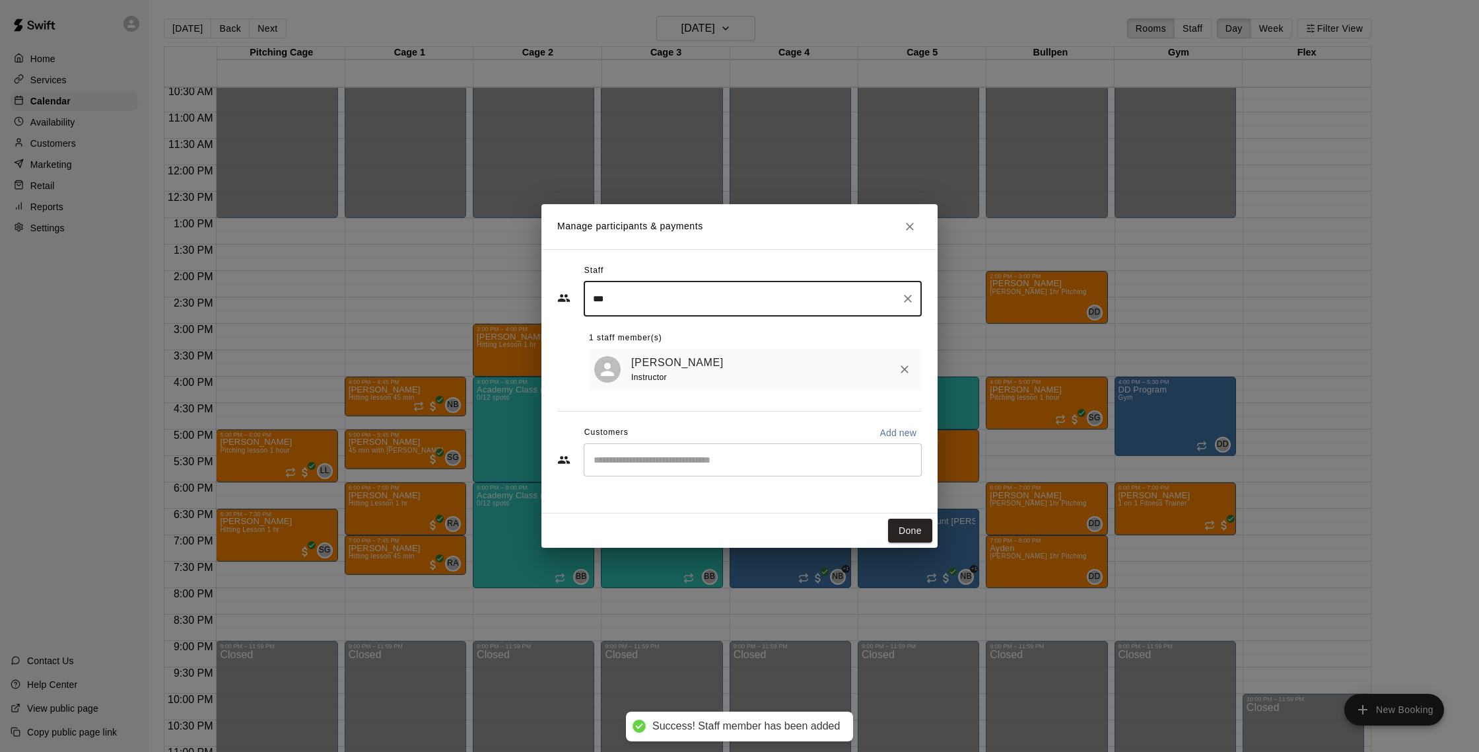
type input "***"
click at [816, 466] on input "Start typing to search customers..." at bounding box center [753, 459] width 326 height 13
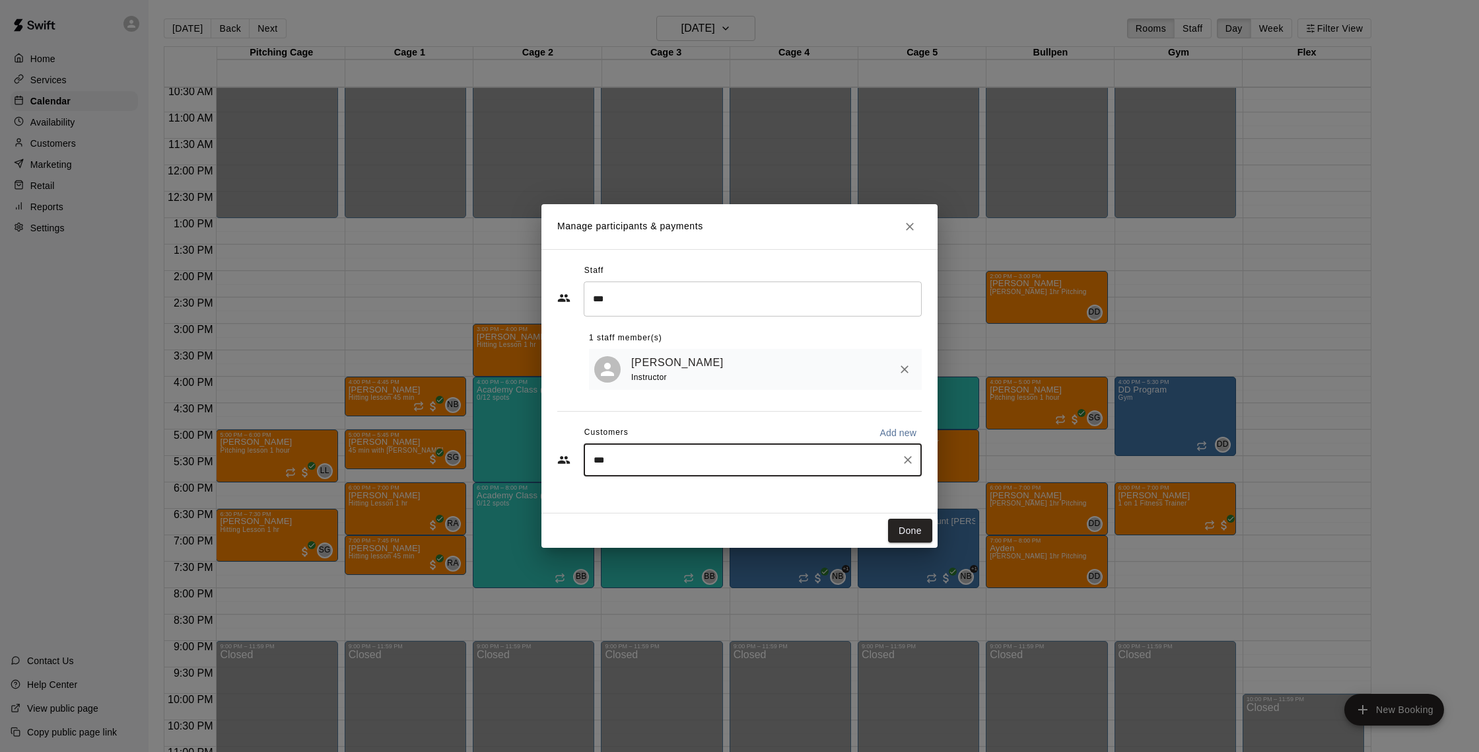
type input "****"
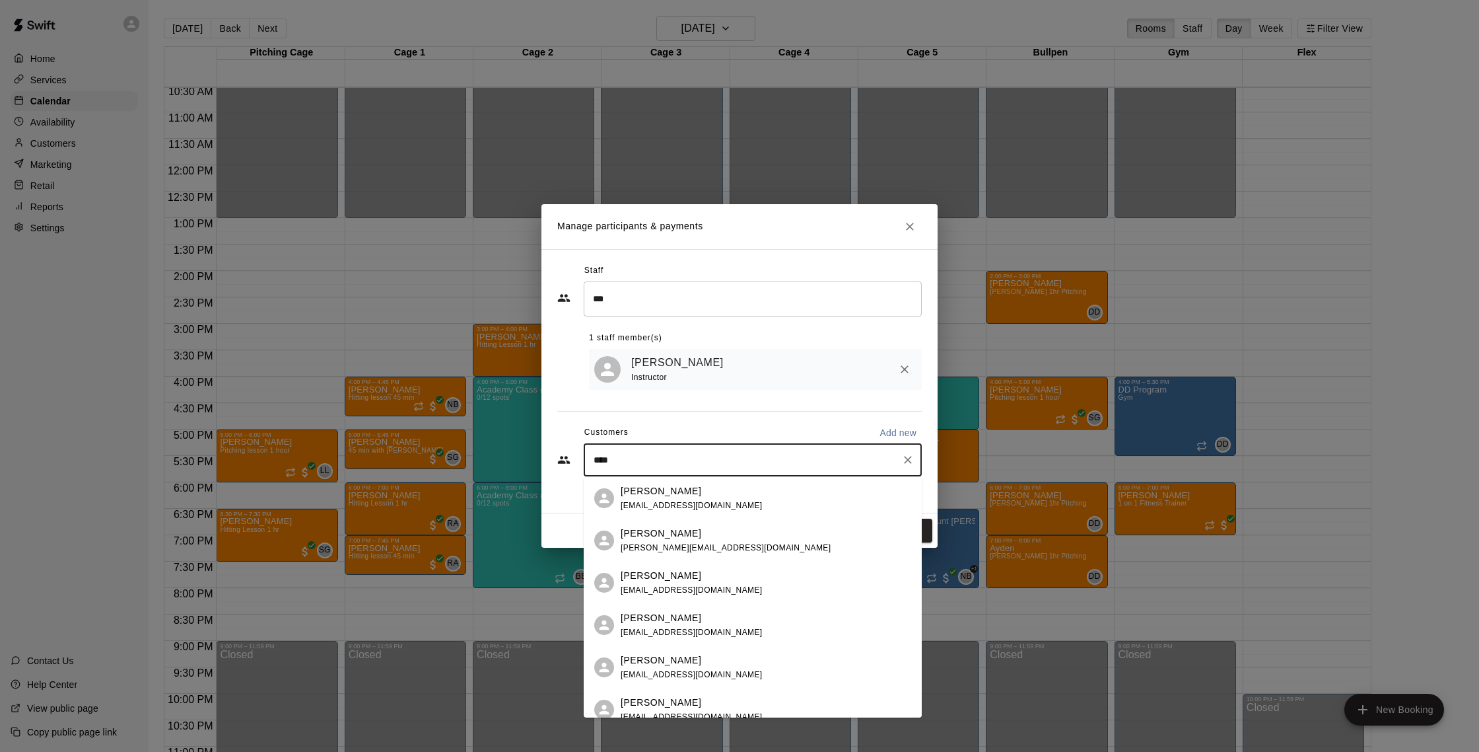
click at [720, 662] on div "[PERSON_NAME] [EMAIL_ADDRESS][DOMAIN_NAME]" at bounding box center [766, 667] width 291 height 28
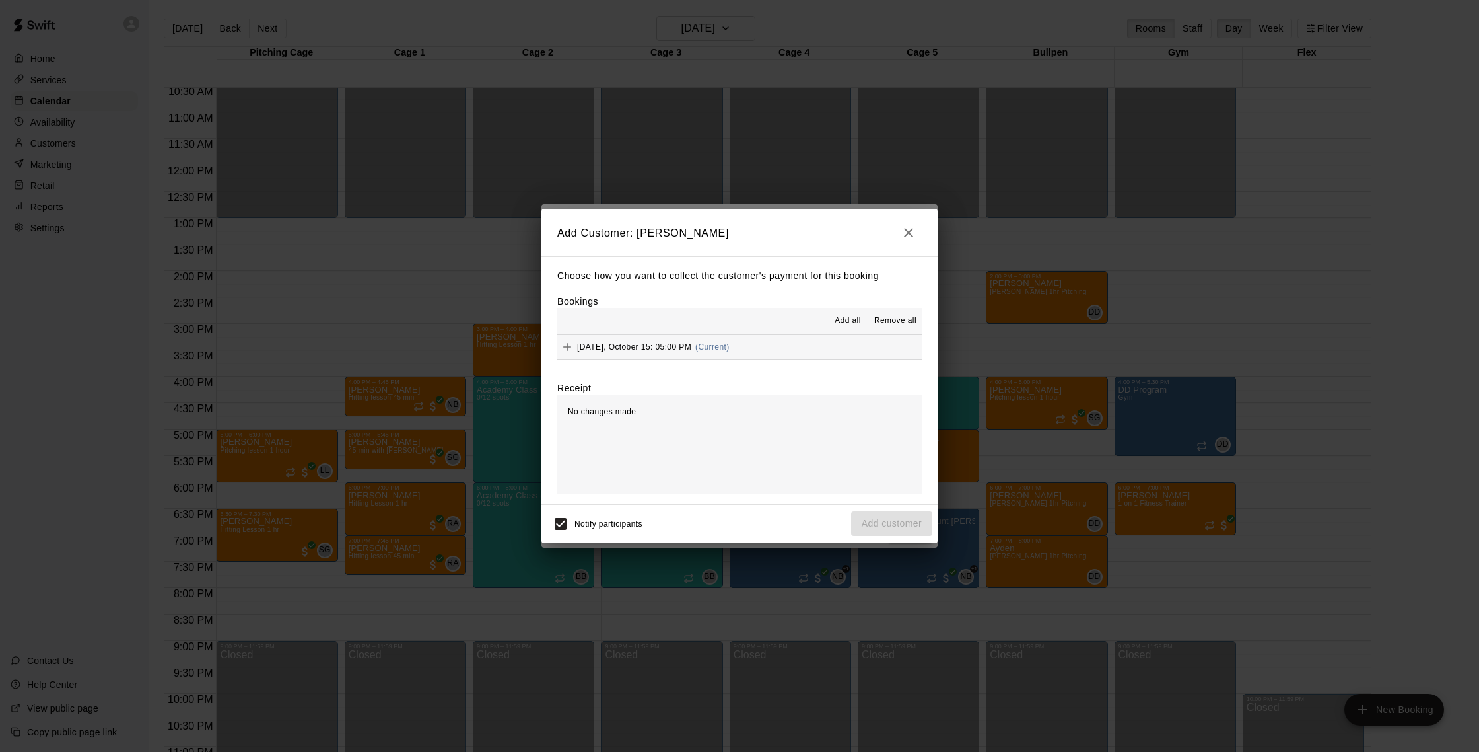
click at [678, 342] on span "[DATE], October 15: 05:00 PM" at bounding box center [634, 346] width 114 height 9
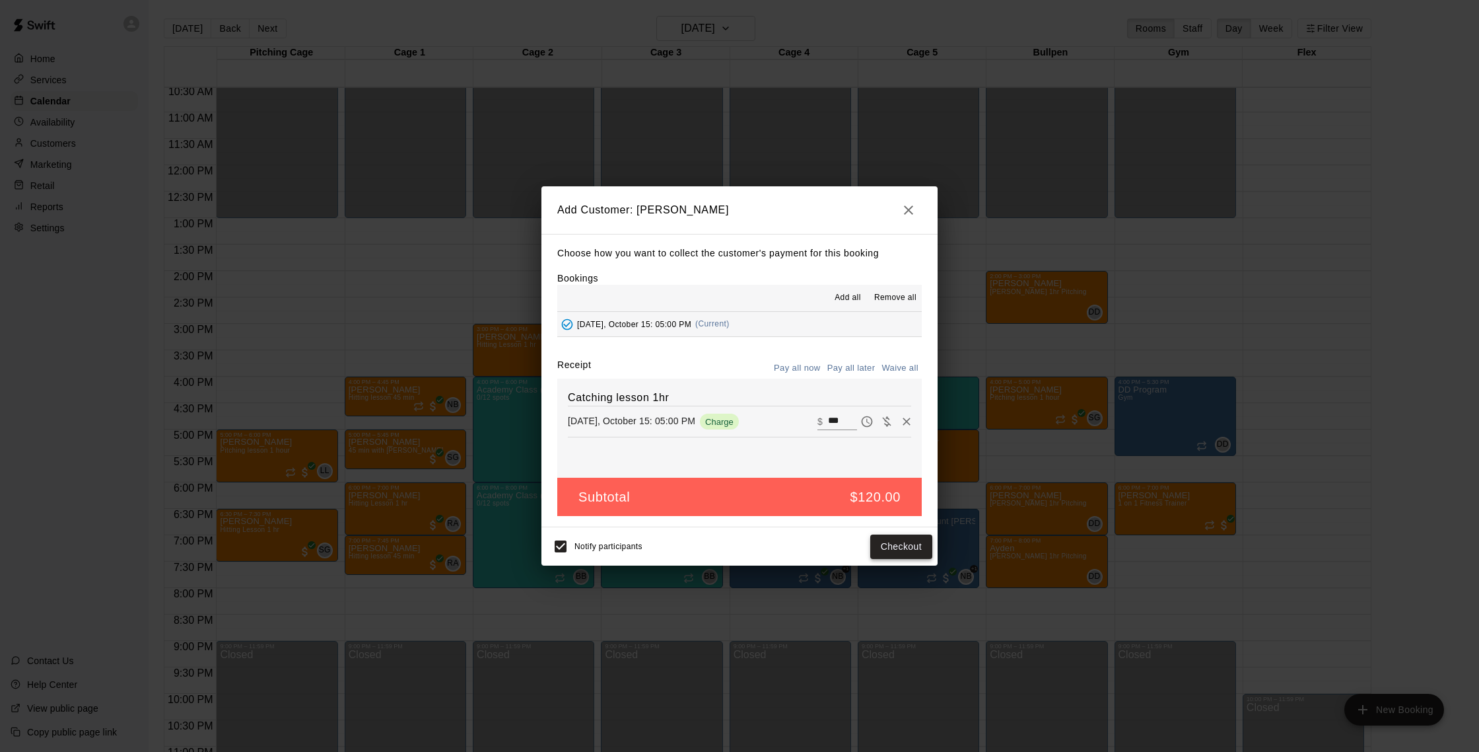
click at [911, 546] on button "Checkout" at bounding box center [901, 546] width 62 height 24
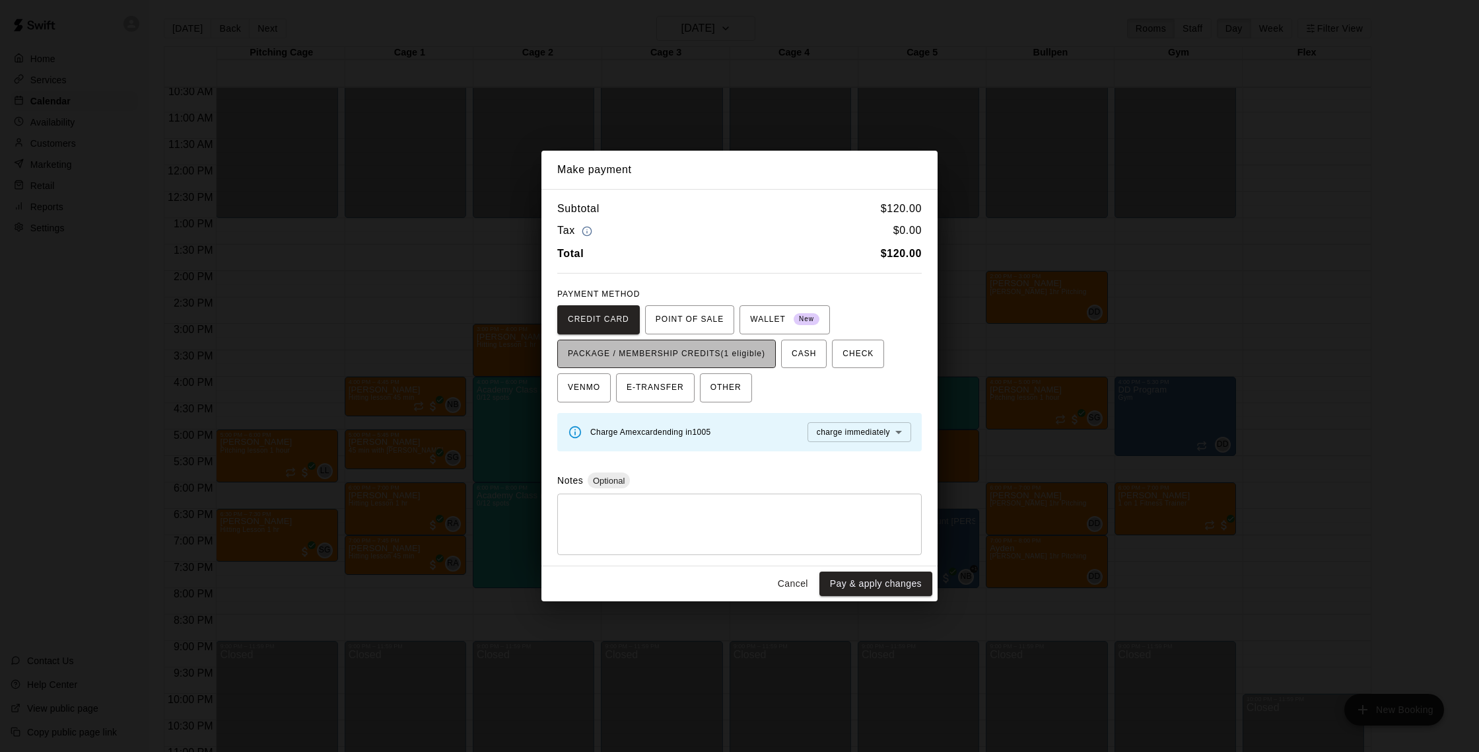
click at [759, 353] on span "PACKAGE / MEMBERSHIP CREDITS (1 eligible)" at bounding box center [666, 353] width 197 height 21
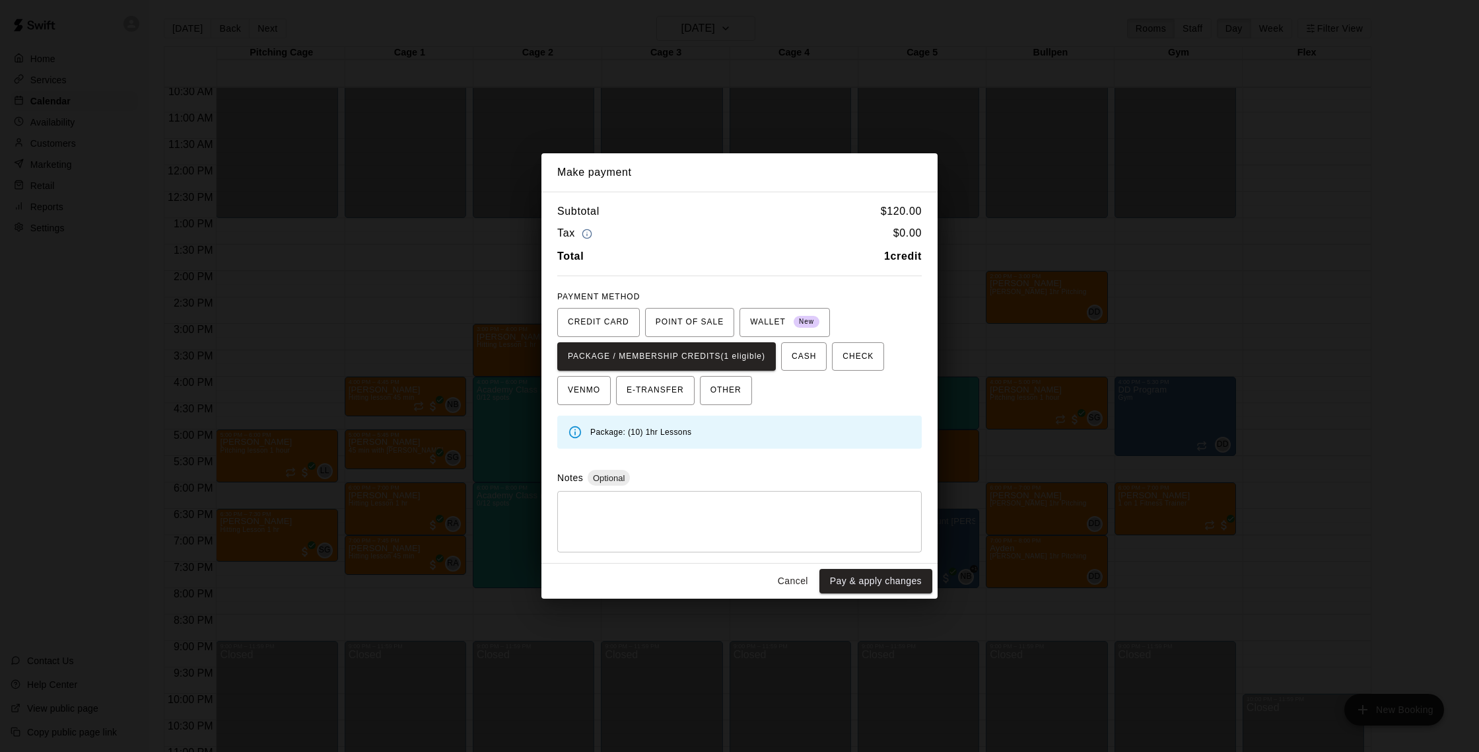
click at [870, 583] on button "Pay & apply changes" at bounding box center [876, 581] width 113 height 24
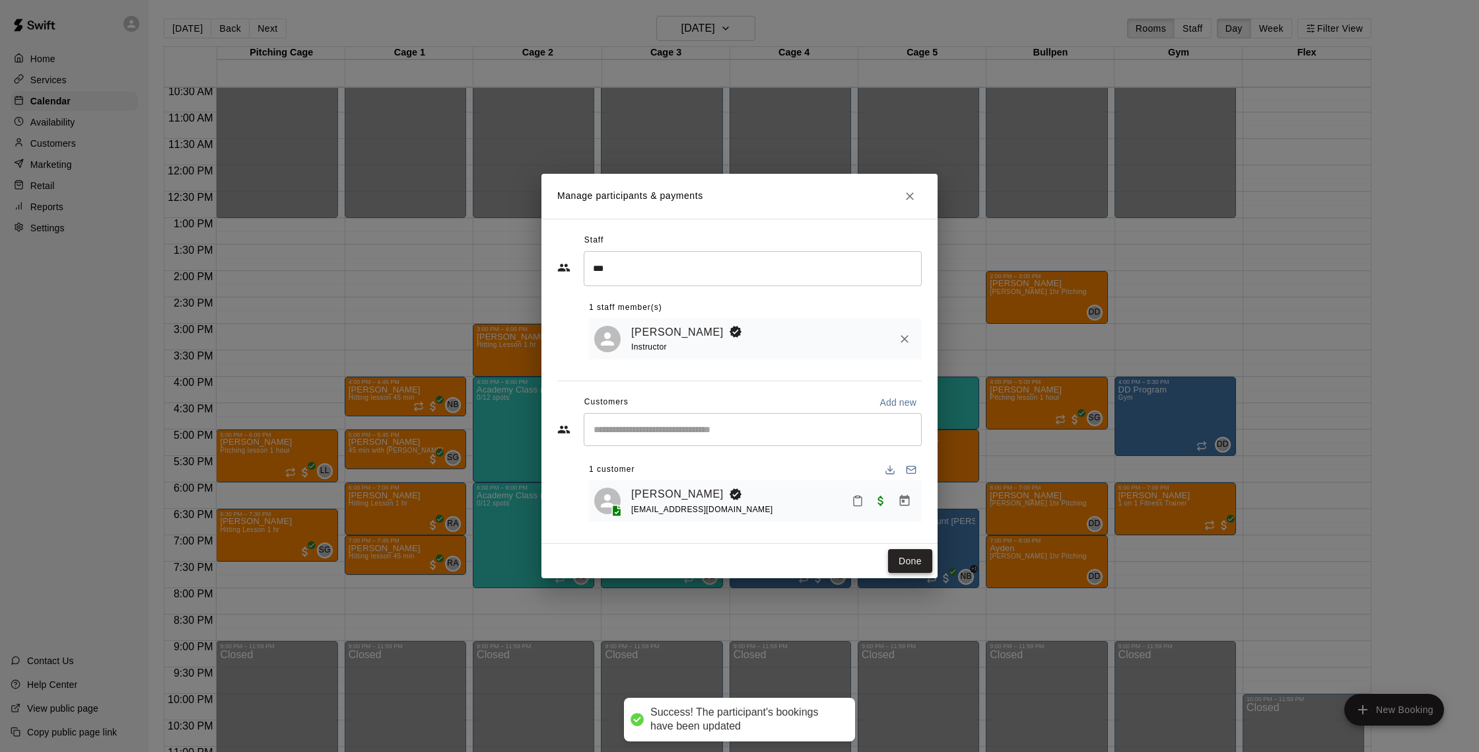
drag, startPoint x: 902, startPoint y: 559, endPoint x: 884, endPoint y: 548, distance: 21.6
click at [902, 559] on button "Done" at bounding box center [910, 561] width 44 height 24
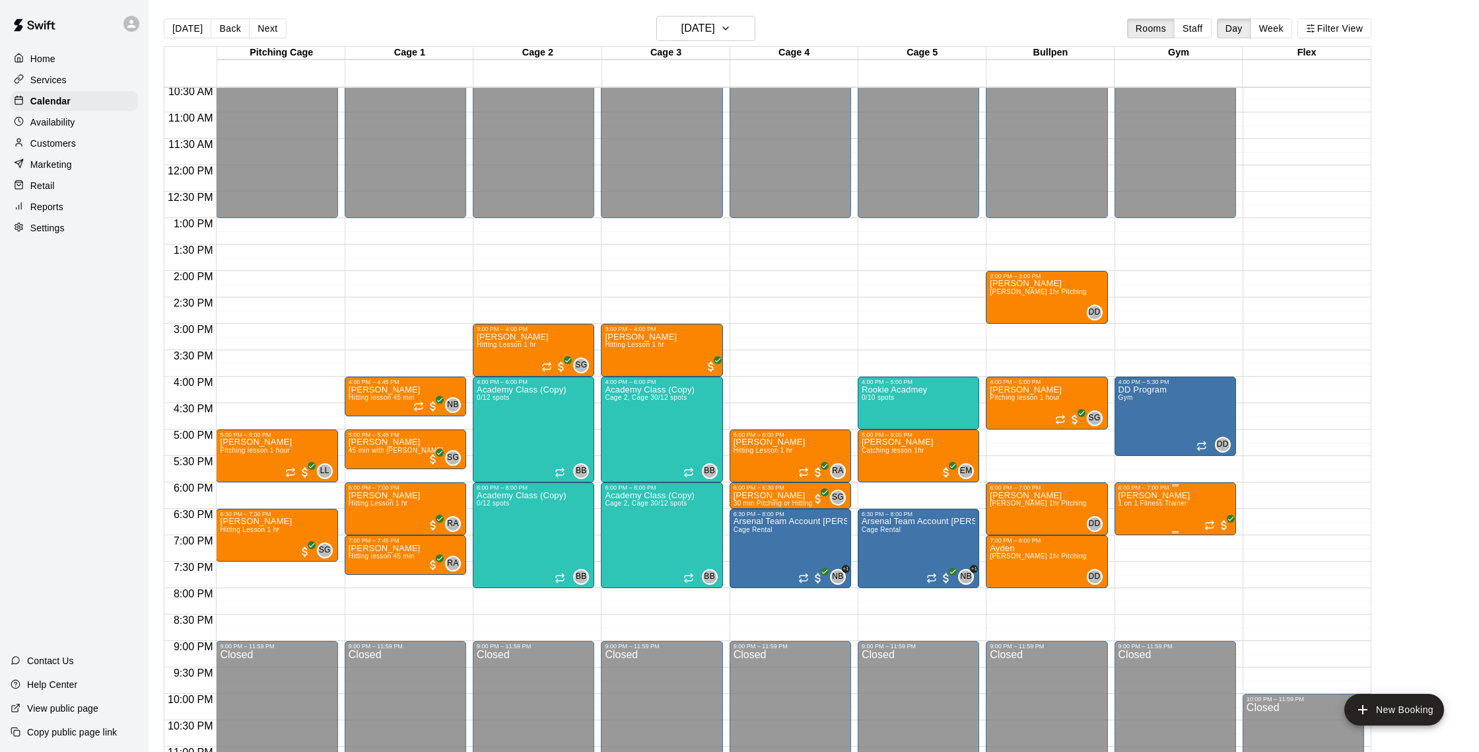
scroll to position [557, 0]
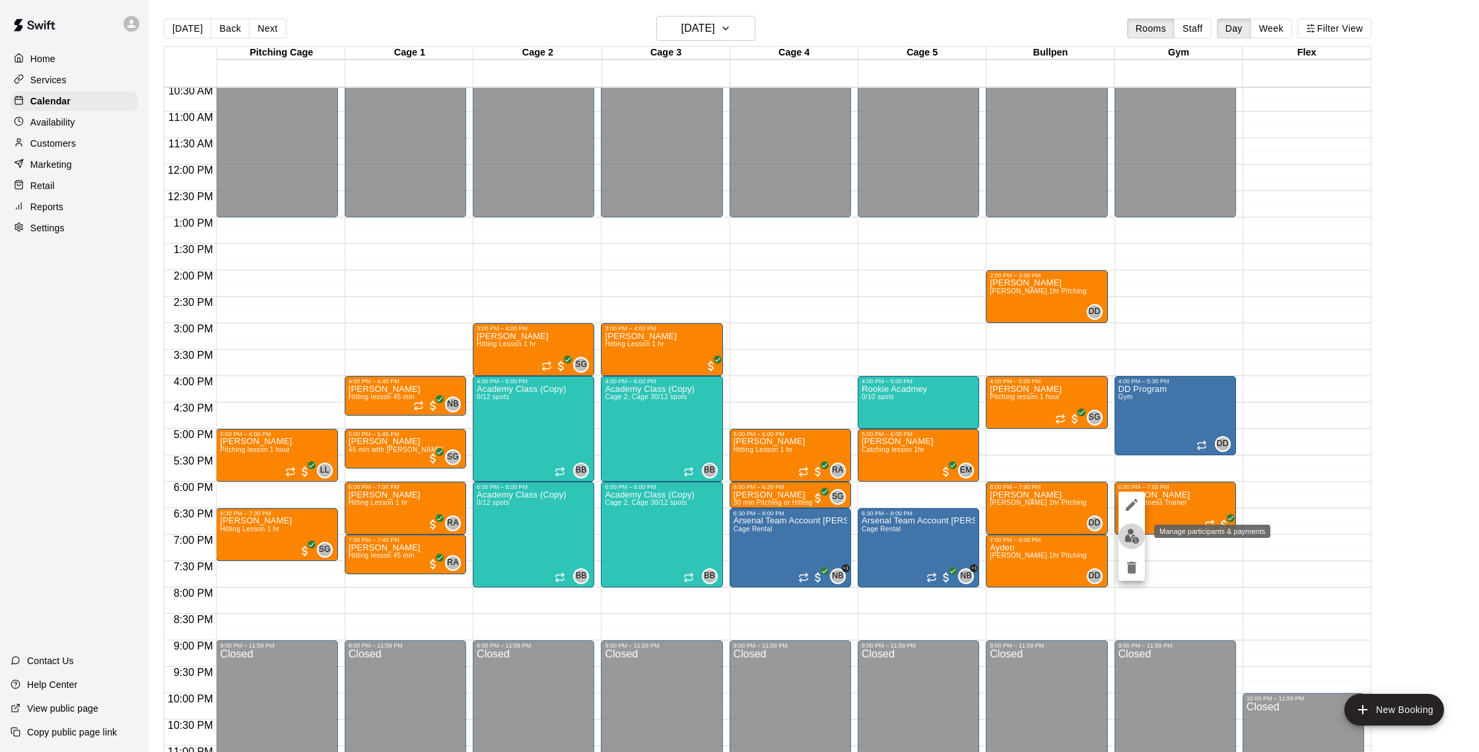
click at [1141, 534] on button "edit" at bounding box center [1132, 536] width 26 height 26
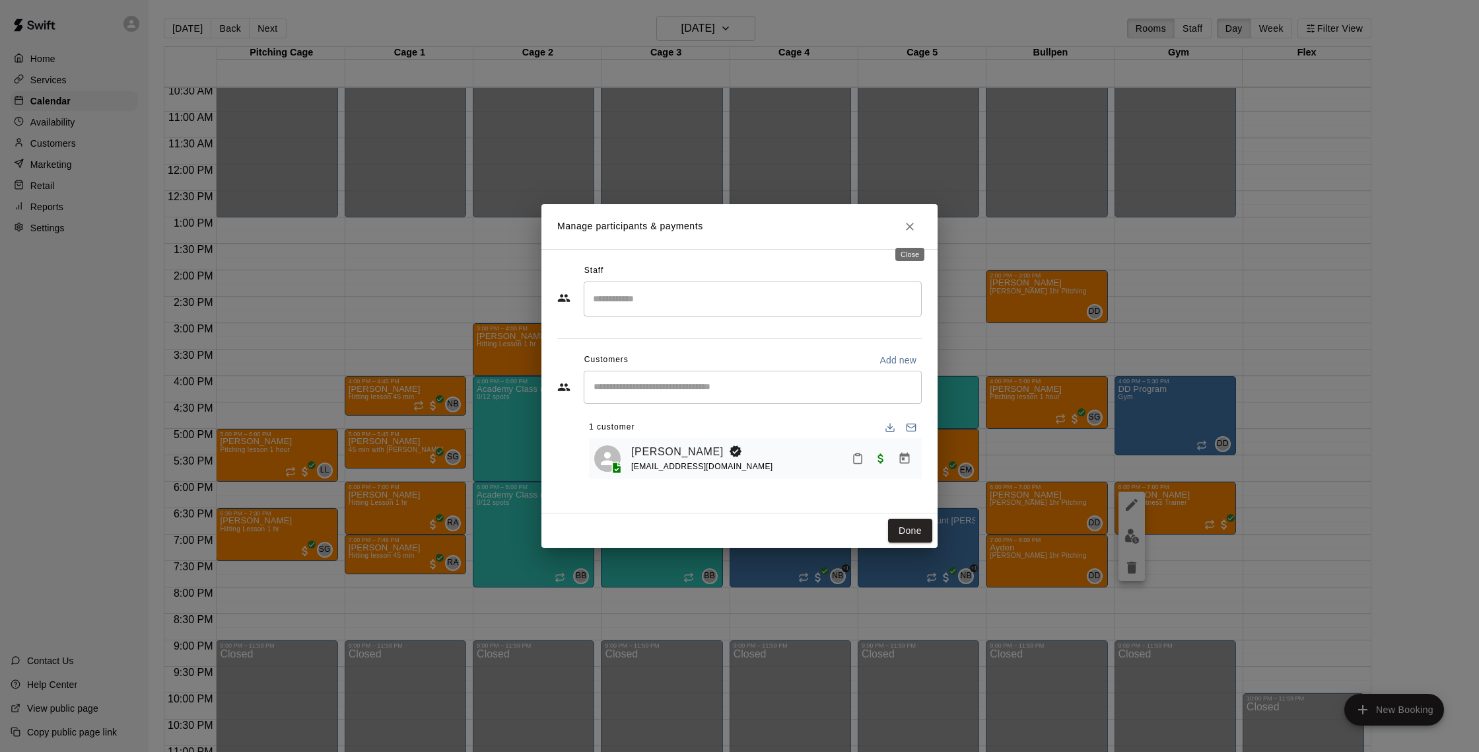
click at [912, 228] on icon "Close" at bounding box center [910, 227] width 8 height 8
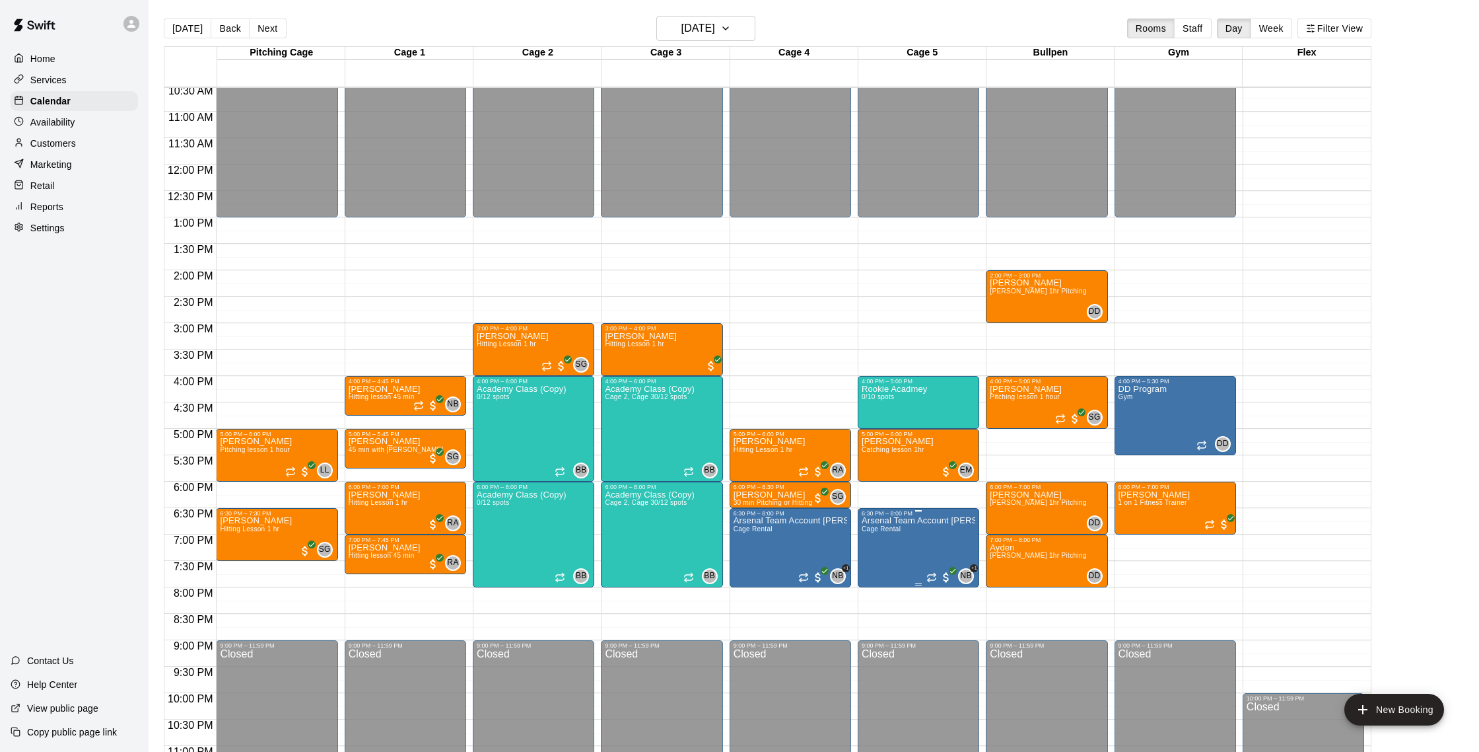
click at [1189, 568] on div at bounding box center [739, 376] width 1479 height 752
click at [876, 559] on img "edit" at bounding box center [875, 562] width 15 height 15
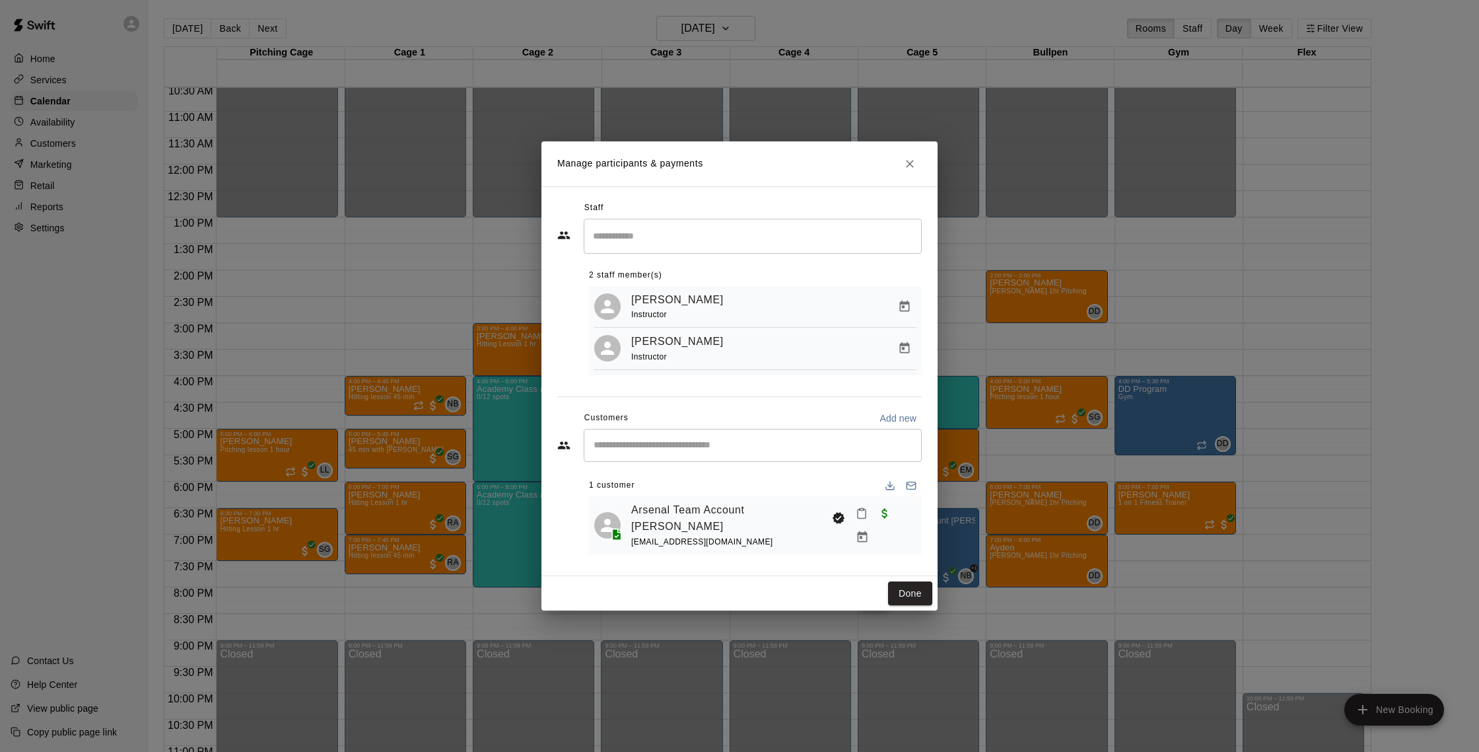
click at [697, 248] on input "Search staff" at bounding box center [753, 236] width 326 height 23
click at [655, 289] on div "[PERSON_NAME] Instructor" at bounding box center [658, 280] width 81 height 26
type input "******"
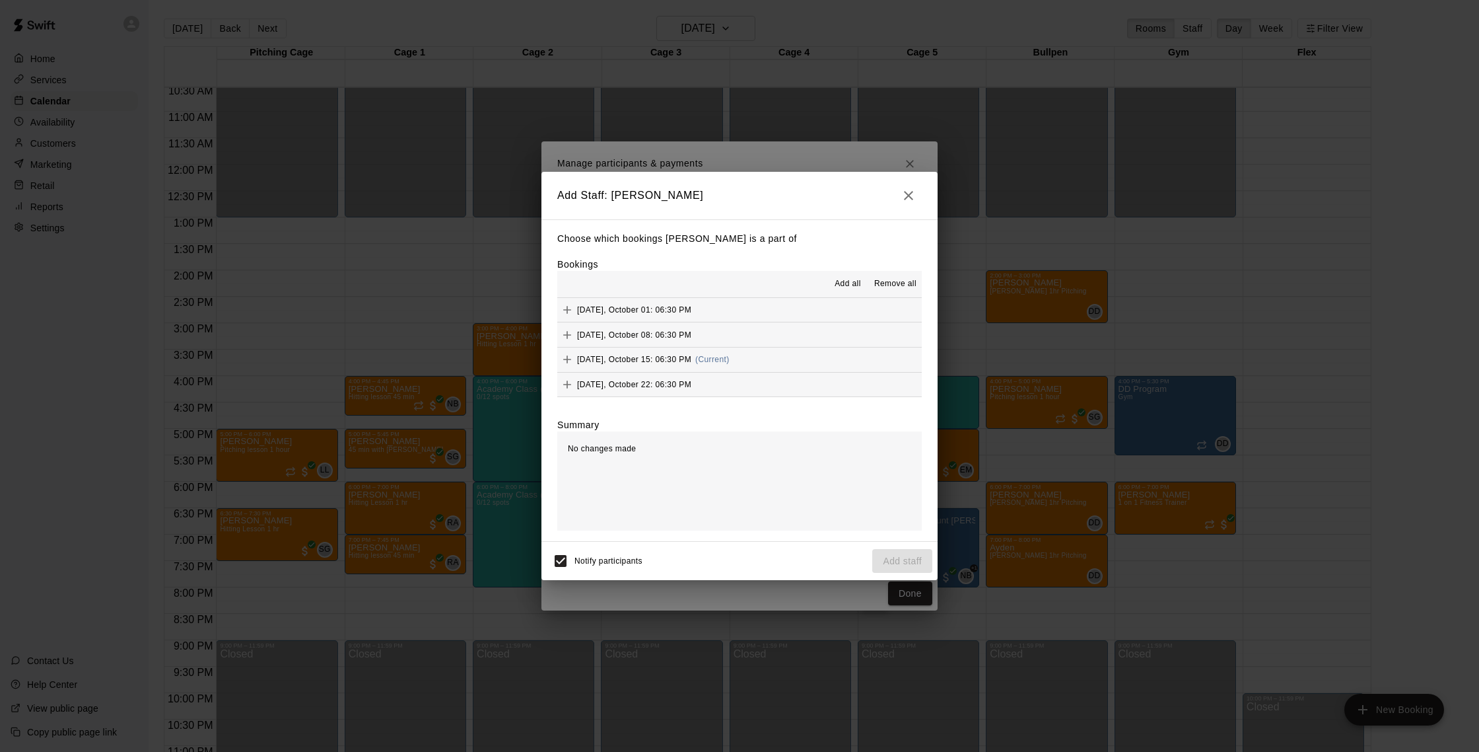
click at [717, 359] on span "(Current)" at bounding box center [712, 359] width 34 height 9
click at [919, 565] on button "Add staff" at bounding box center [902, 561] width 60 height 24
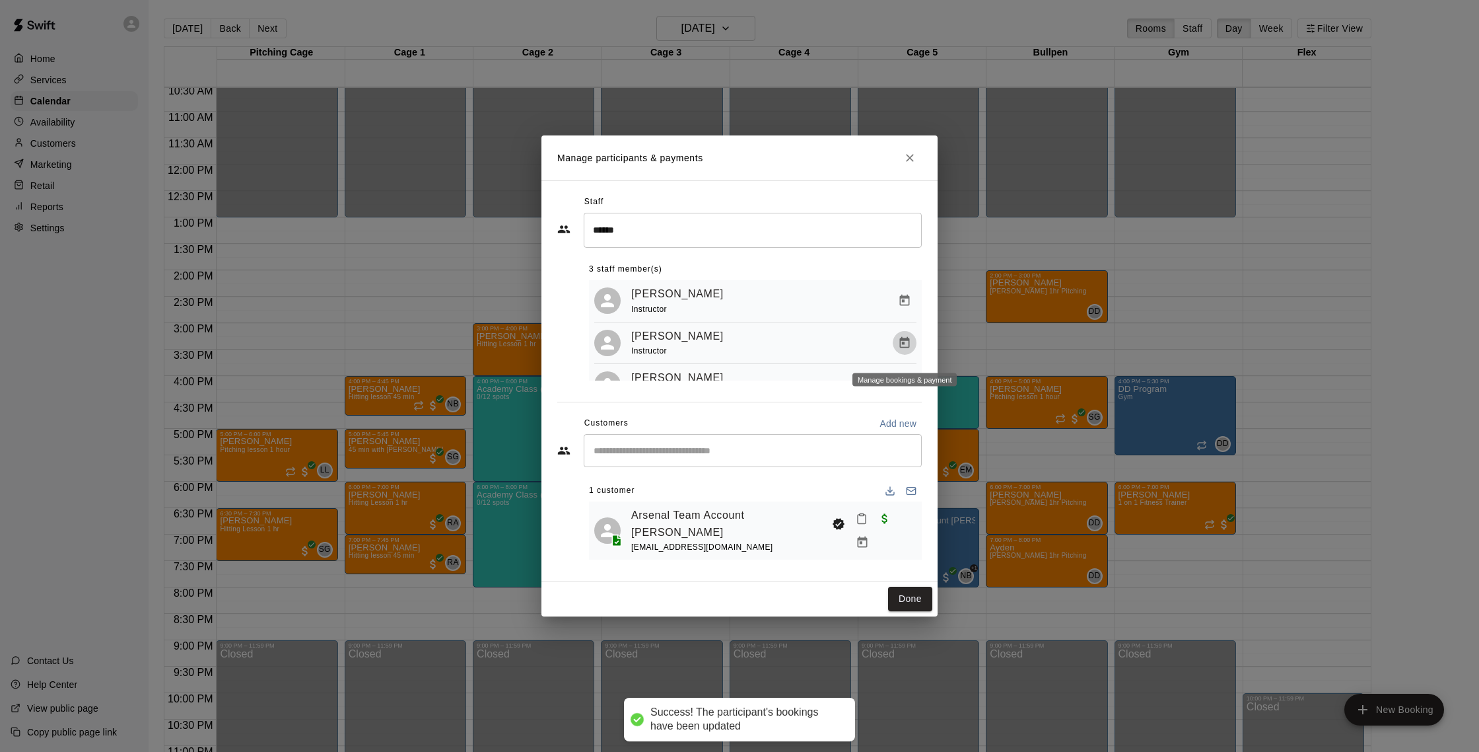
click at [899, 349] on icon "Manage bookings & payment" at bounding box center [904, 342] width 13 height 13
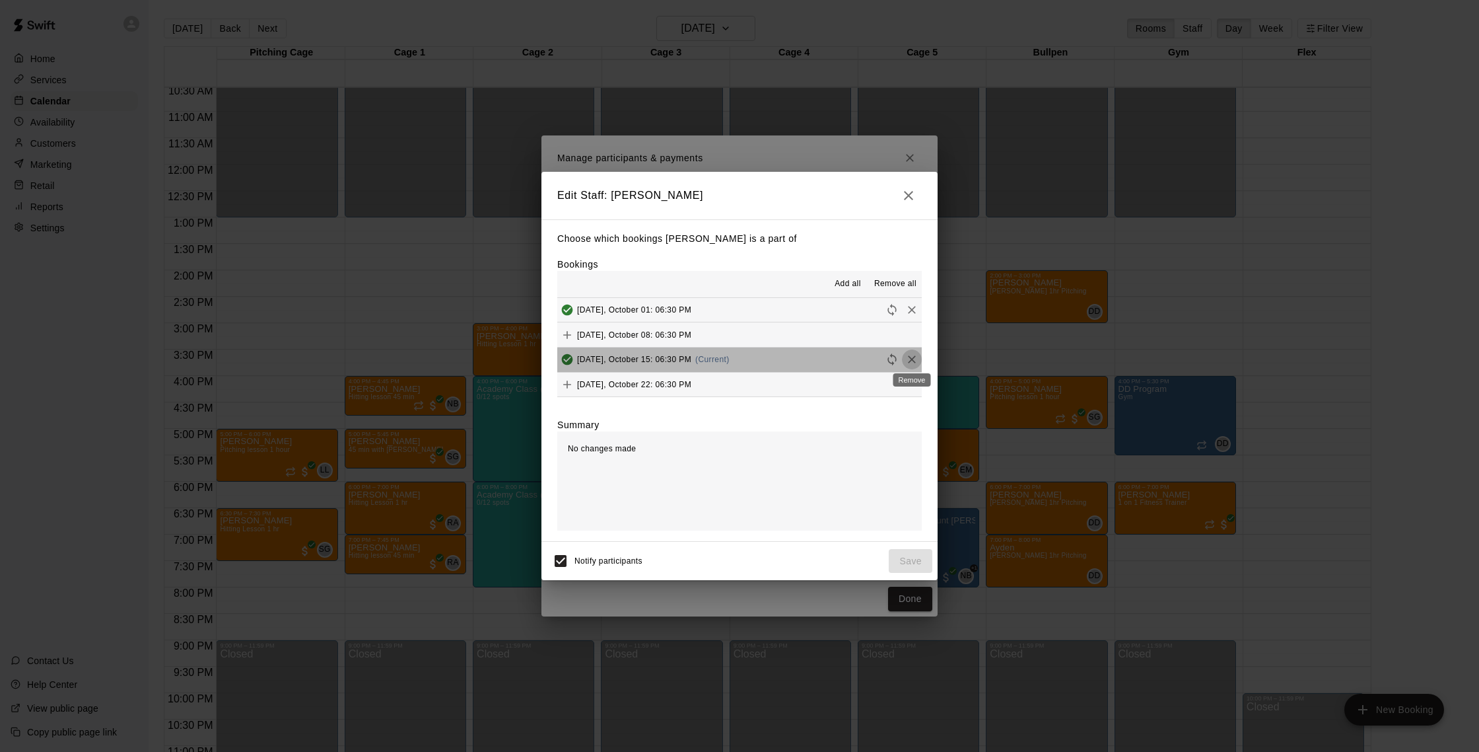
click at [917, 357] on icon "Remove" at bounding box center [911, 359] width 13 height 13
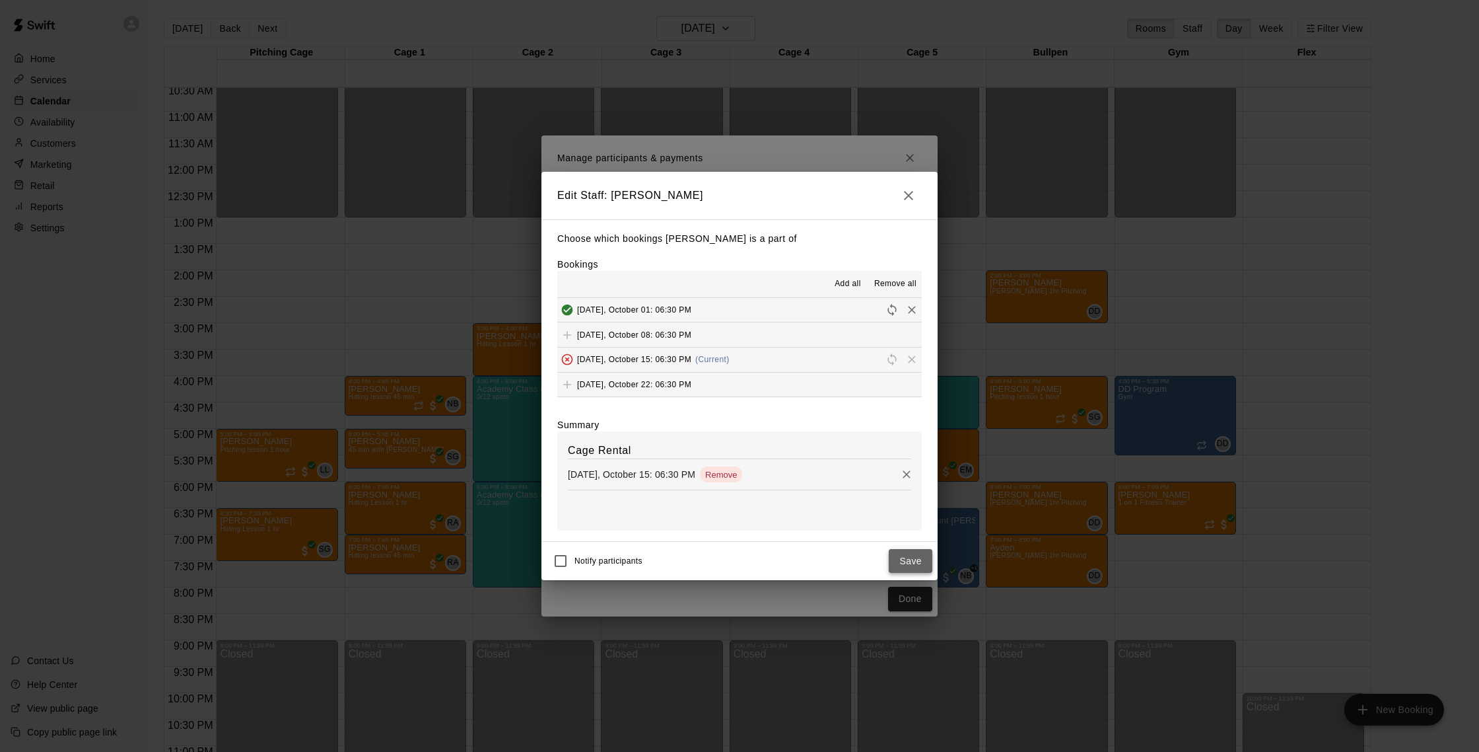
click at [907, 561] on button "Save" at bounding box center [911, 561] width 44 height 24
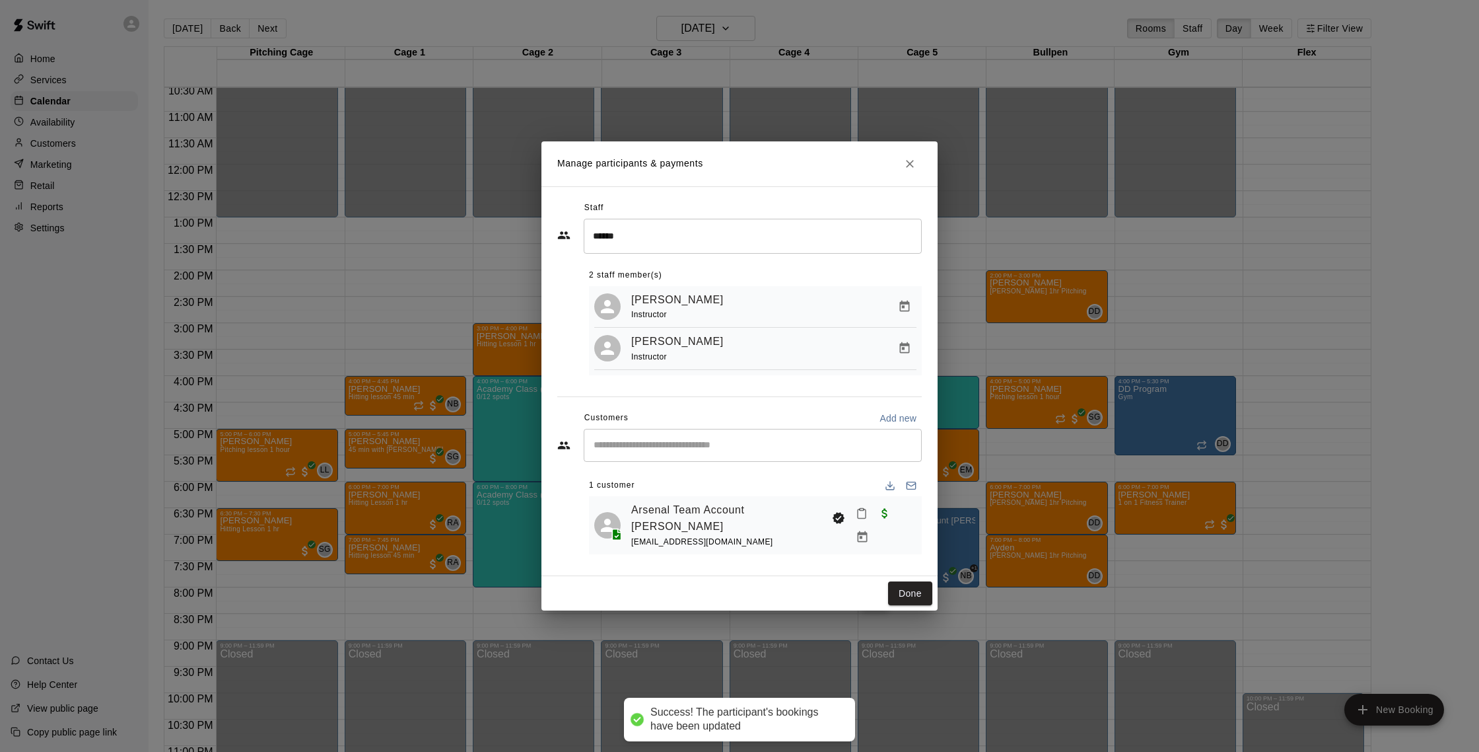
drag, startPoint x: 895, startPoint y: 585, endPoint x: 1186, endPoint y: 532, distance: 296.0
click at [895, 585] on button "Done" at bounding box center [910, 593] width 44 height 24
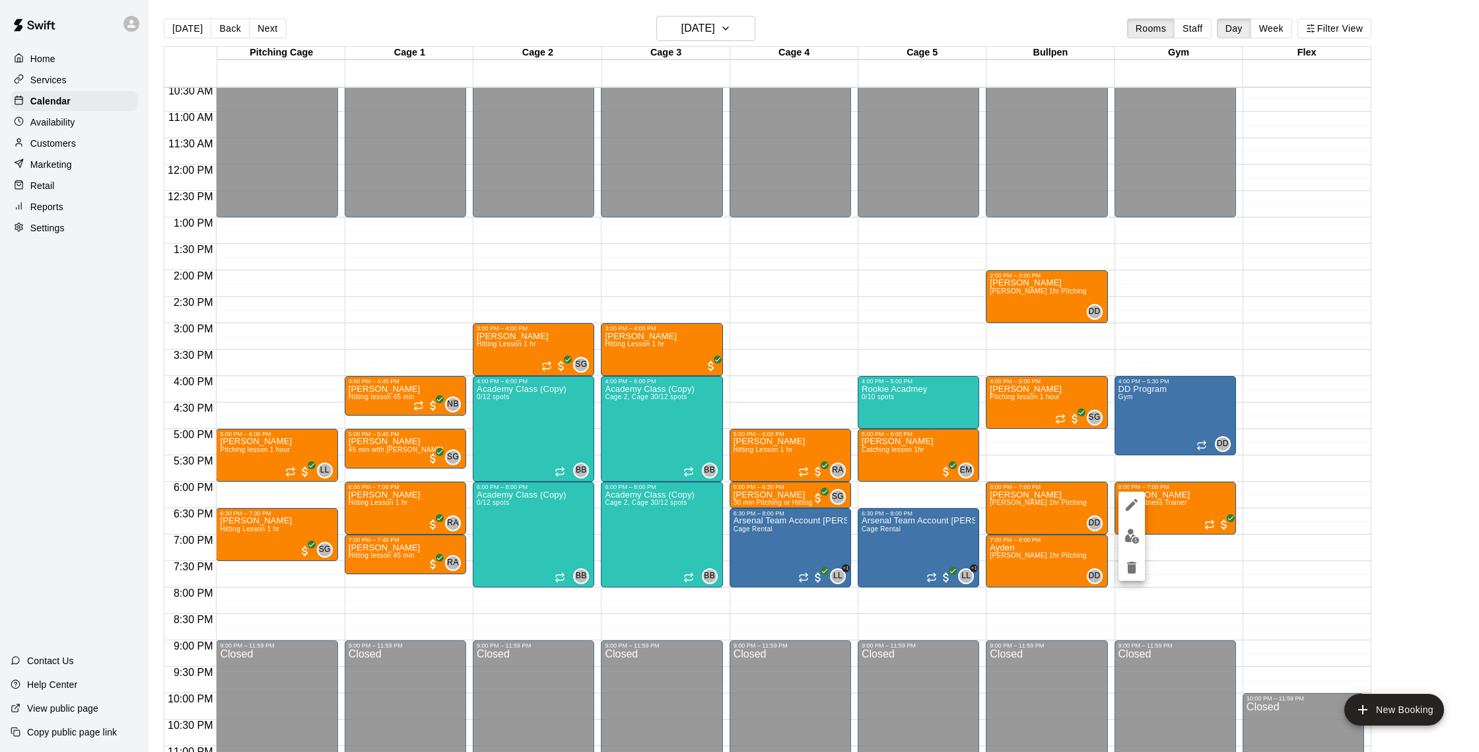
click at [1135, 534] on img "edit" at bounding box center [1132, 535] width 15 height 15
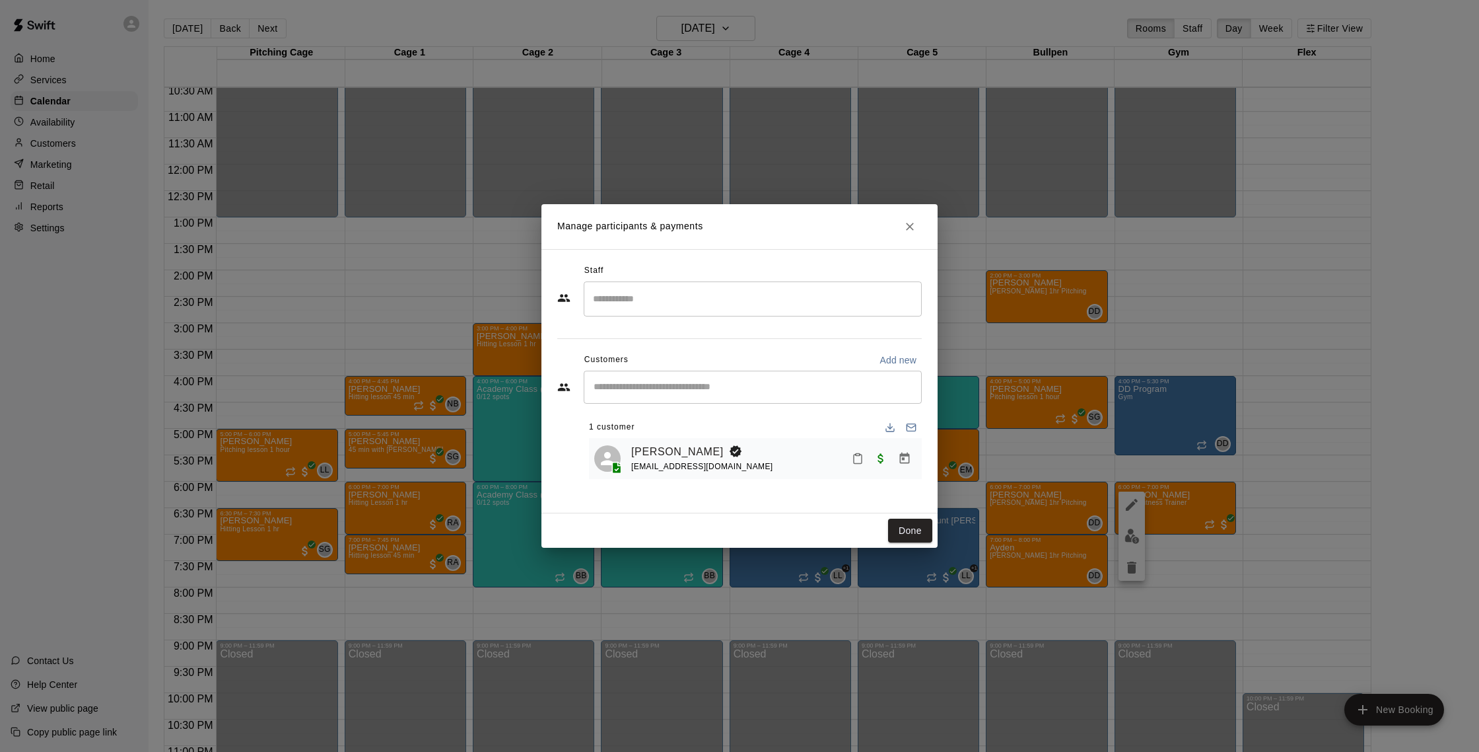
click at [711, 384] on input "Start typing to search customers..." at bounding box center [753, 386] width 326 height 13
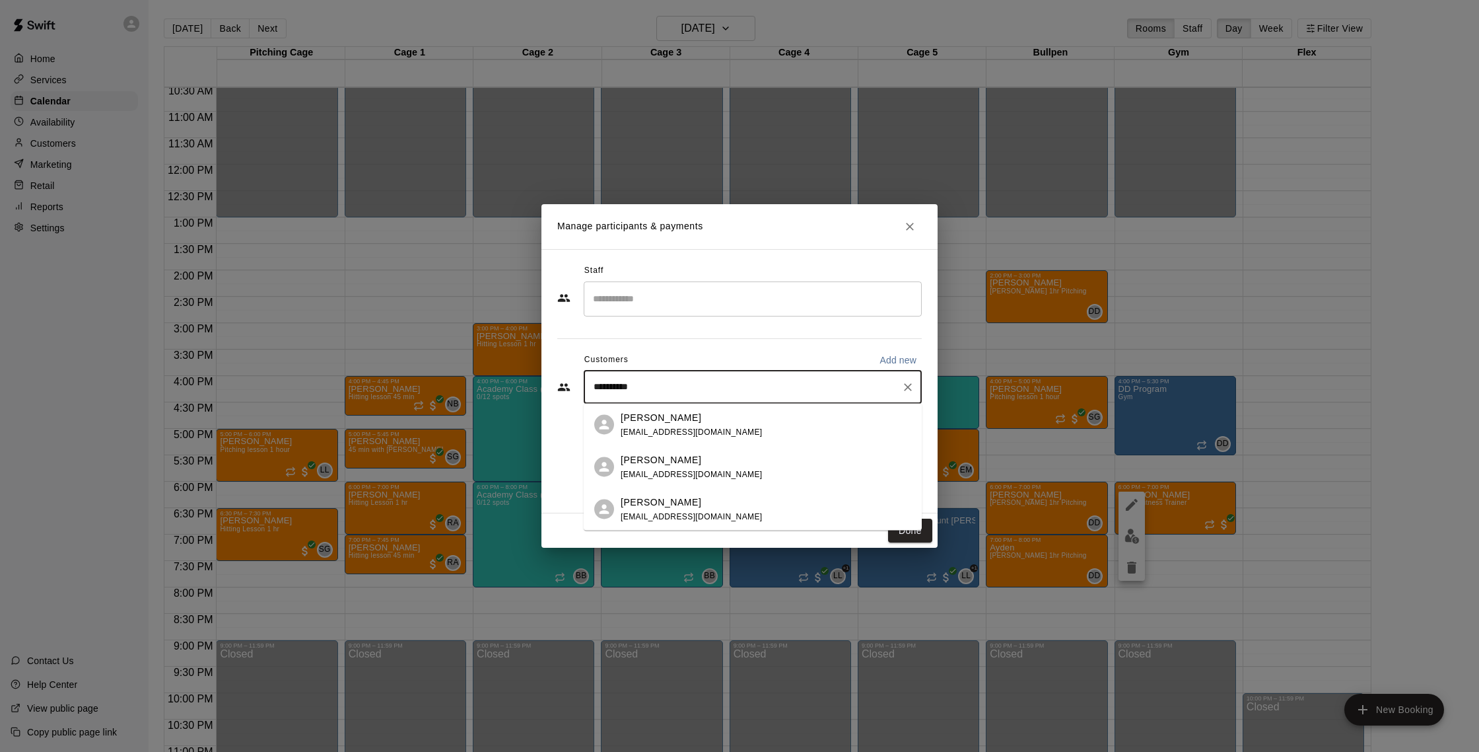
type input "**********"
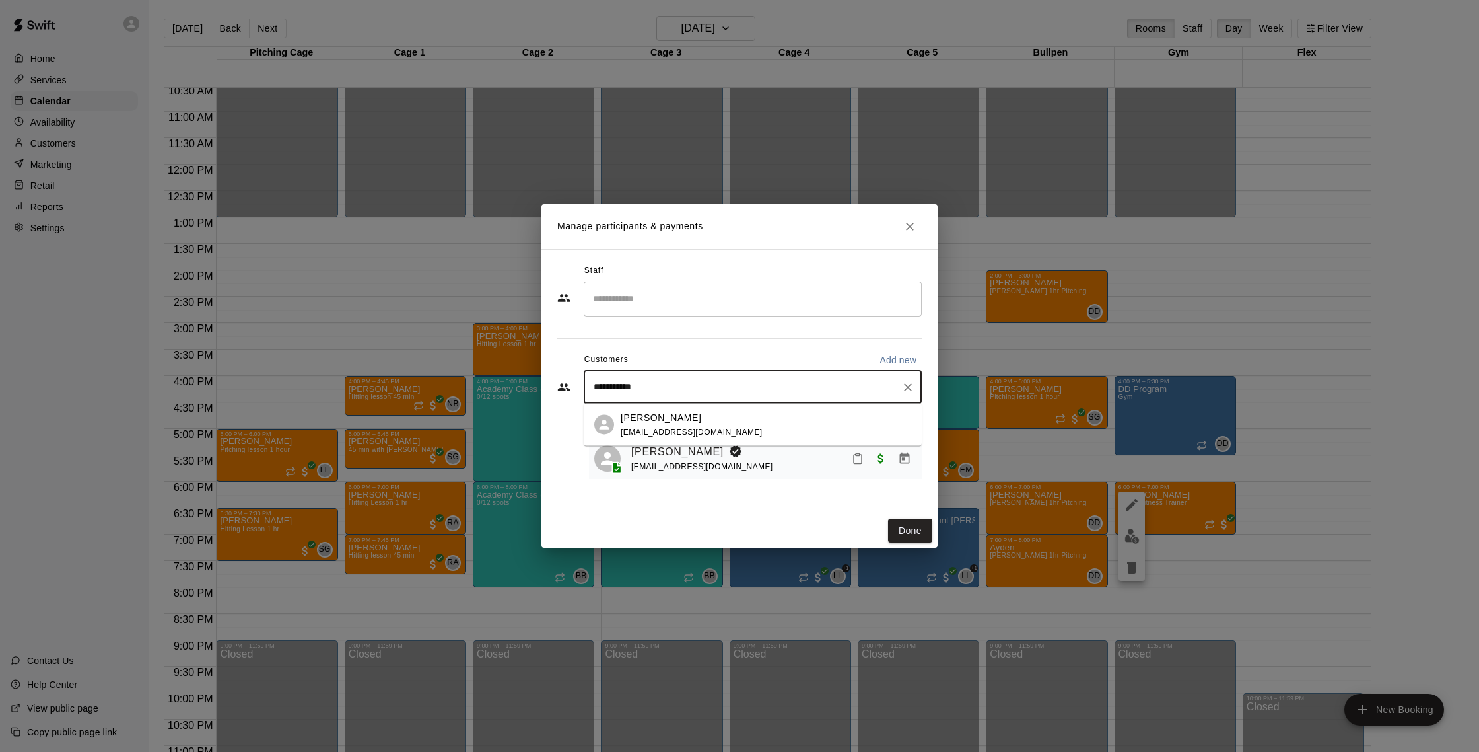
click at [682, 432] on span "[EMAIL_ADDRESS][DOMAIN_NAME]" at bounding box center [692, 431] width 142 height 9
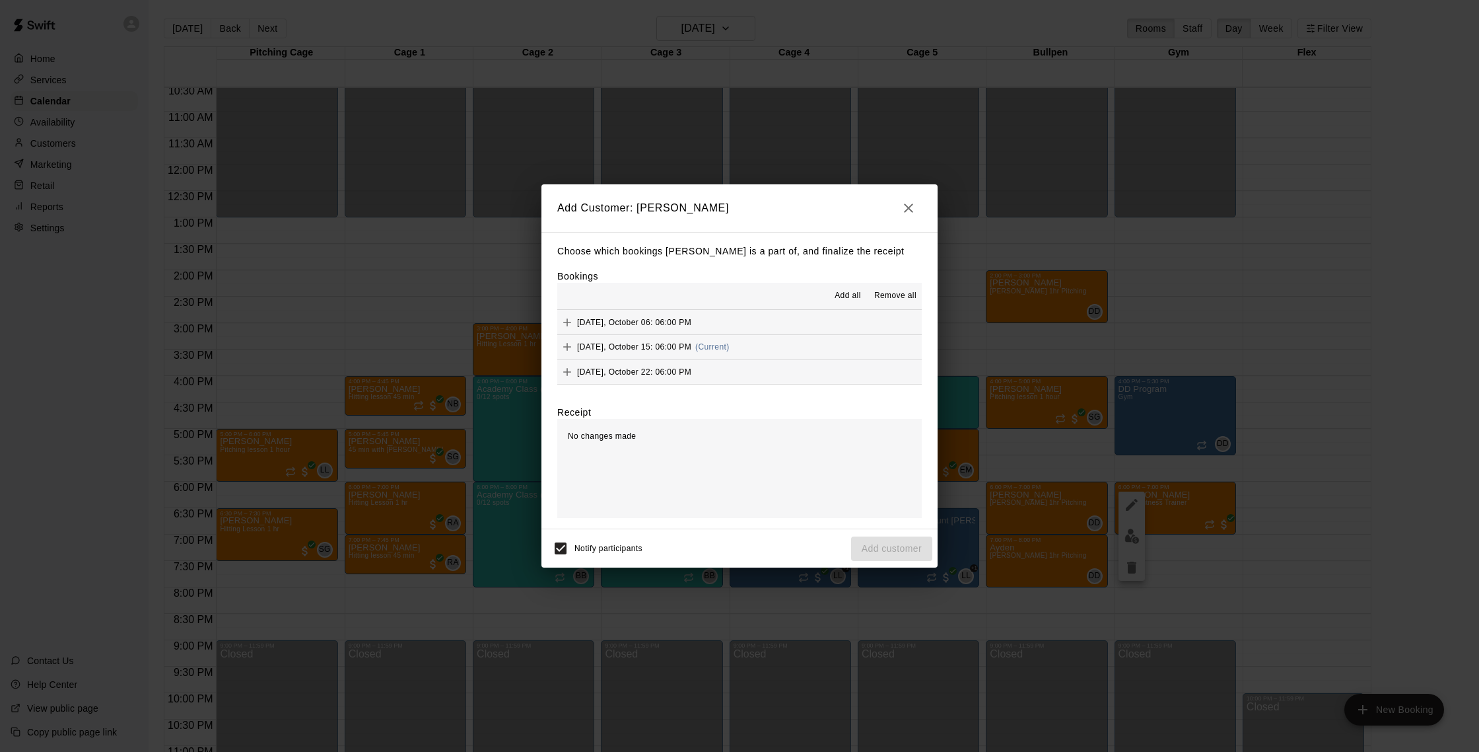
click at [690, 351] on span "[DATE], October 15: 06:00 PM" at bounding box center [634, 346] width 114 height 9
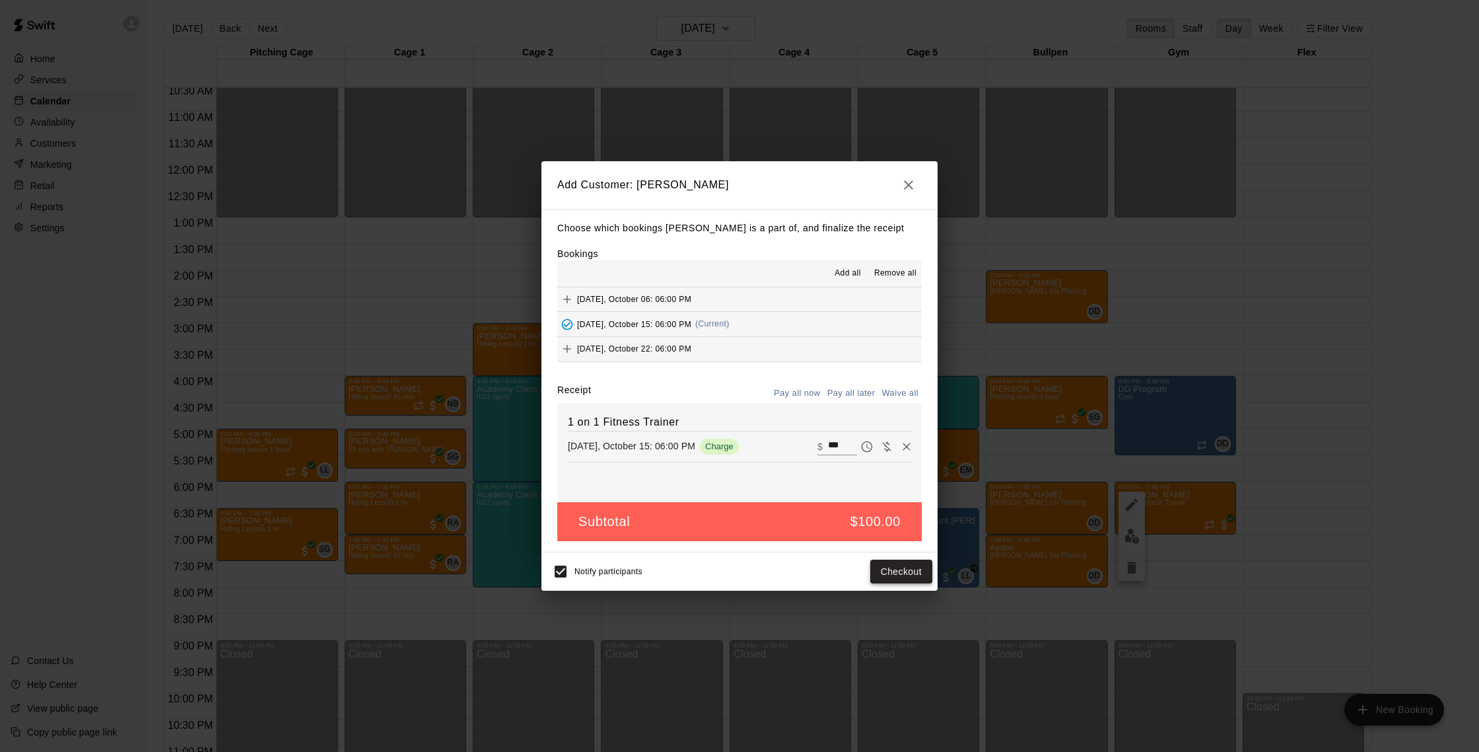
click at [896, 572] on button "Checkout" at bounding box center [901, 571] width 62 height 24
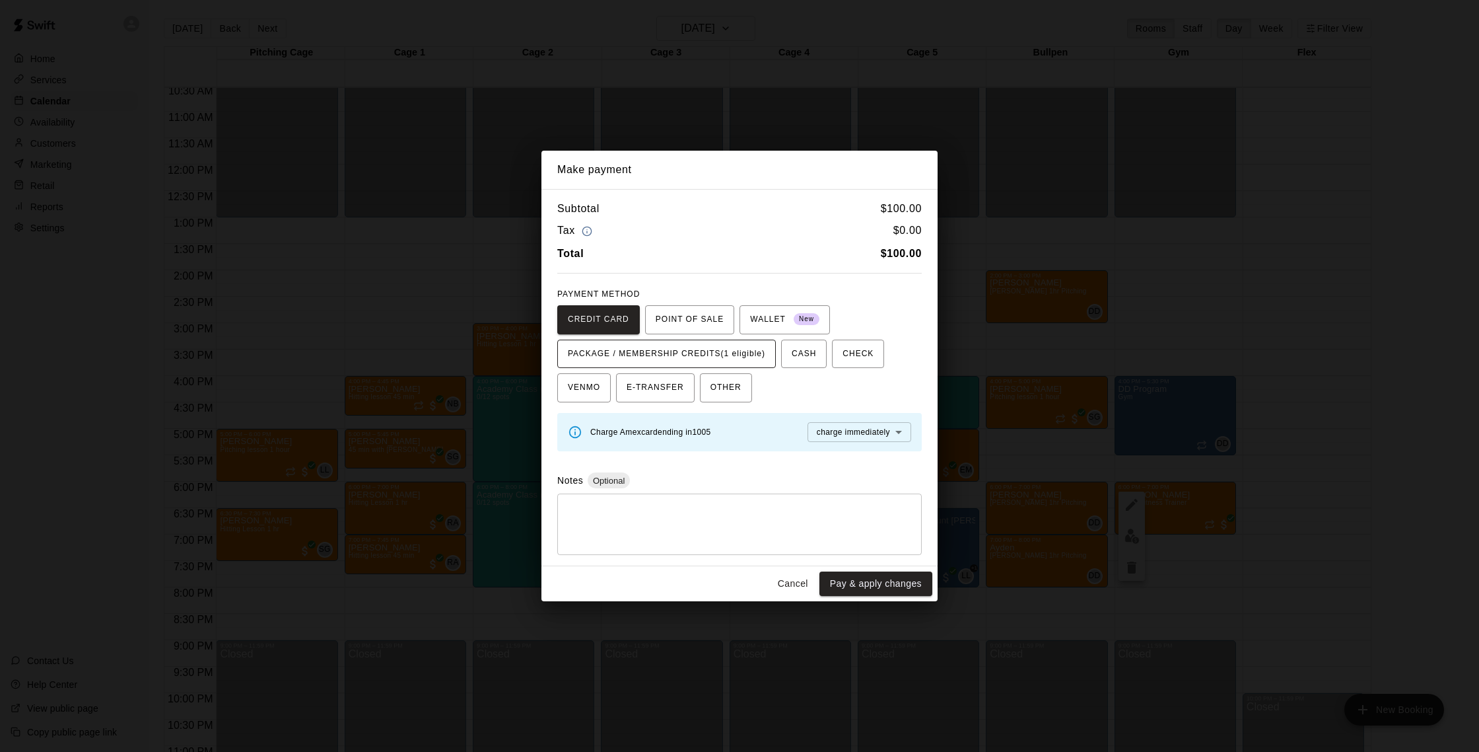
click at [739, 353] on span "PACKAGE / MEMBERSHIP CREDITS (1 eligible)" at bounding box center [666, 353] width 197 height 21
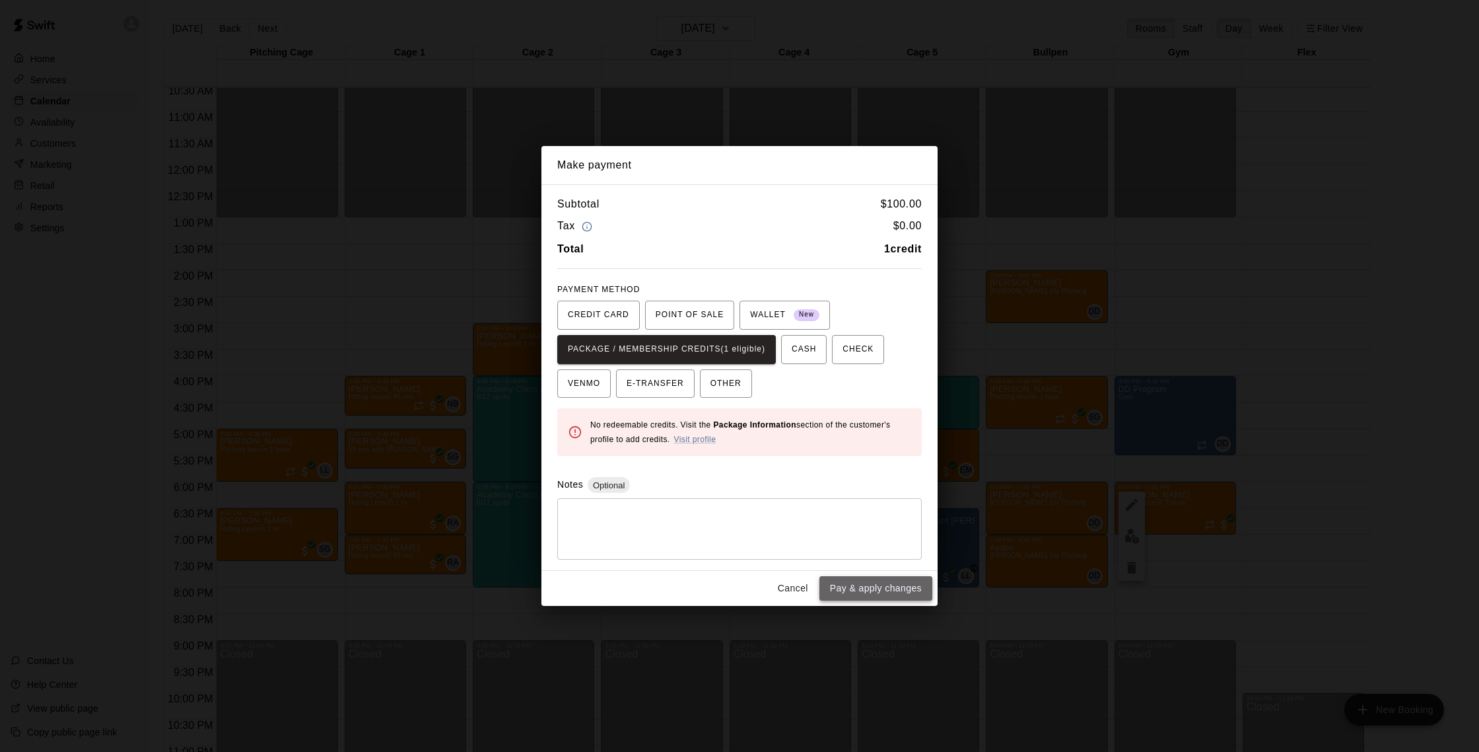
click at [880, 587] on button "Pay & apply changes" at bounding box center [876, 588] width 113 height 24
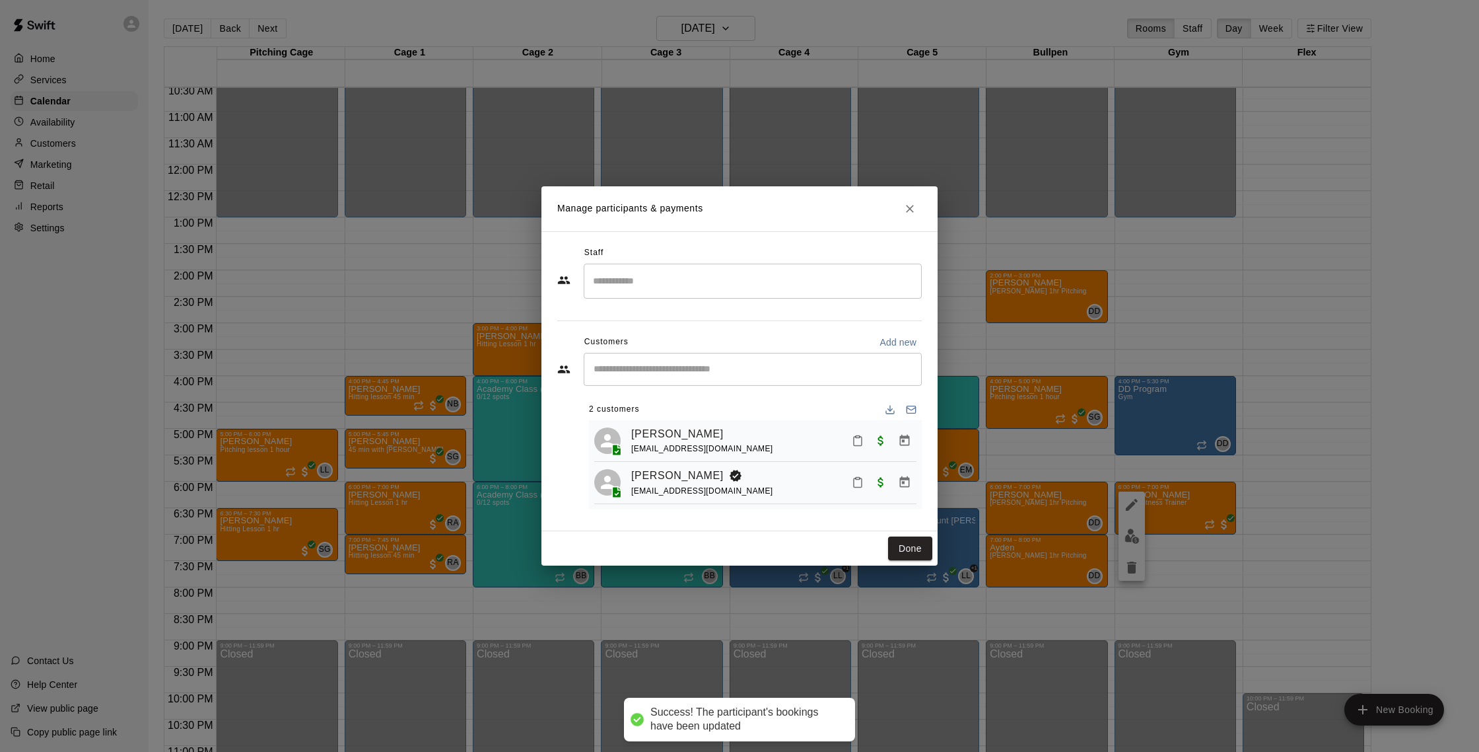
click at [692, 277] on input "Search staff" at bounding box center [753, 280] width 326 height 23
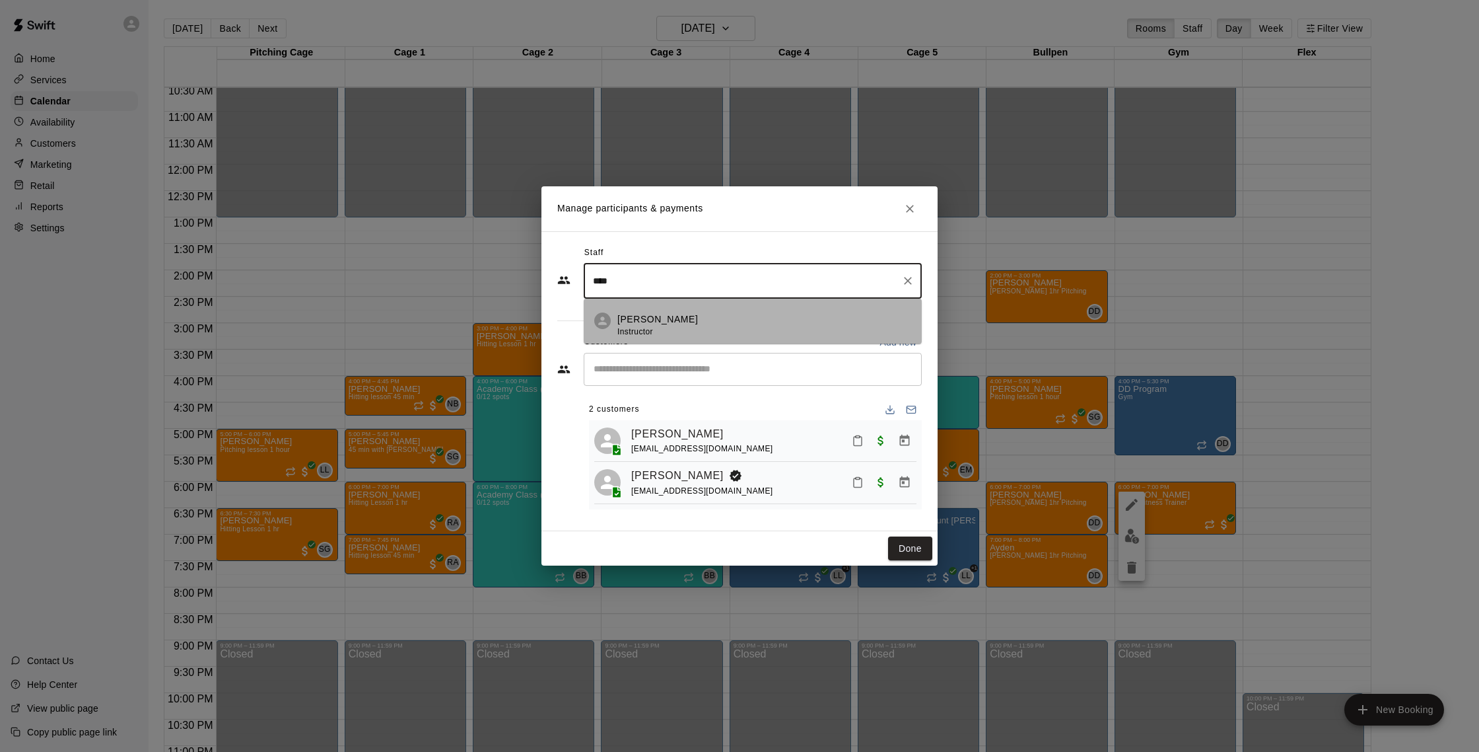
click at [651, 328] on span "Instructor" at bounding box center [636, 331] width 36 height 9
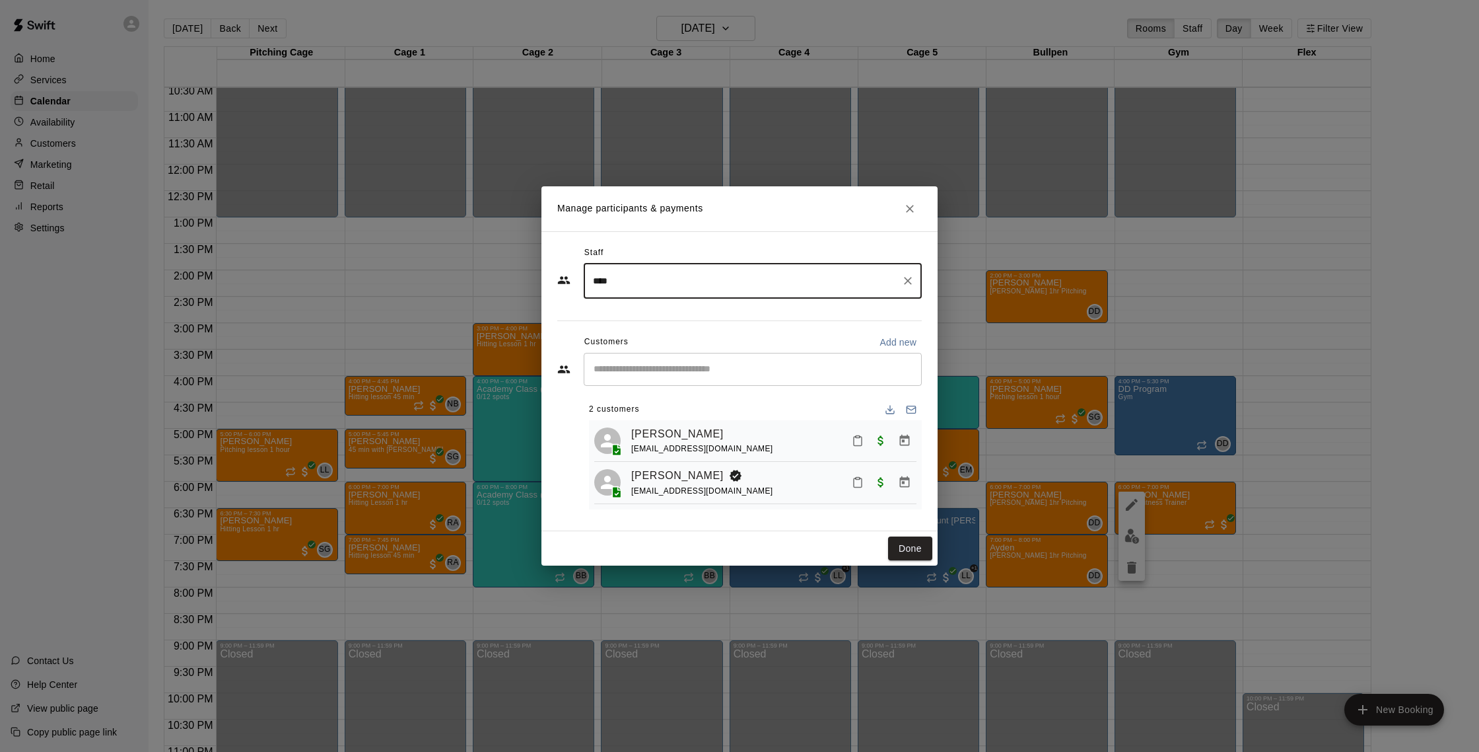
type input "****"
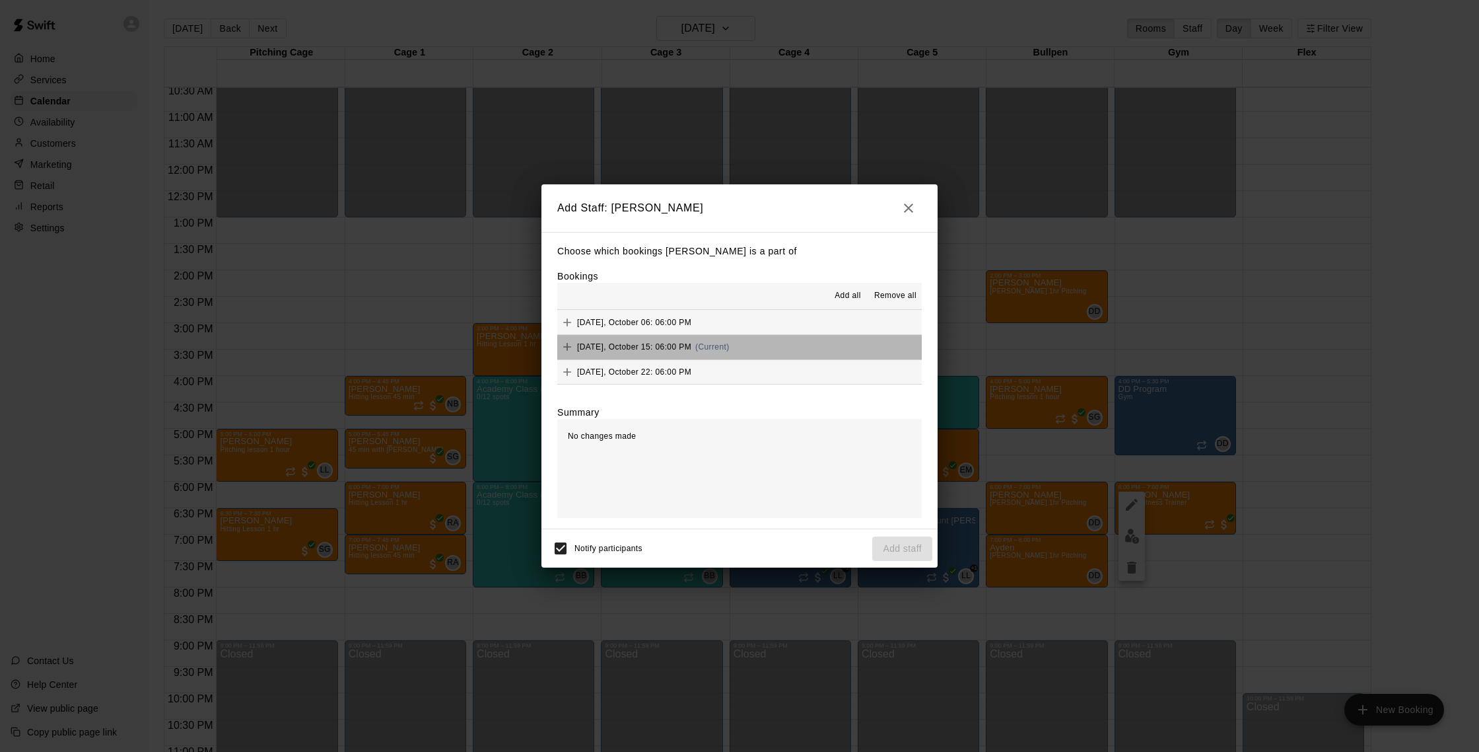
click at [658, 341] on div "[DATE], October 15: 06:00 PM (Current)" at bounding box center [643, 347] width 172 height 20
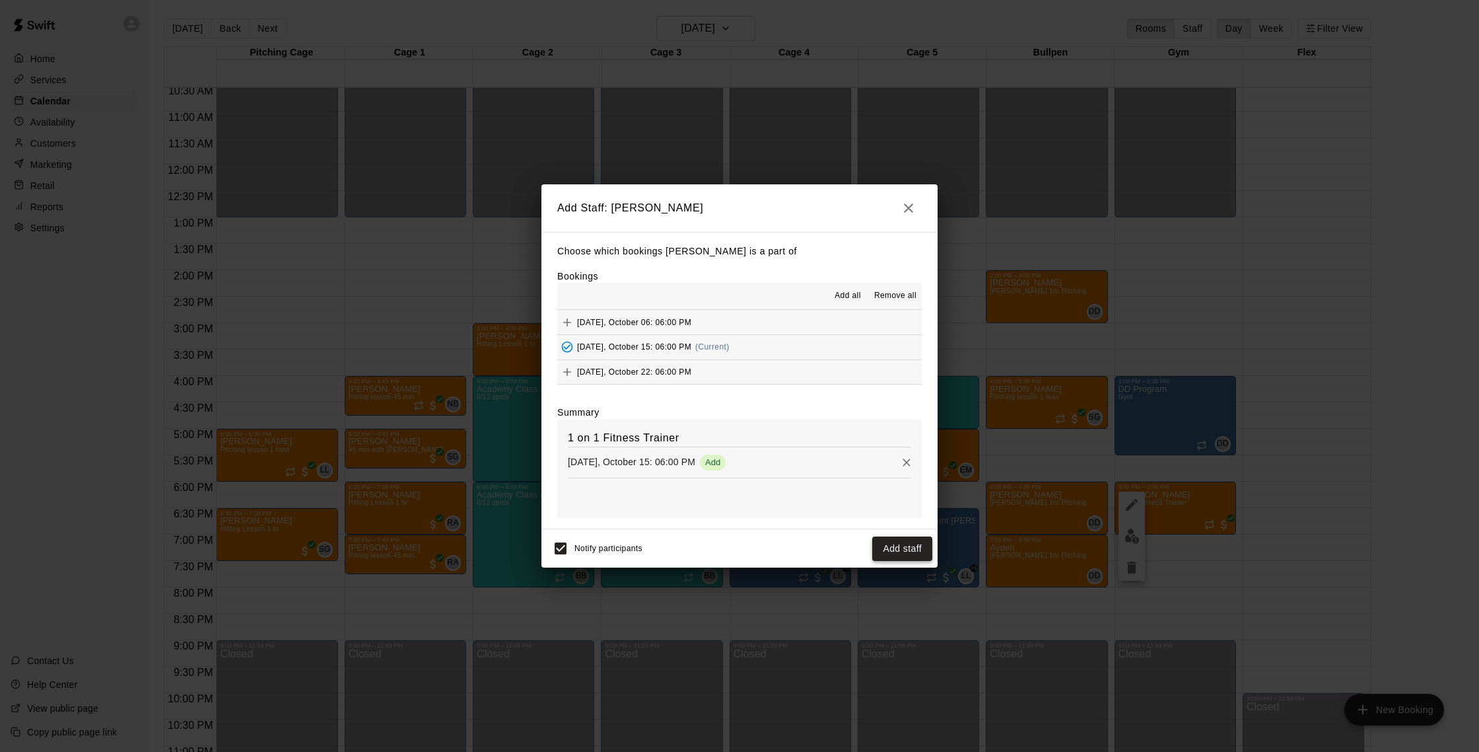
click at [894, 541] on button "Add staff" at bounding box center [902, 548] width 60 height 24
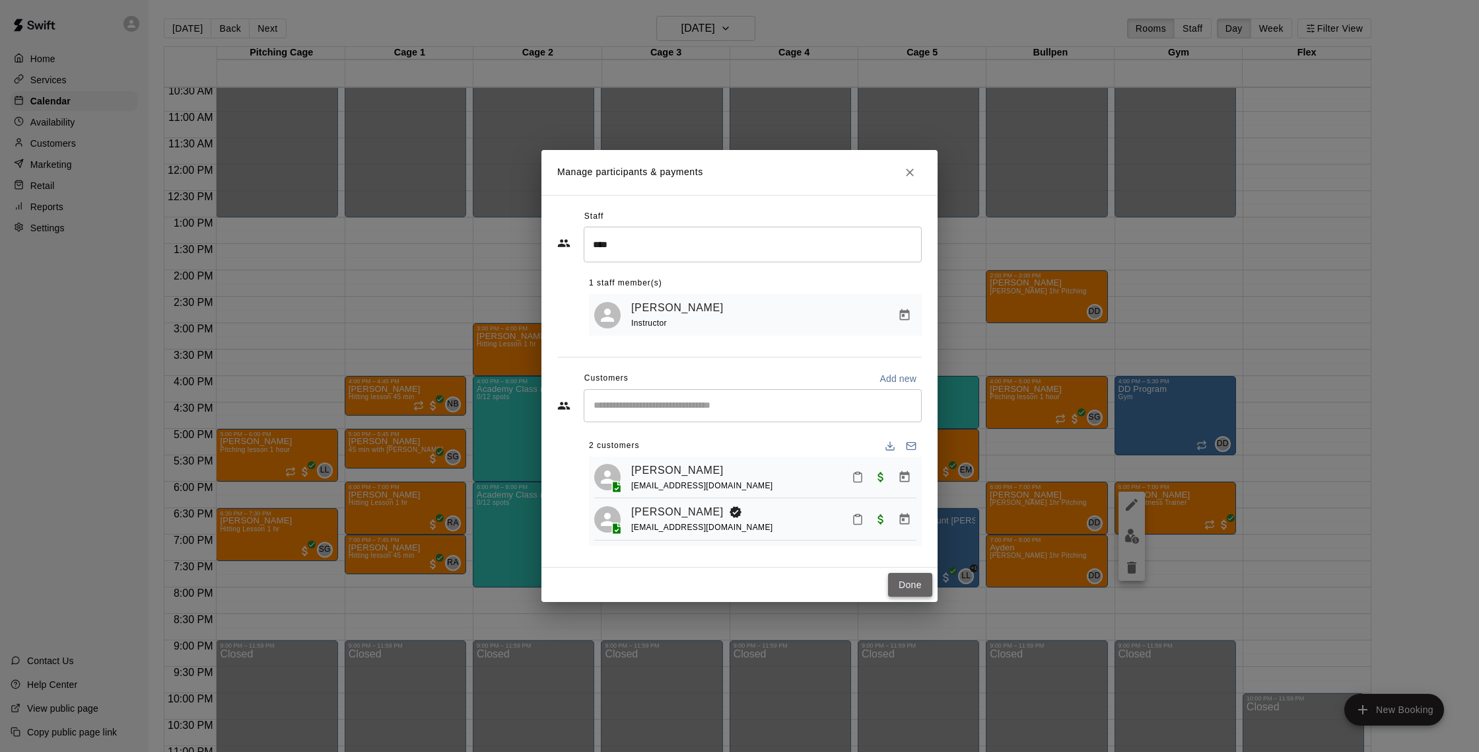
click at [914, 581] on button "Done" at bounding box center [910, 585] width 44 height 24
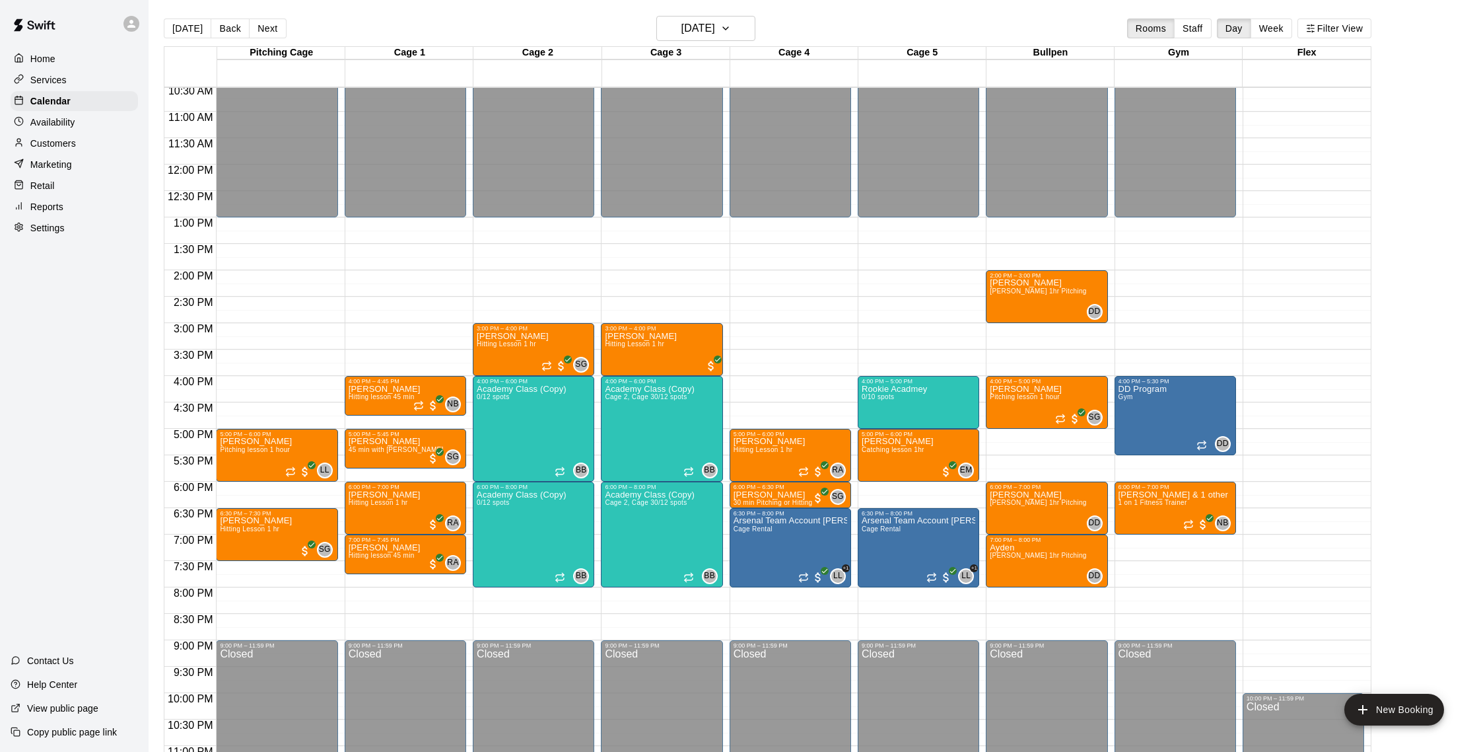
drag, startPoint x: 175, startPoint y: 30, endPoint x: 600, endPoint y: 149, distance: 441.6
click at [175, 29] on button "[DATE]" at bounding box center [188, 28] width 48 height 20
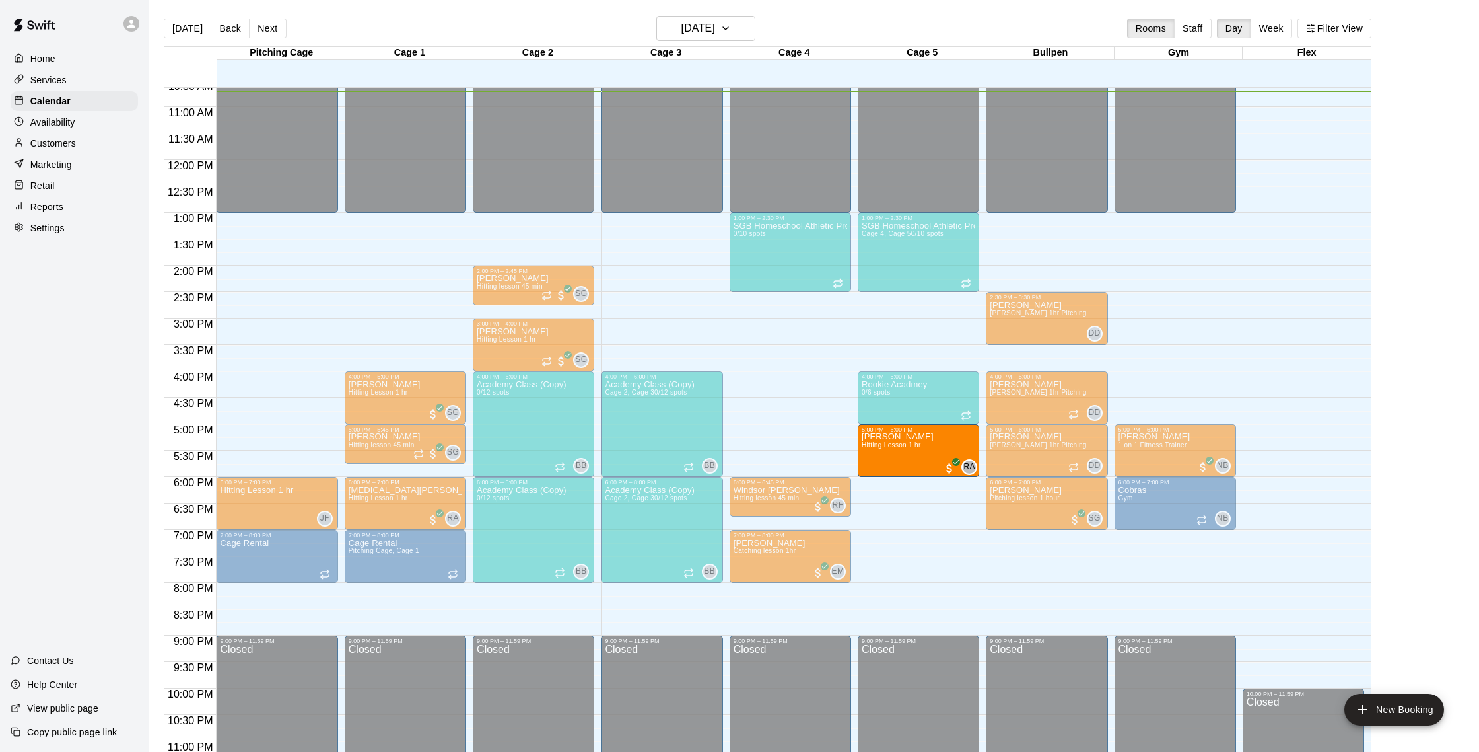
drag, startPoint x: 907, startPoint y: 555, endPoint x: 903, endPoint y: 453, distance: 101.8
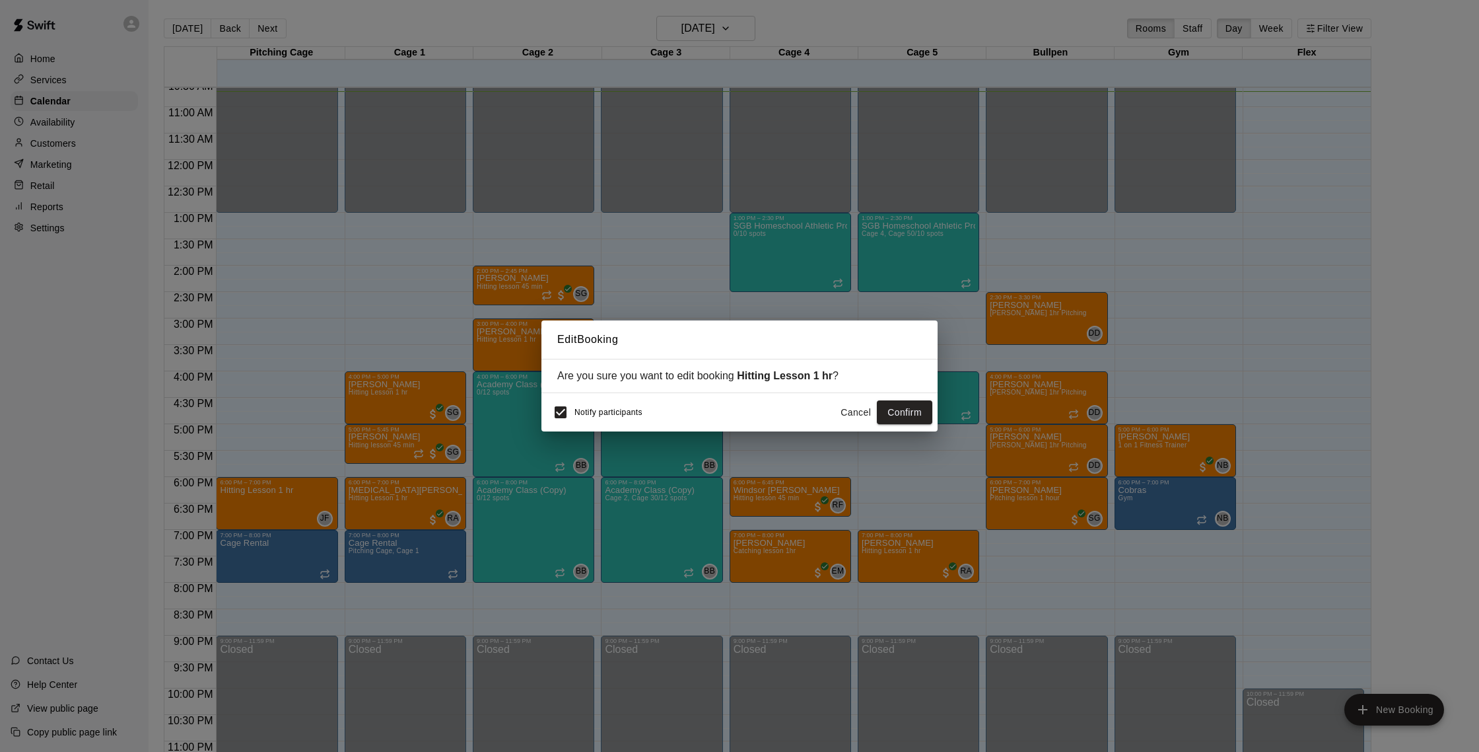
scroll to position [556, 0]
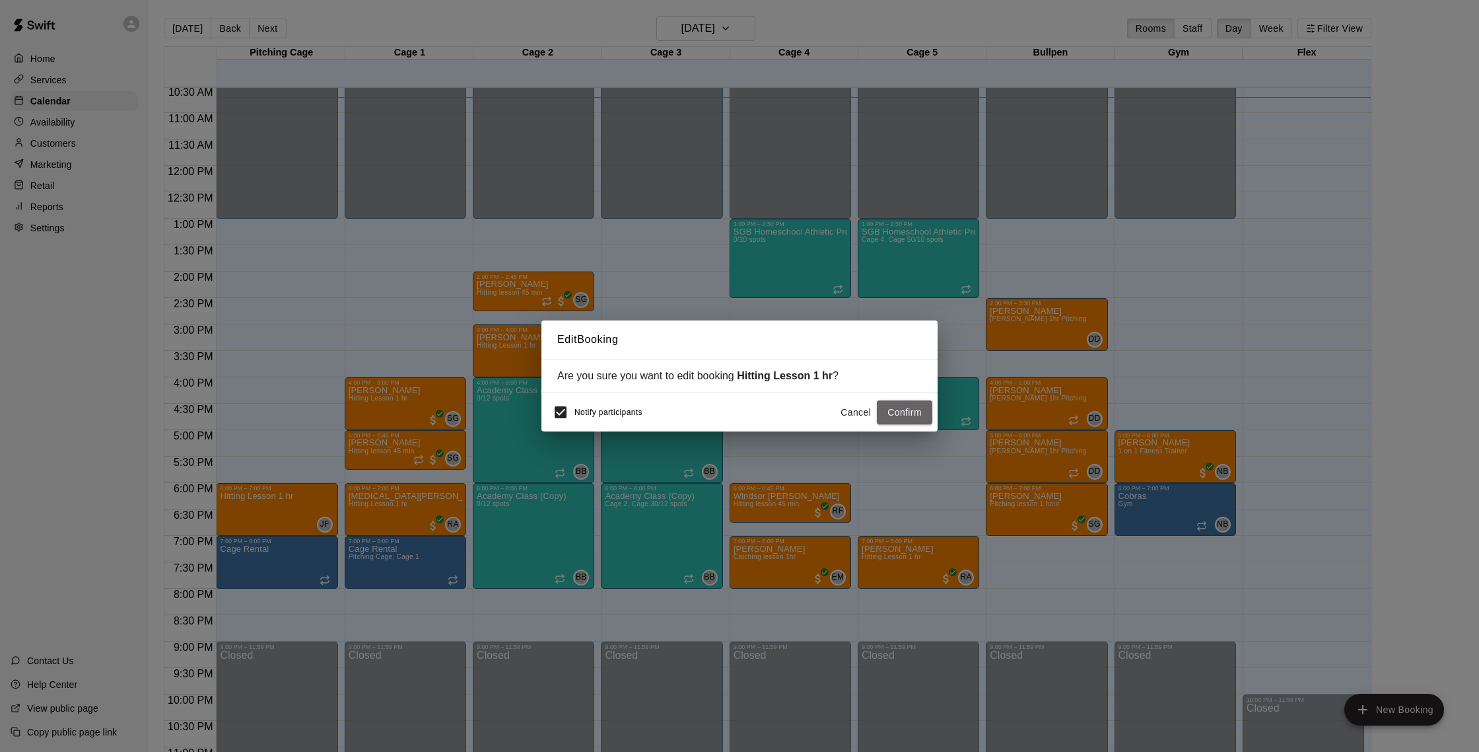
click at [919, 408] on button "Confirm" at bounding box center [904, 412] width 55 height 24
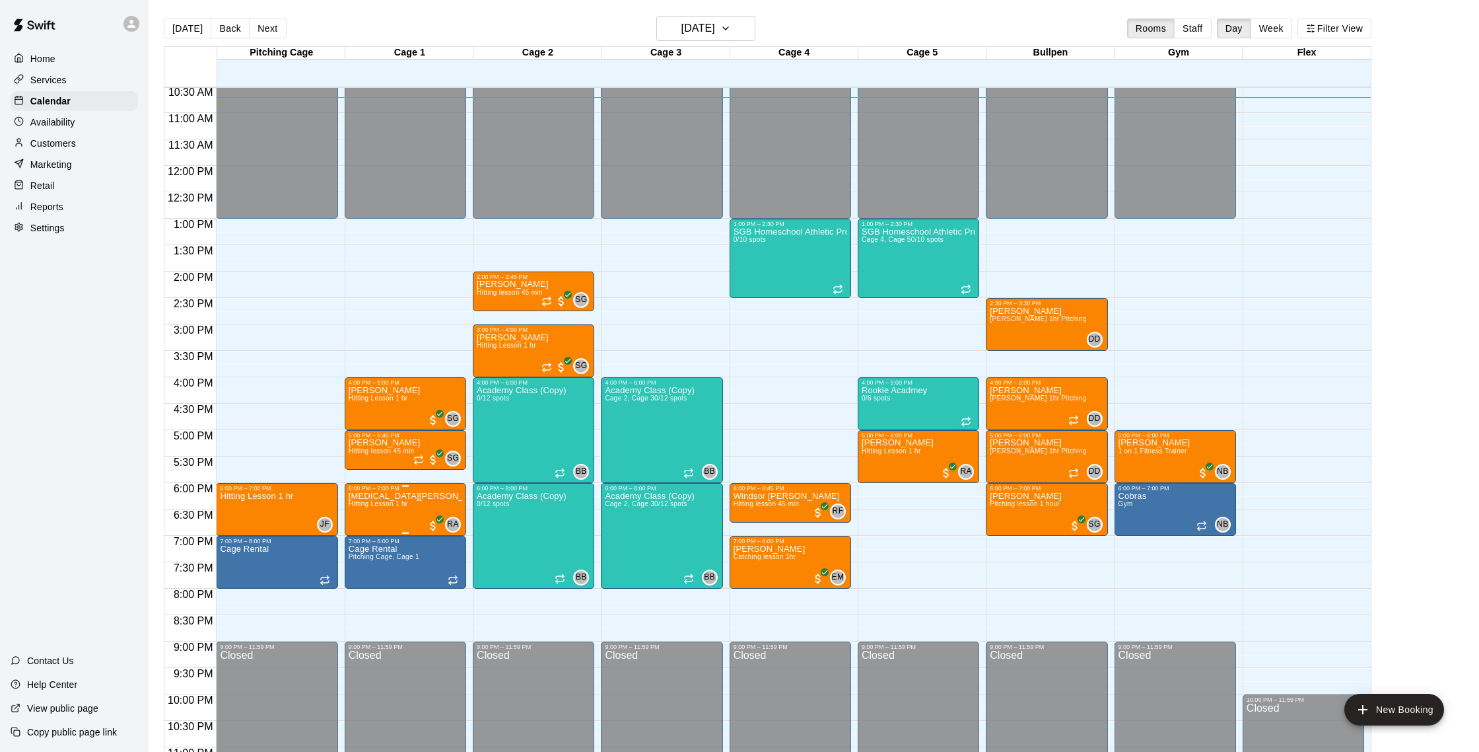
click at [355, 533] on img "edit" at bounding box center [362, 537] width 15 height 15
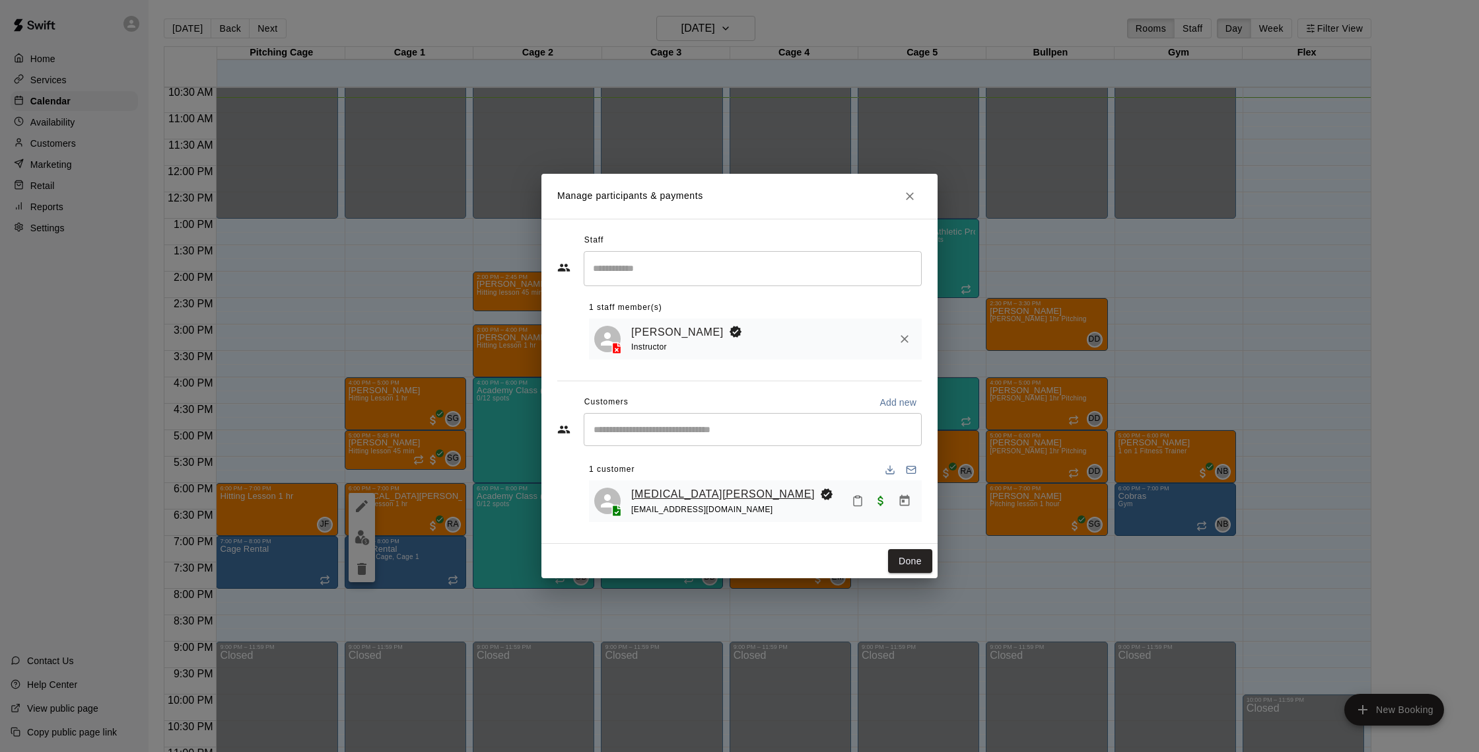
click at [660, 493] on link "[MEDICAL_DATA][PERSON_NAME]" at bounding box center [723, 493] width 184 height 17
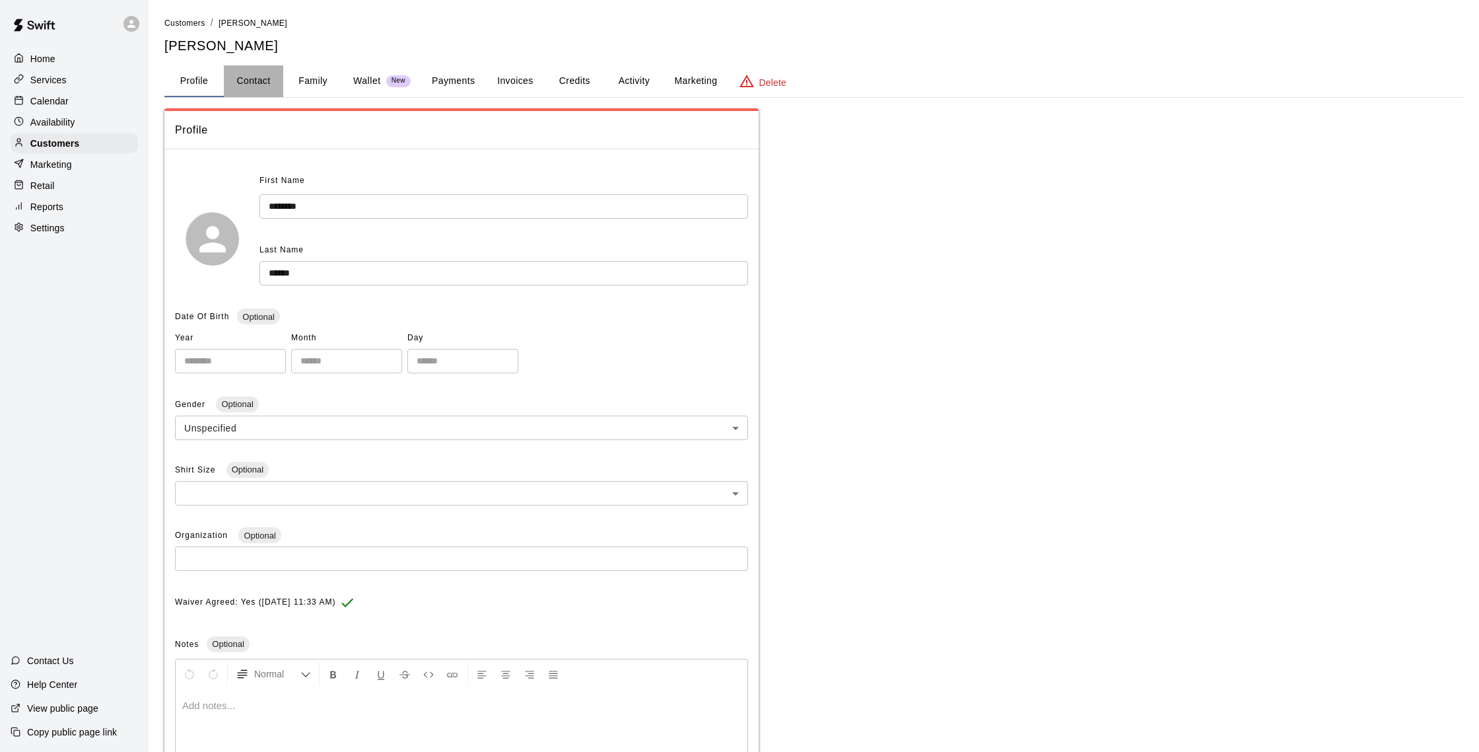
click at [259, 80] on button "Contact" at bounding box center [253, 81] width 59 height 32
select select "**"
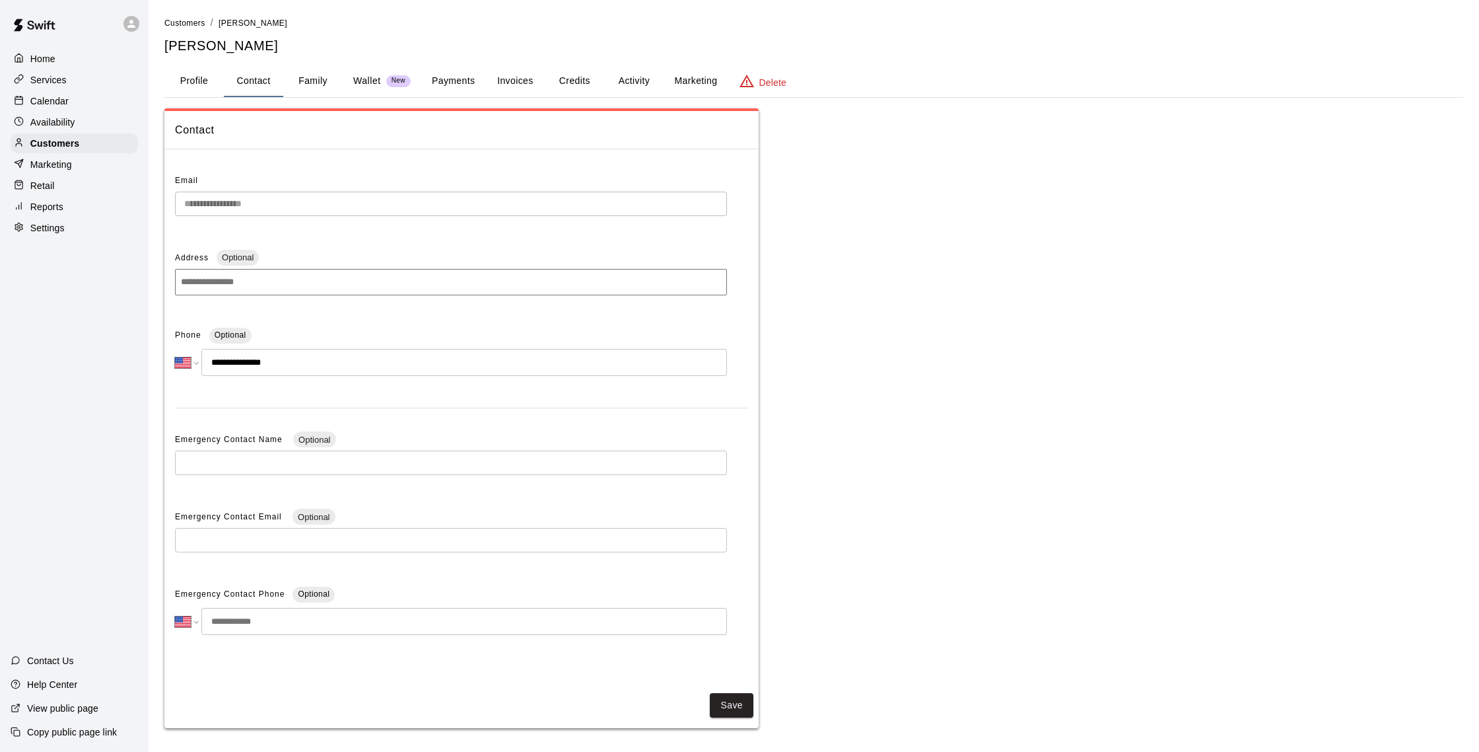
click at [55, 104] on p "Calendar" at bounding box center [49, 100] width 38 height 13
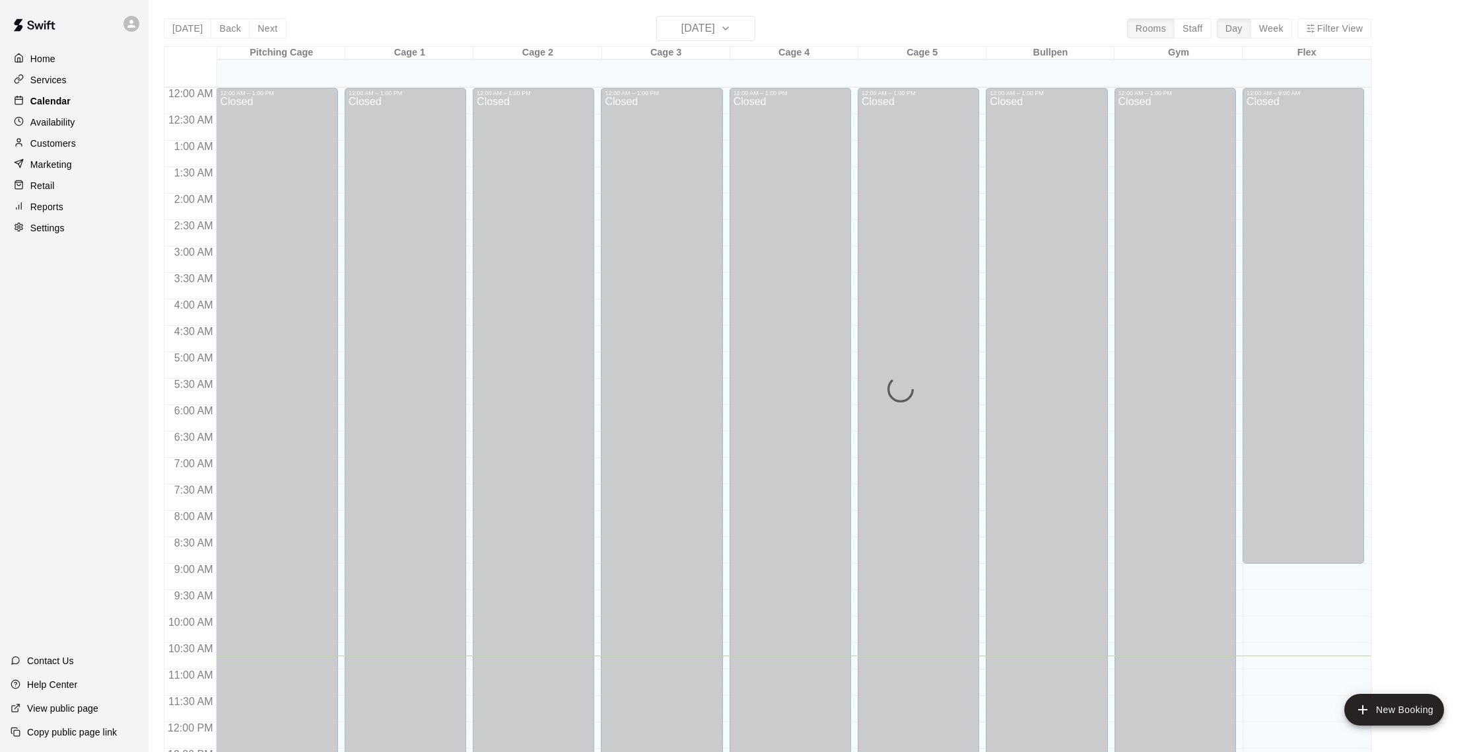
scroll to position [550, 0]
